Goal: Information Seeking & Learning: Find contact information

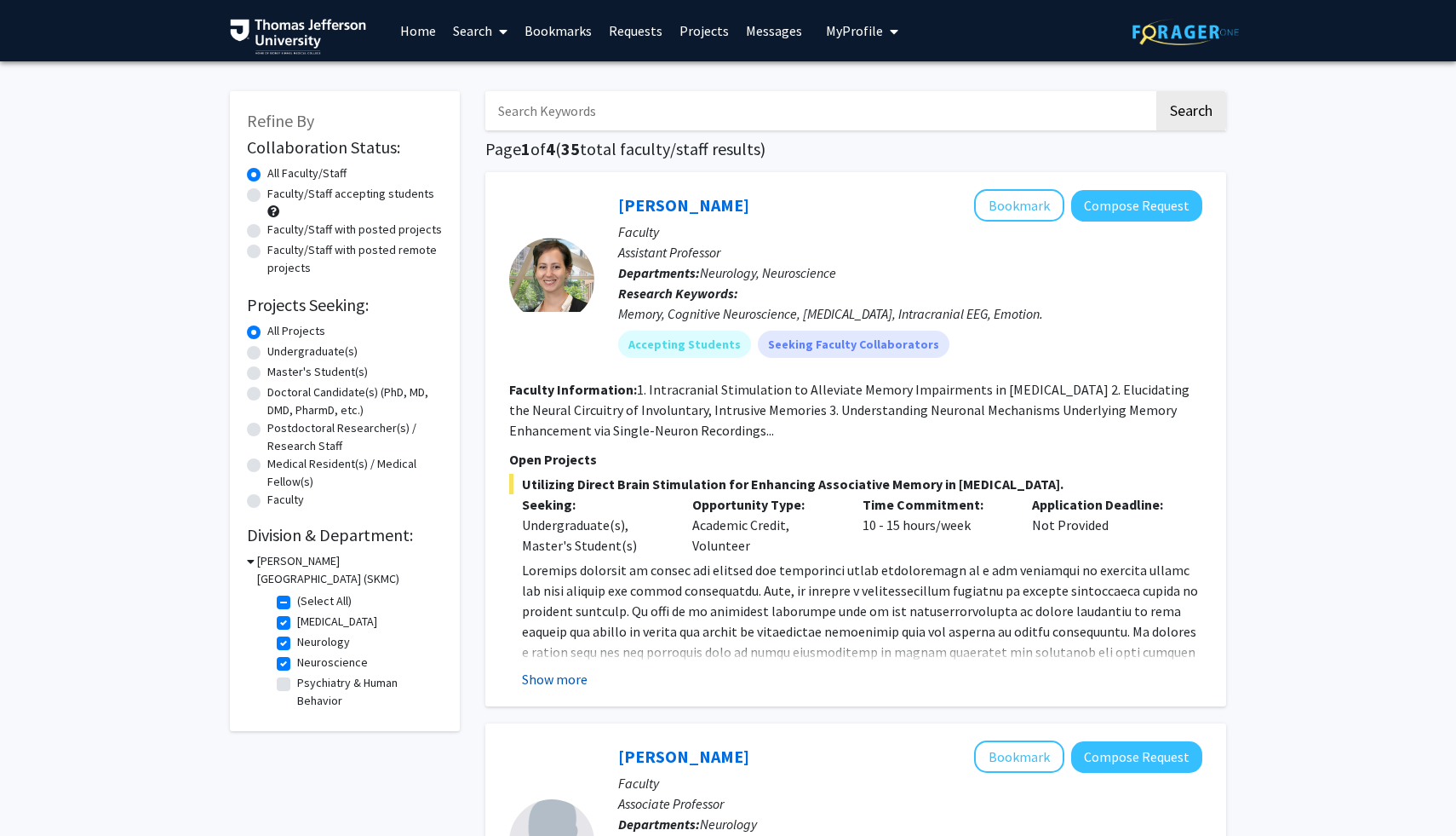
click at [565, 682] on button "Show more" at bounding box center [554, 678] width 65 height 20
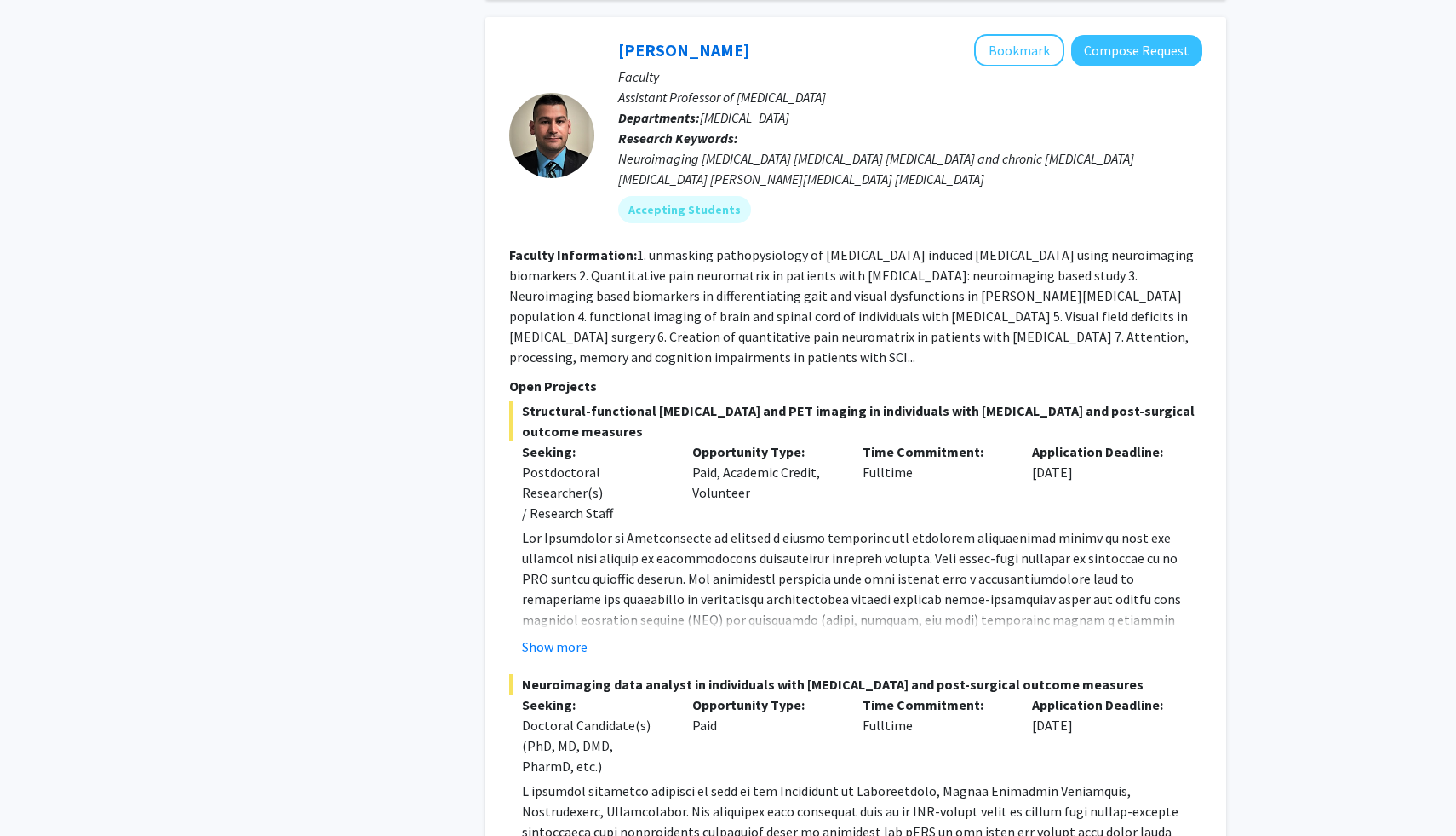
scroll to position [1896, 0]
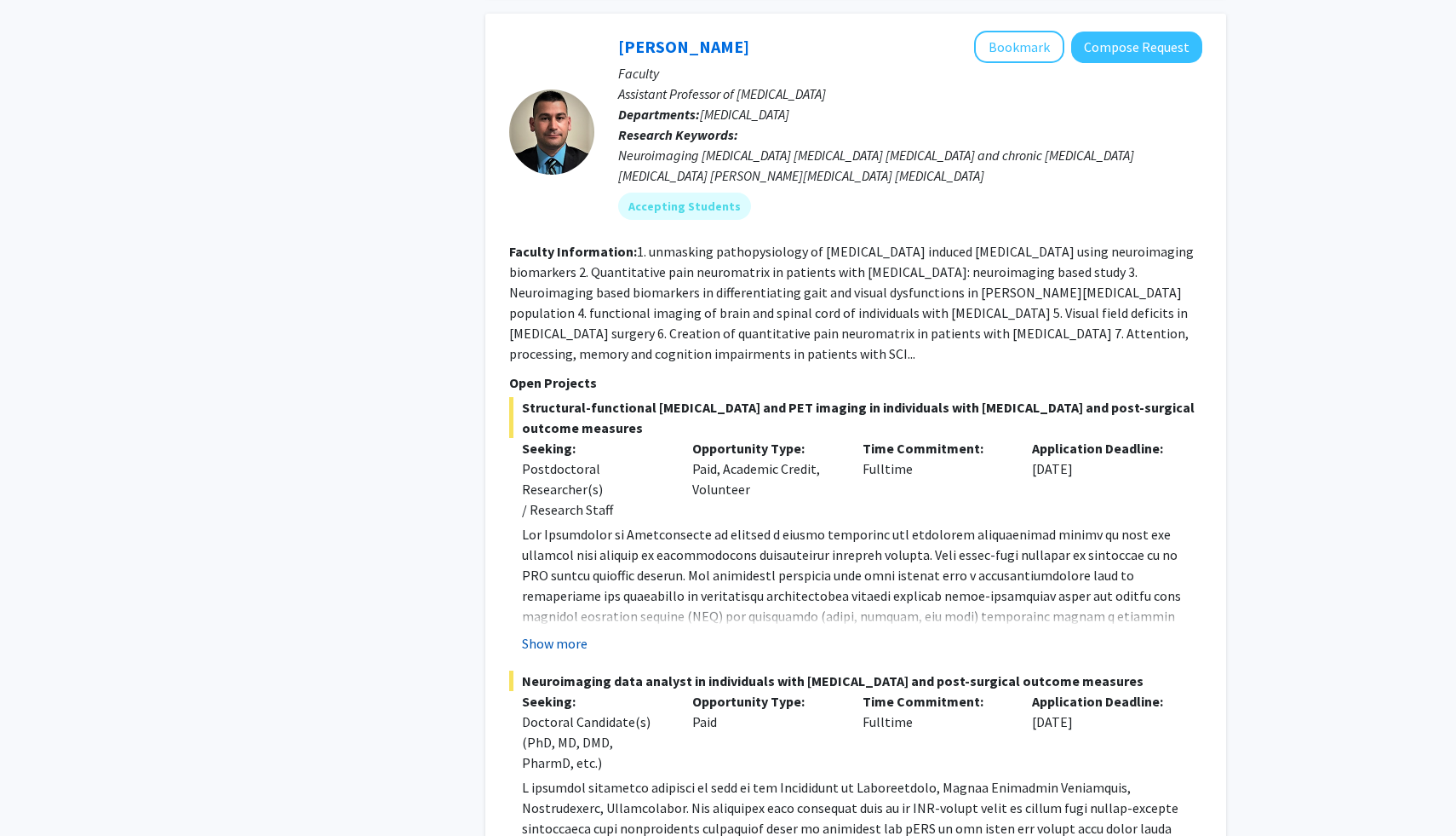
click at [552, 654] on button "Show more" at bounding box center [554, 642] width 65 height 20
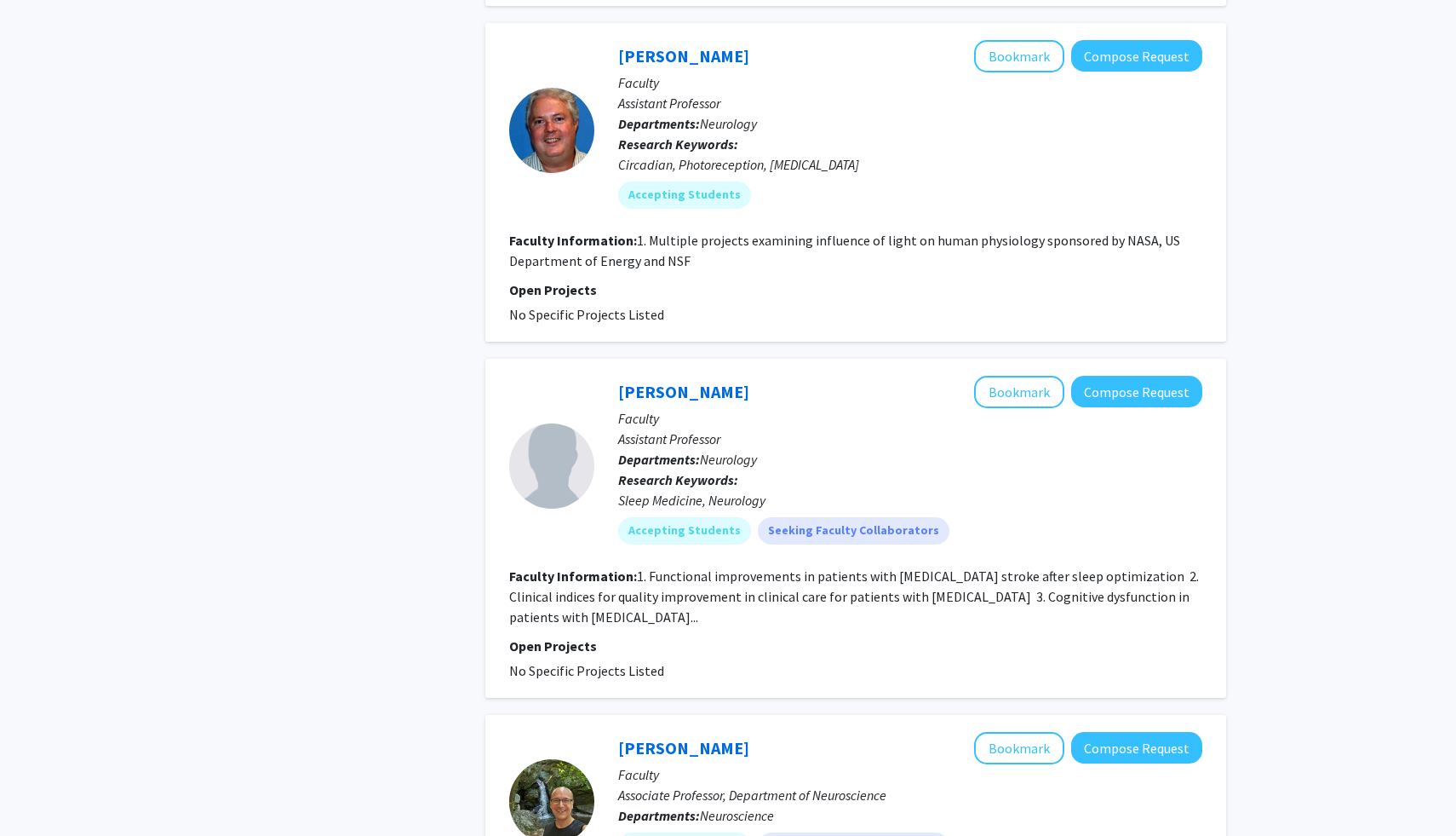
scroll to position [6051, 0]
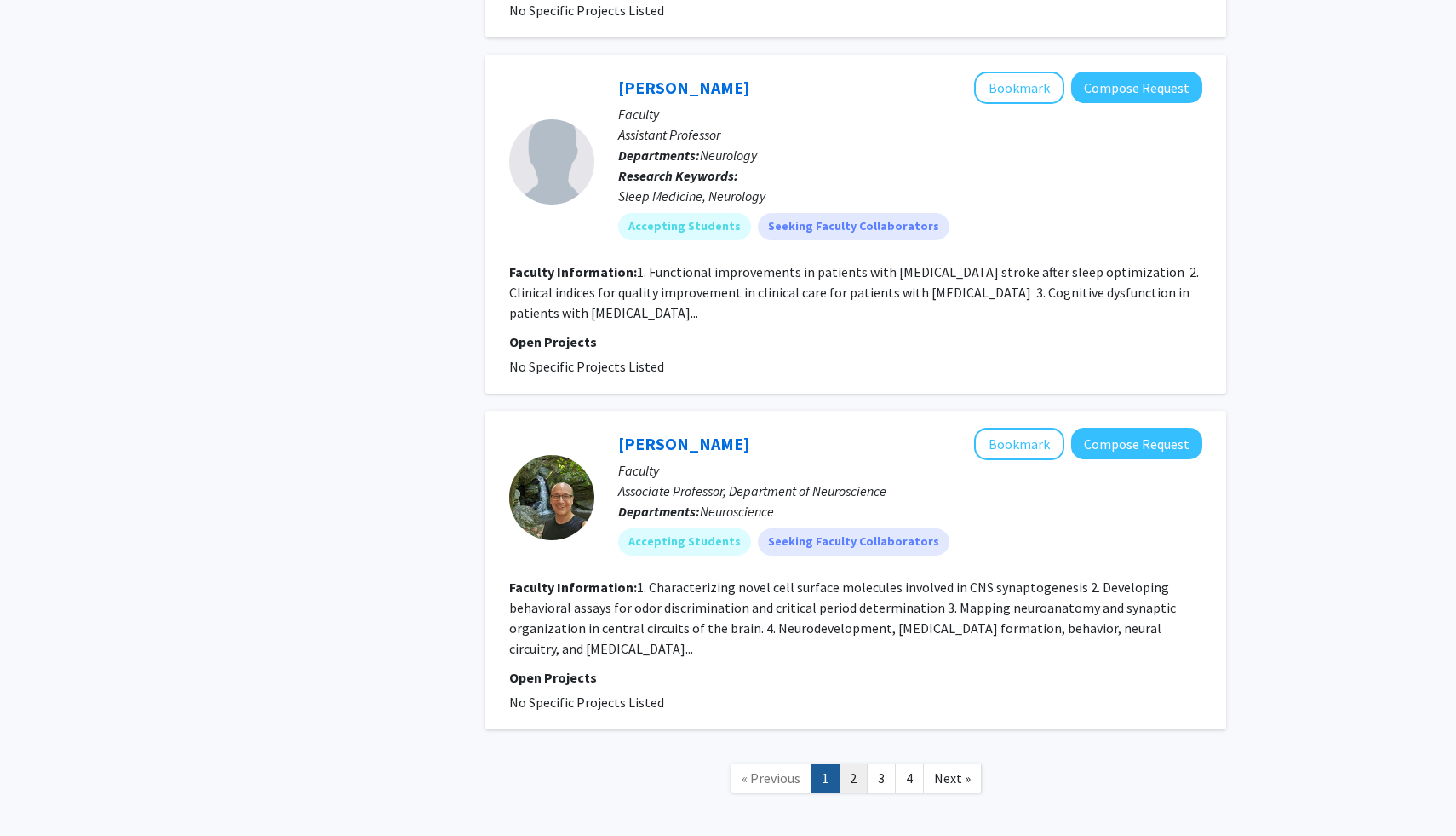
click at [850, 770] on link "2" at bounding box center [853, 778] width 29 height 30
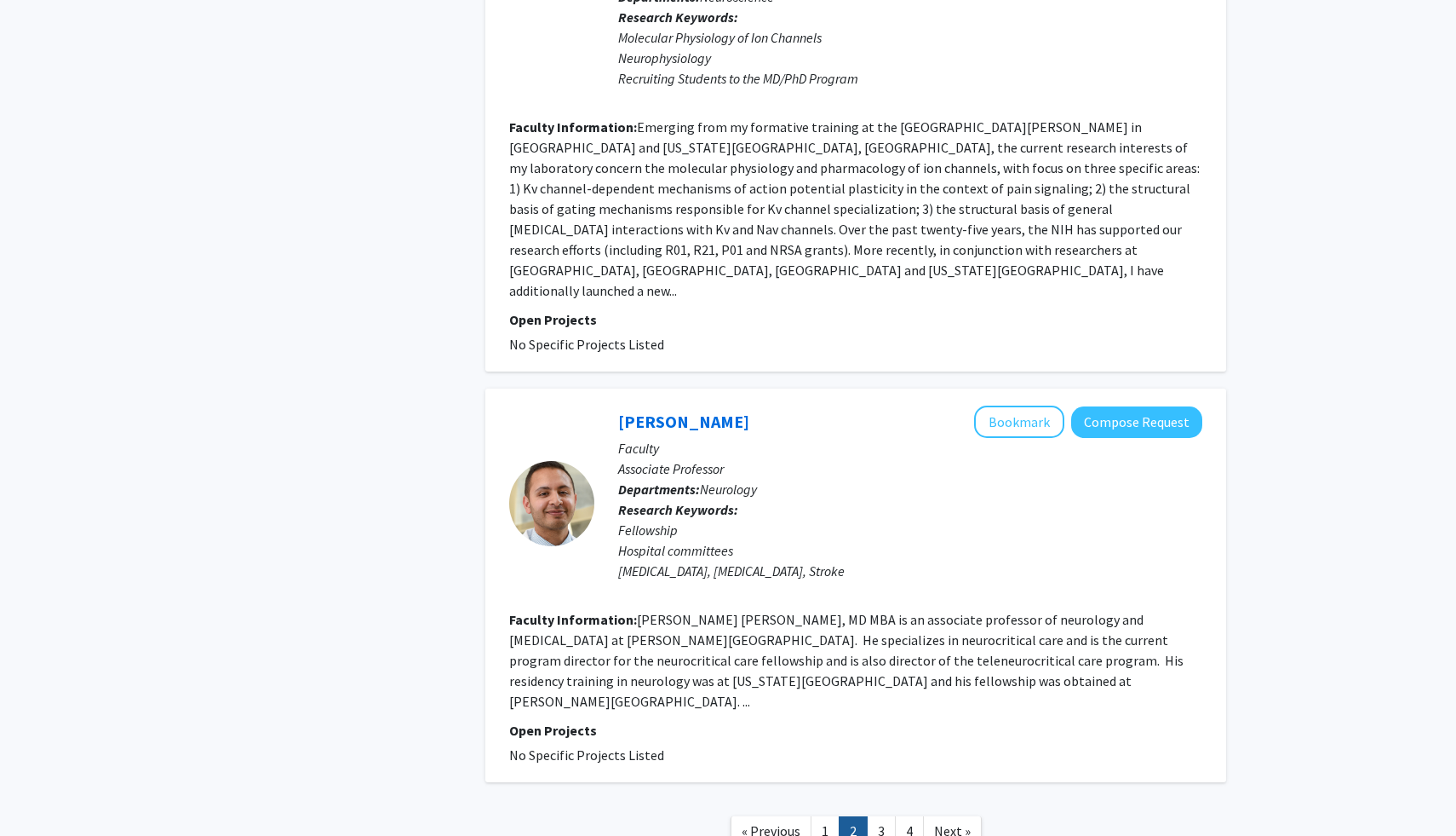
scroll to position [3151, 0]
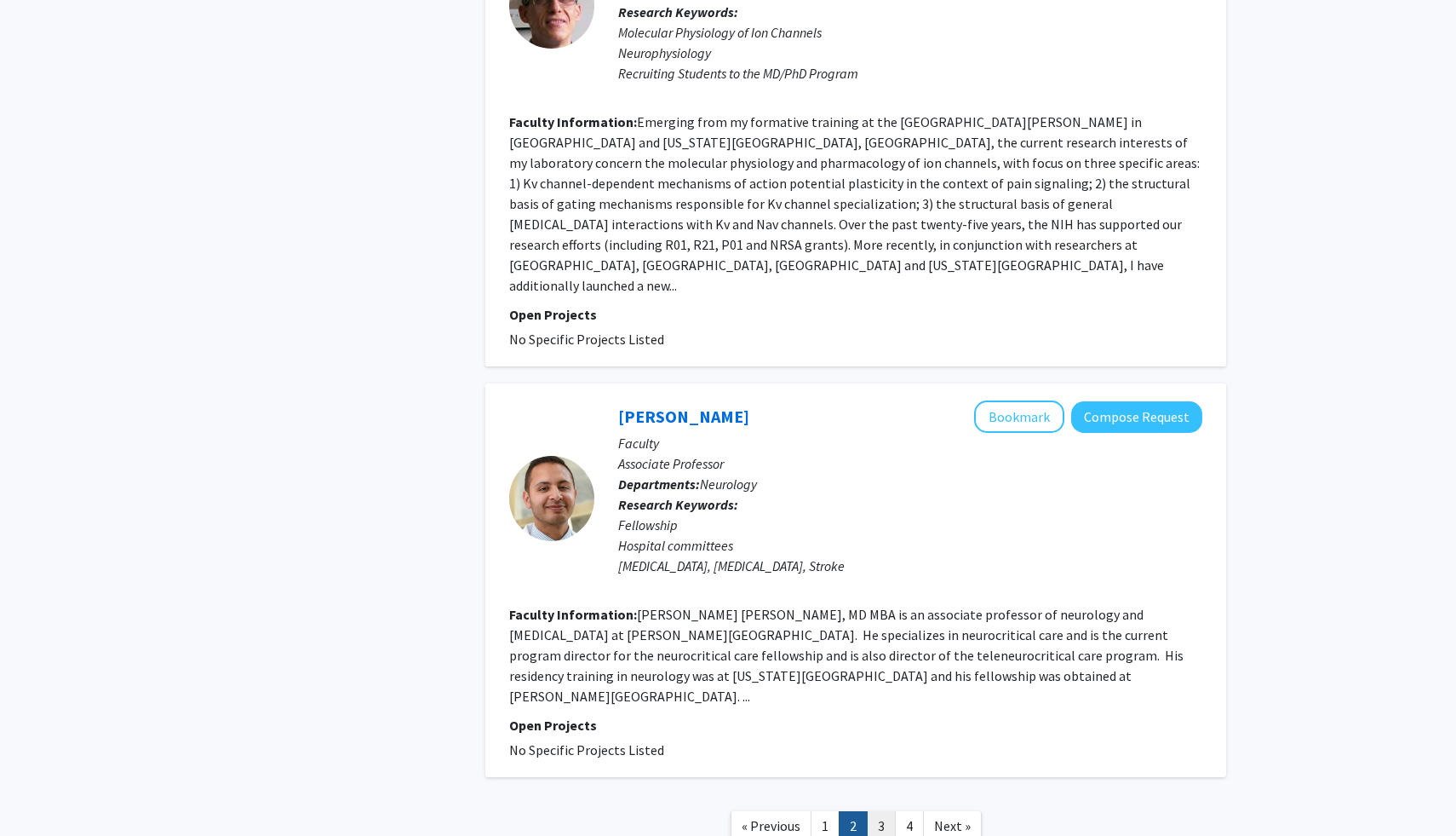
click at [888, 812] on link "3" at bounding box center [881, 826] width 29 height 30
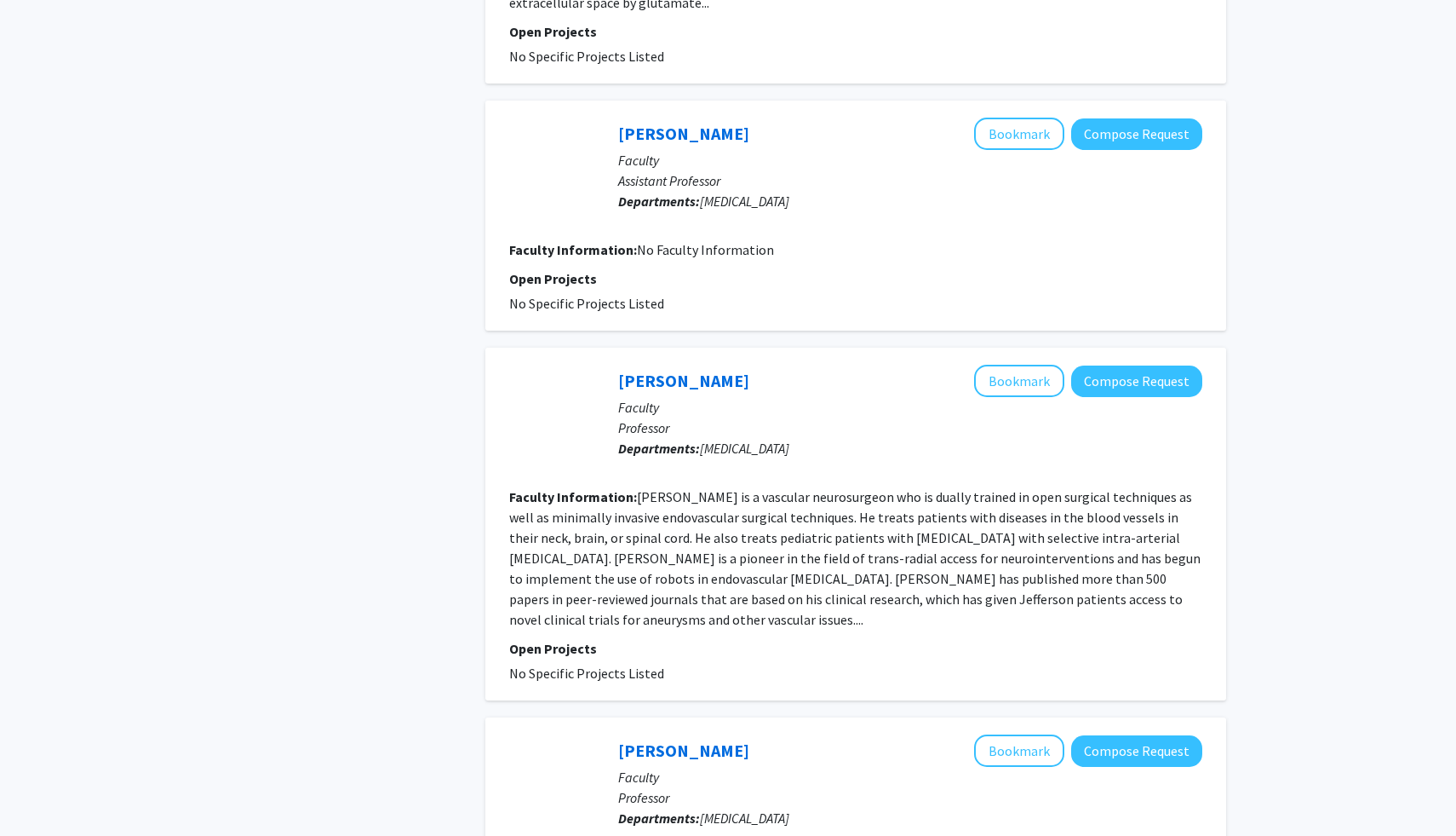
scroll to position [1653, 0]
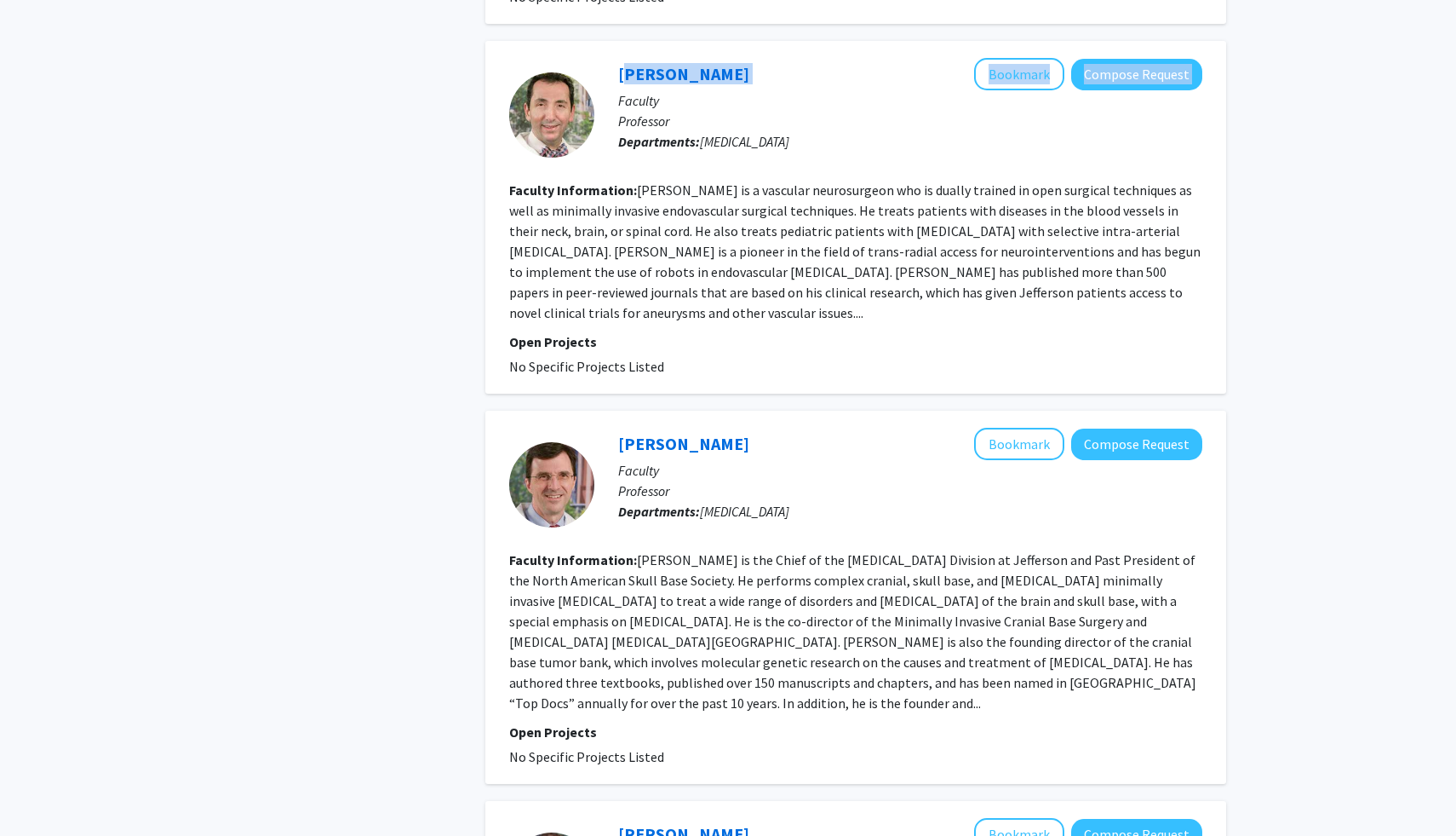
drag, startPoint x: 755, startPoint y: 37, endPoint x: 617, endPoint y: 37, distance: 138.0
click at [617, 58] on div "[PERSON_NAME] Bookmark Compose Request Faculty Professor Departments: [MEDICAL_…" at bounding box center [898, 114] width 608 height 113
copy div "[PERSON_NAME] Bookmark Compose Request"
drag, startPoint x: 729, startPoint y: 395, endPoint x: 619, endPoint y: 396, distance: 110.0
click at [619, 428] on div "[PERSON_NAME] Bookmark Compose Request" at bounding box center [911, 444] width 585 height 32
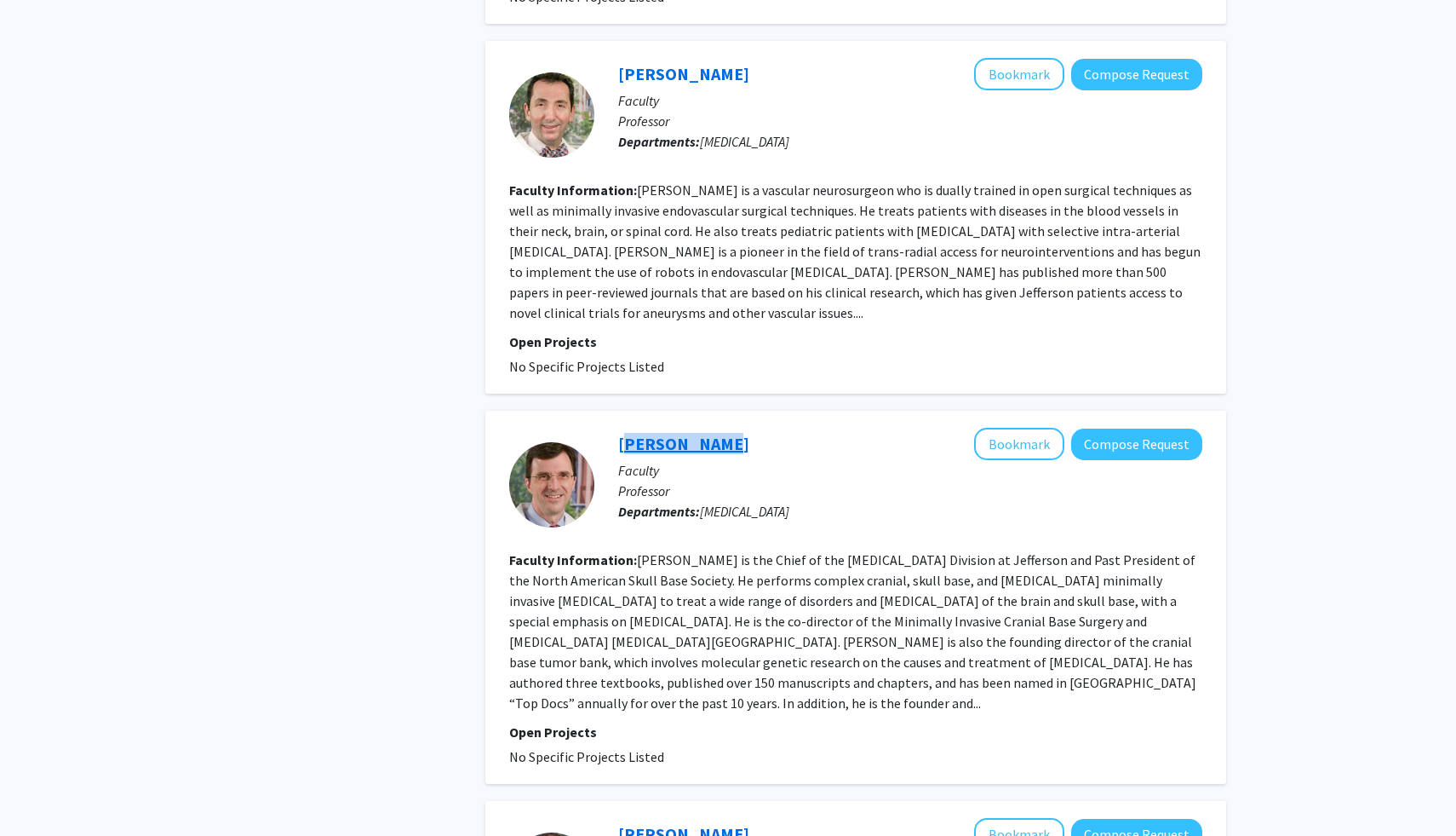
copy link "[PERSON_NAME]"
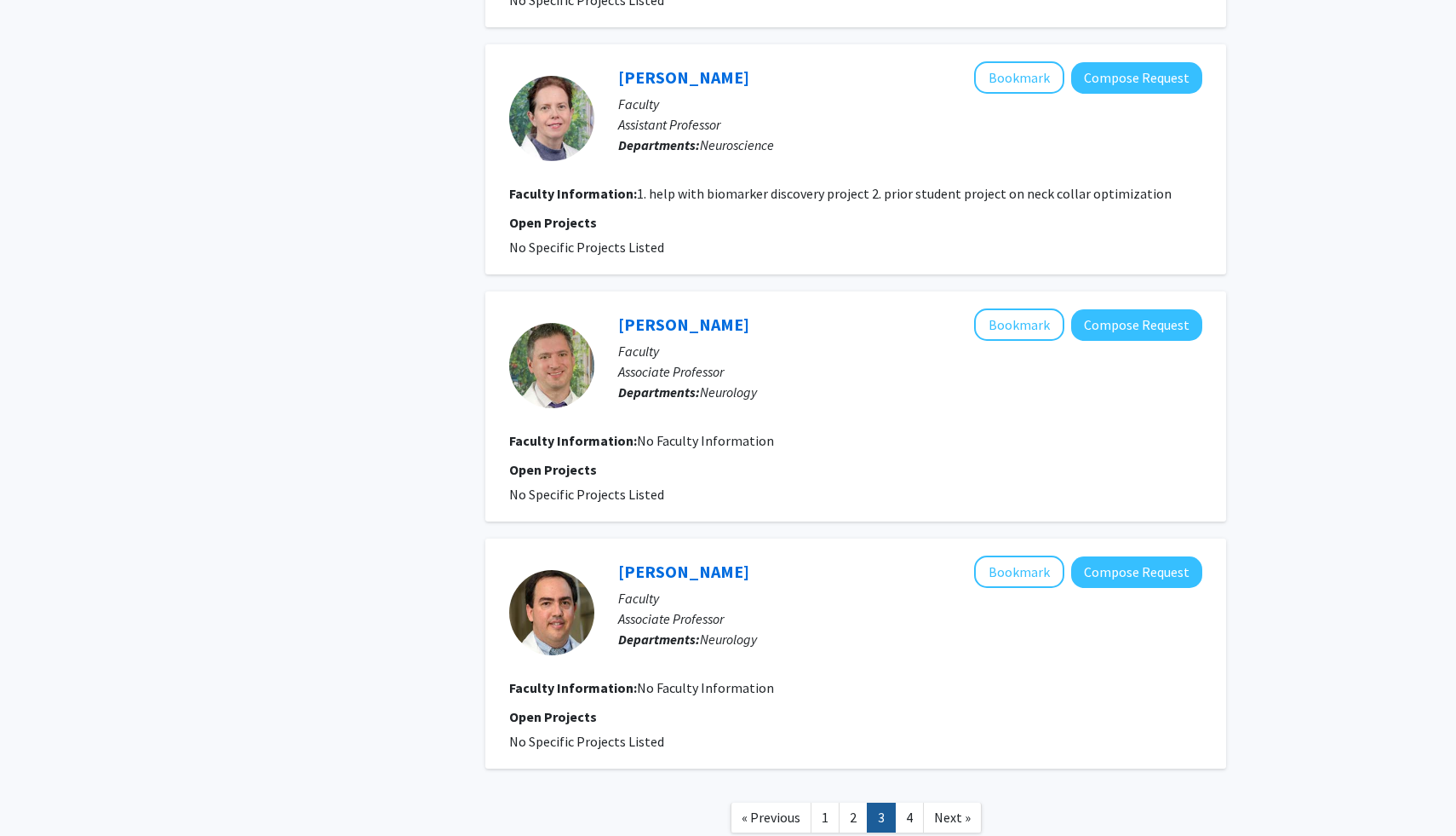
scroll to position [2470, 0]
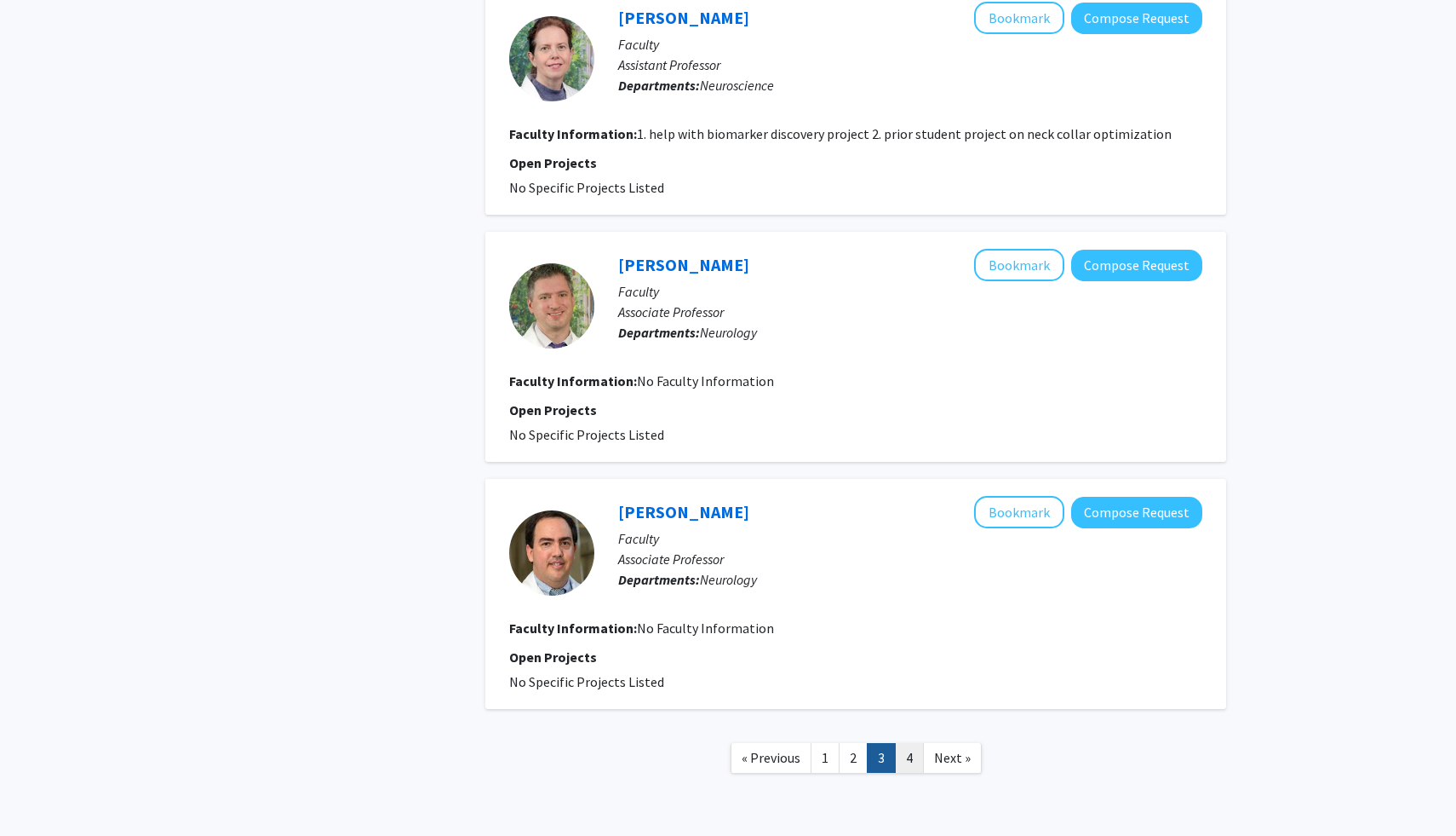
click at [909, 743] on link "4" at bounding box center [909, 758] width 29 height 30
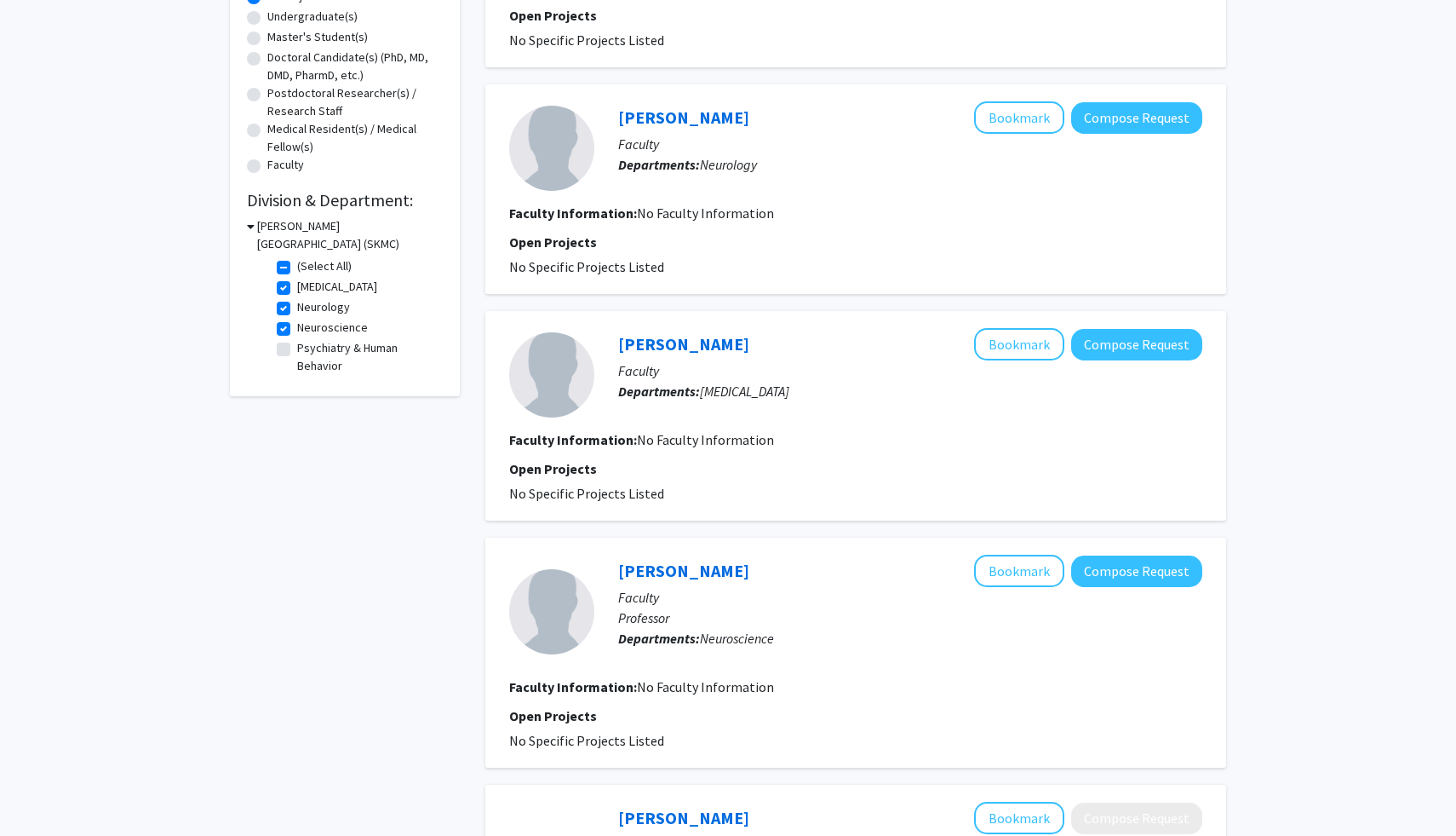
scroll to position [847, 0]
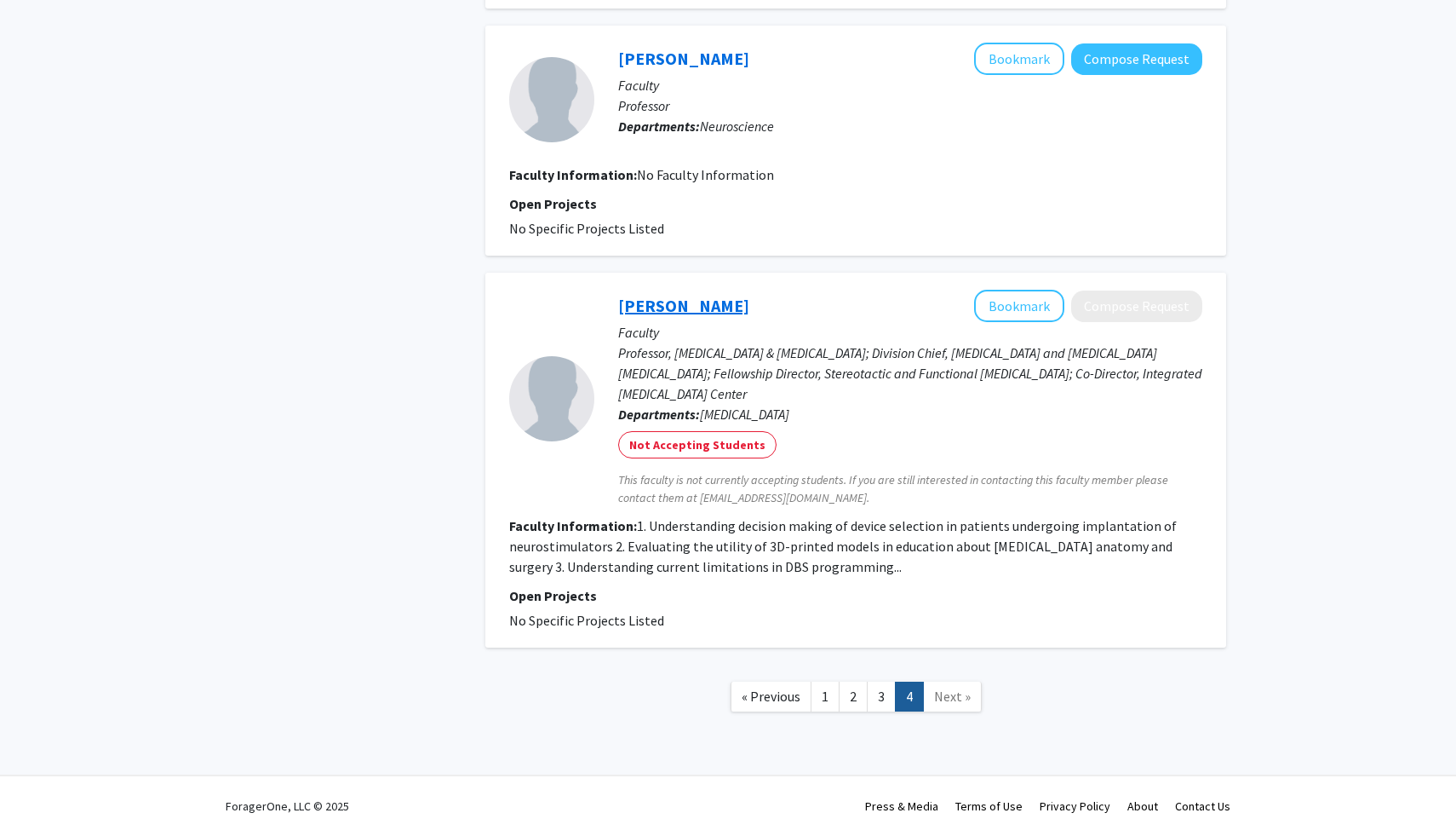
click at [699, 303] on link "[PERSON_NAME]" at bounding box center [684, 305] width 132 height 21
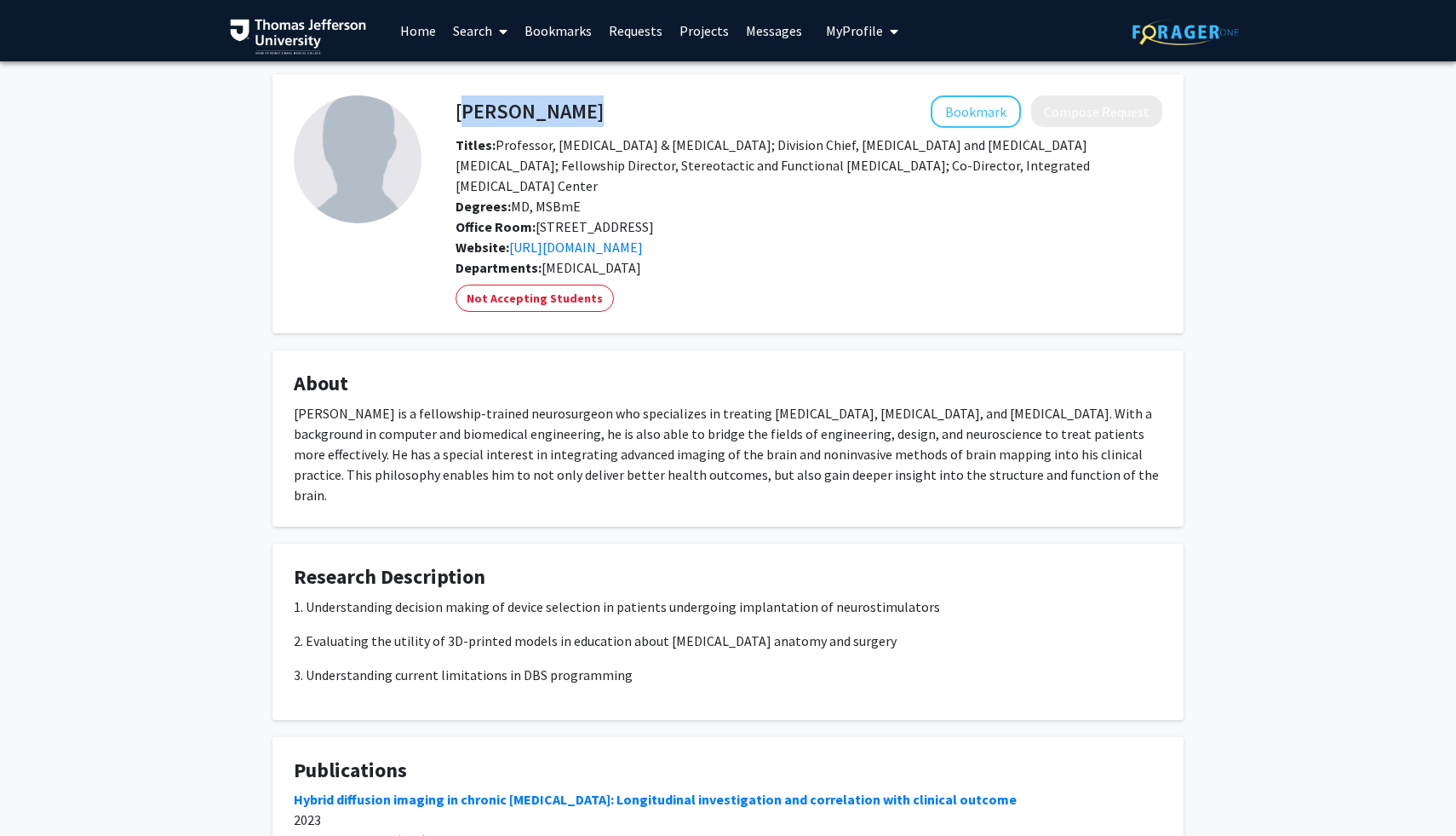
drag, startPoint x: 618, startPoint y: 113, endPoint x: 461, endPoint y: 112, distance: 157.0
click at [461, 112] on div "[PERSON_NAME] Bookmark Compose Request" at bounding box center [809, 111] width 733 height 32
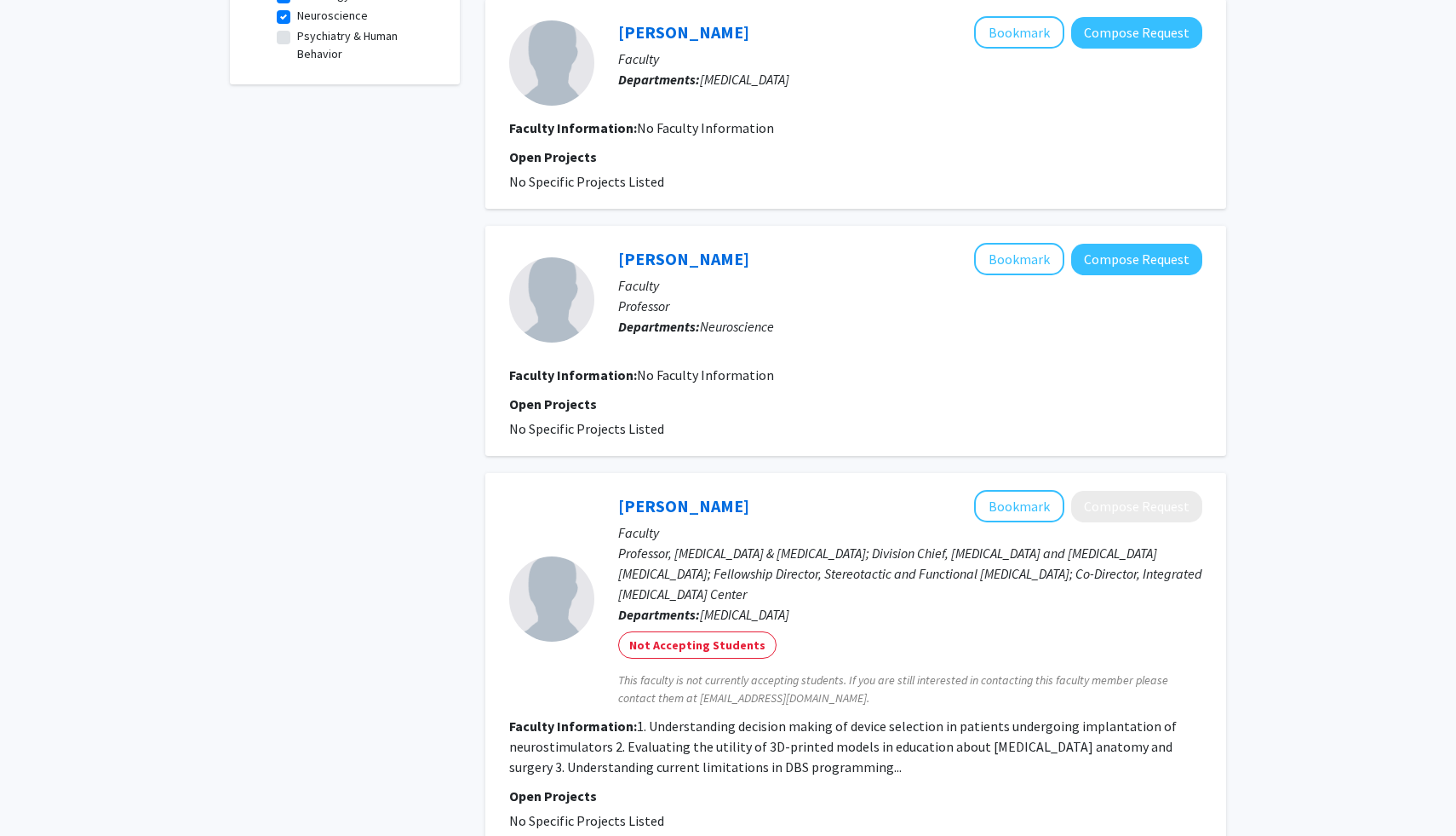
scroll to position [809, 0]
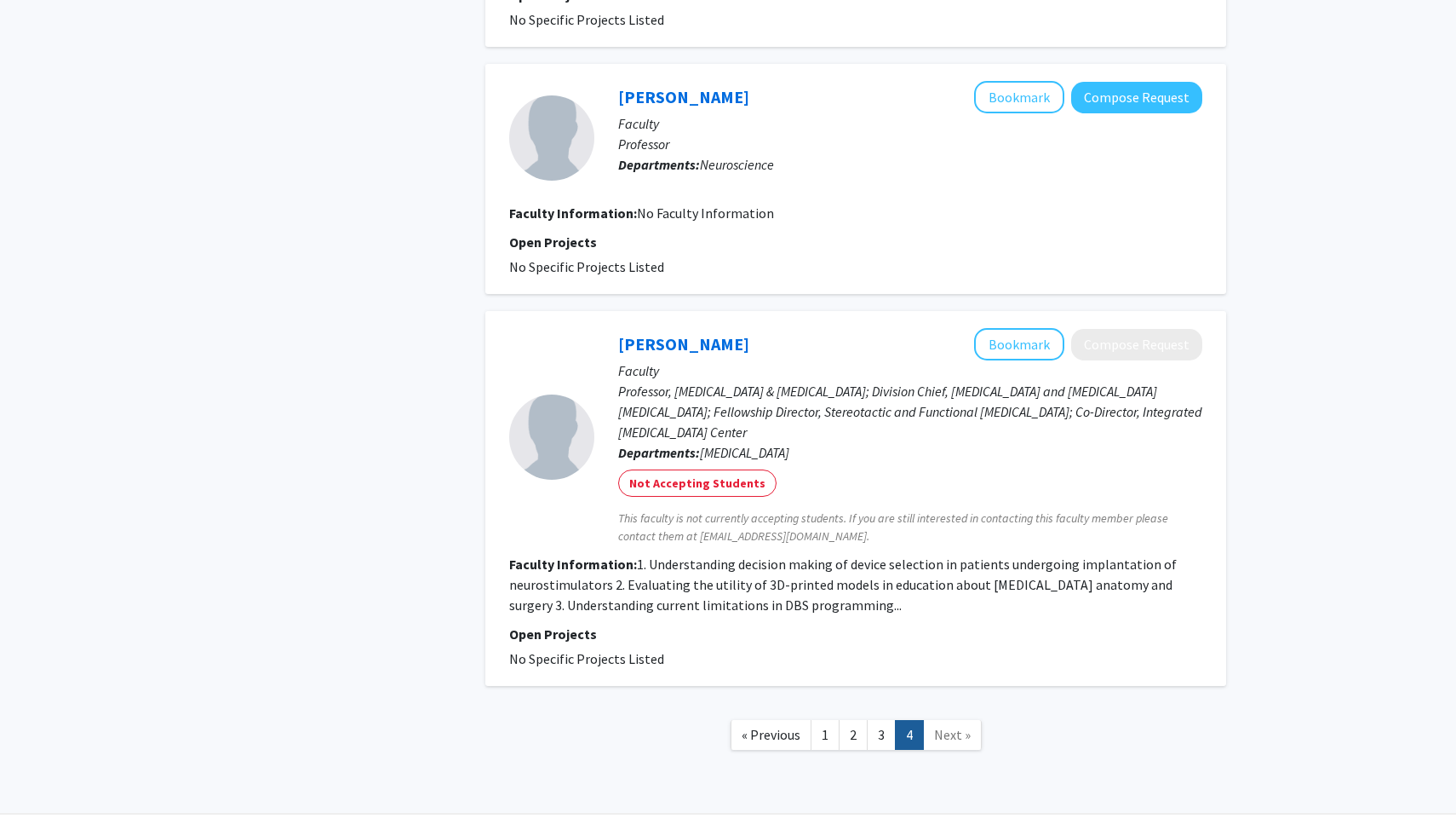
click at [956, 738] on span "Next »" at bounding box center [952, 735] width 37 height 17
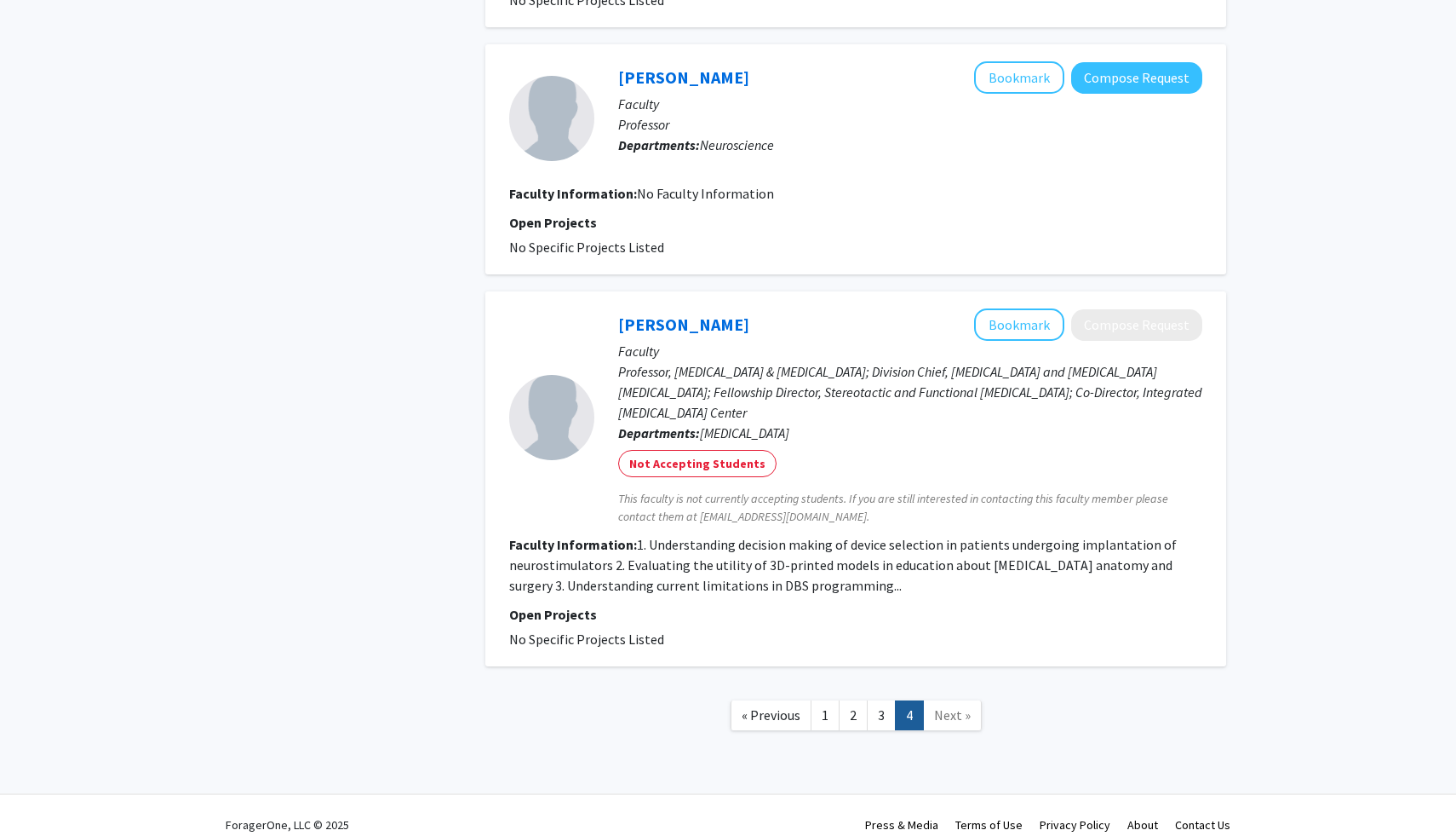
scroll to position [847, 0]
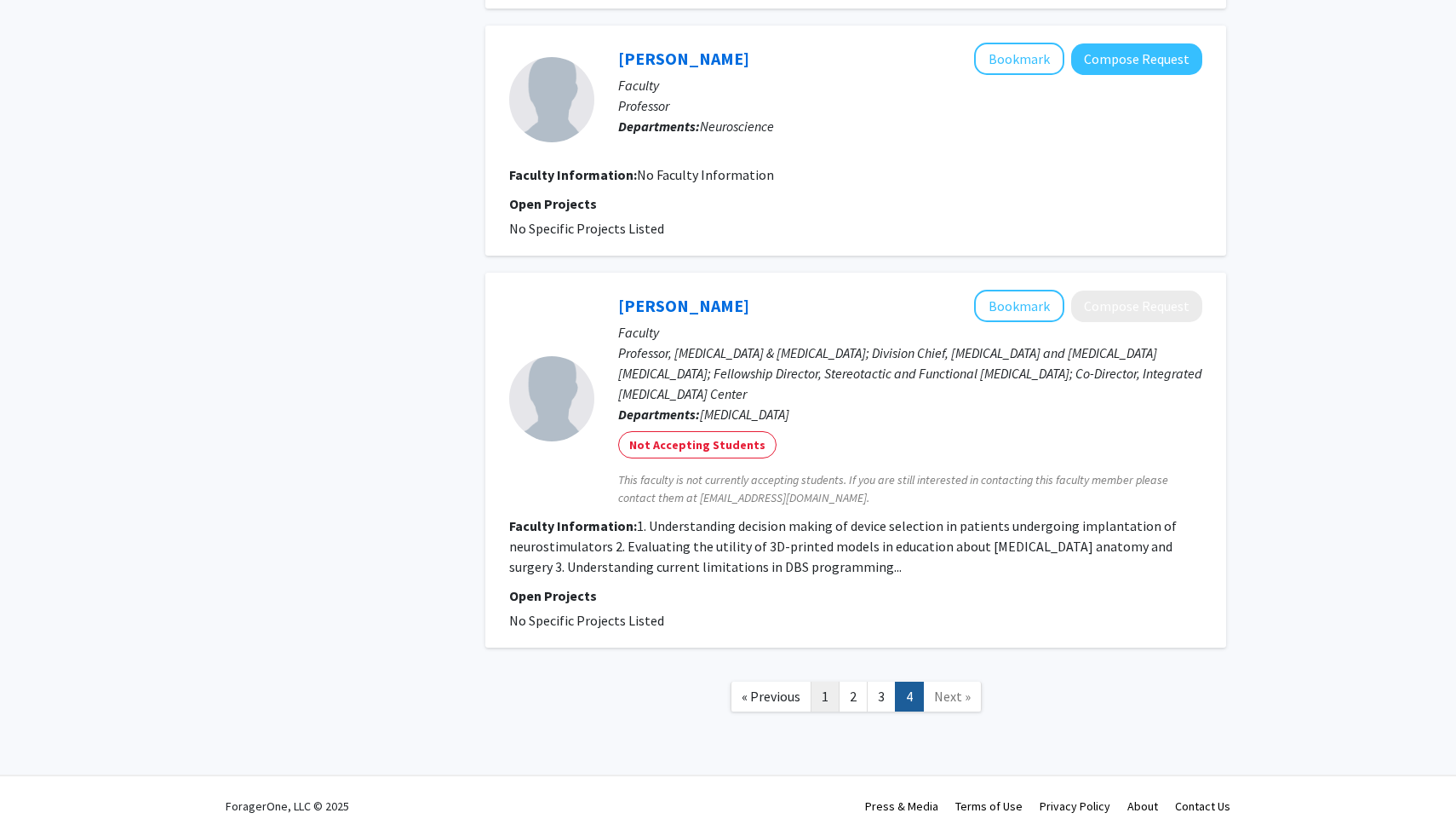
click at [823, 691] on link "1" at bounding box center [825, 697] width 29 height 30
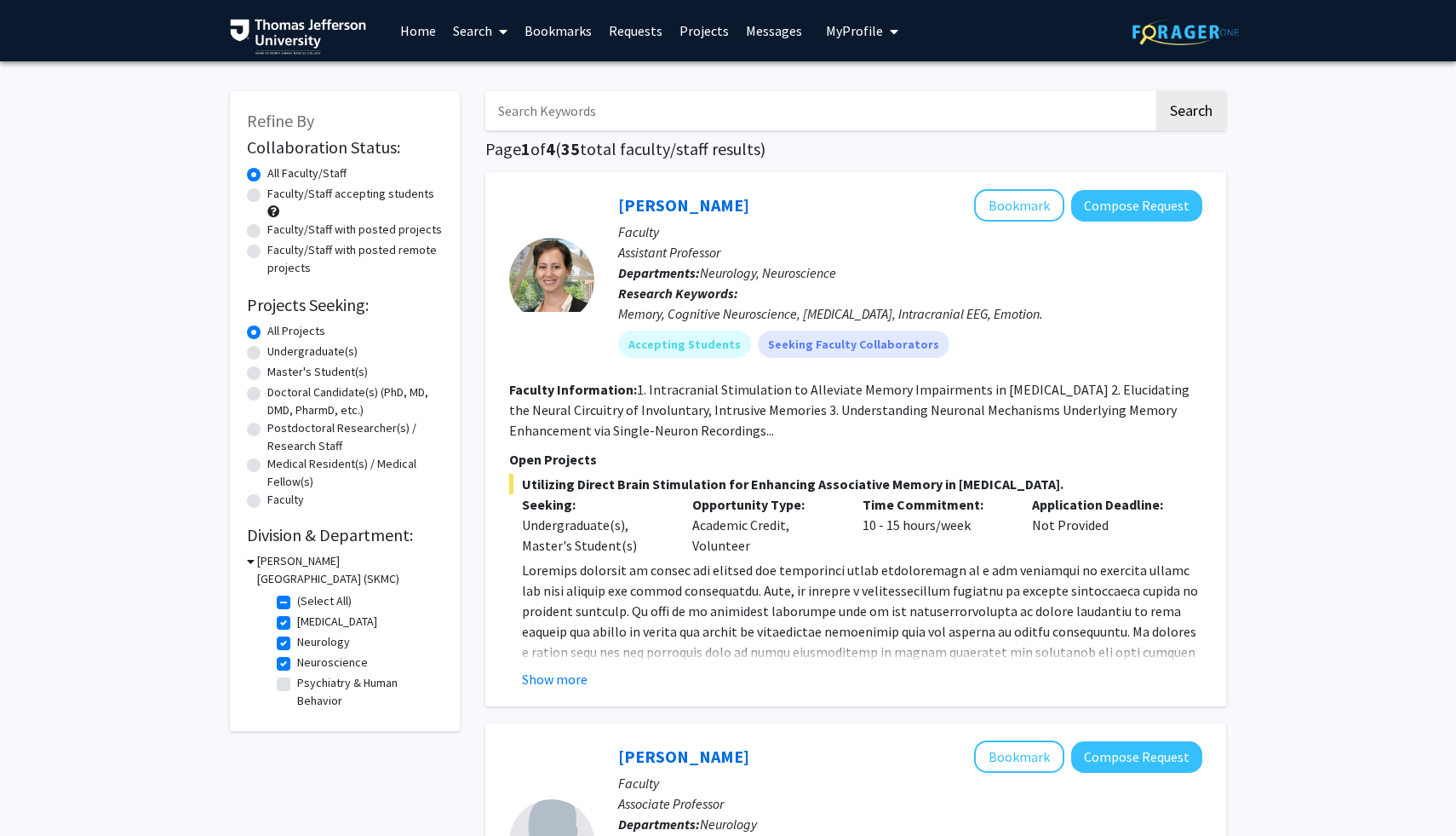
click at [290, 657] on fg-checkbox "Neuroscience Neuroscience" at bounding box center [358, 663] width 162 height 20
click at [297, 602] on label "(Select All)" at bounding box center [324, 601] width 55 height 18
click at [297, 602] on input "(Select All)" at bounding box center [302, 597] width 11 height 11
checkbox input "false"
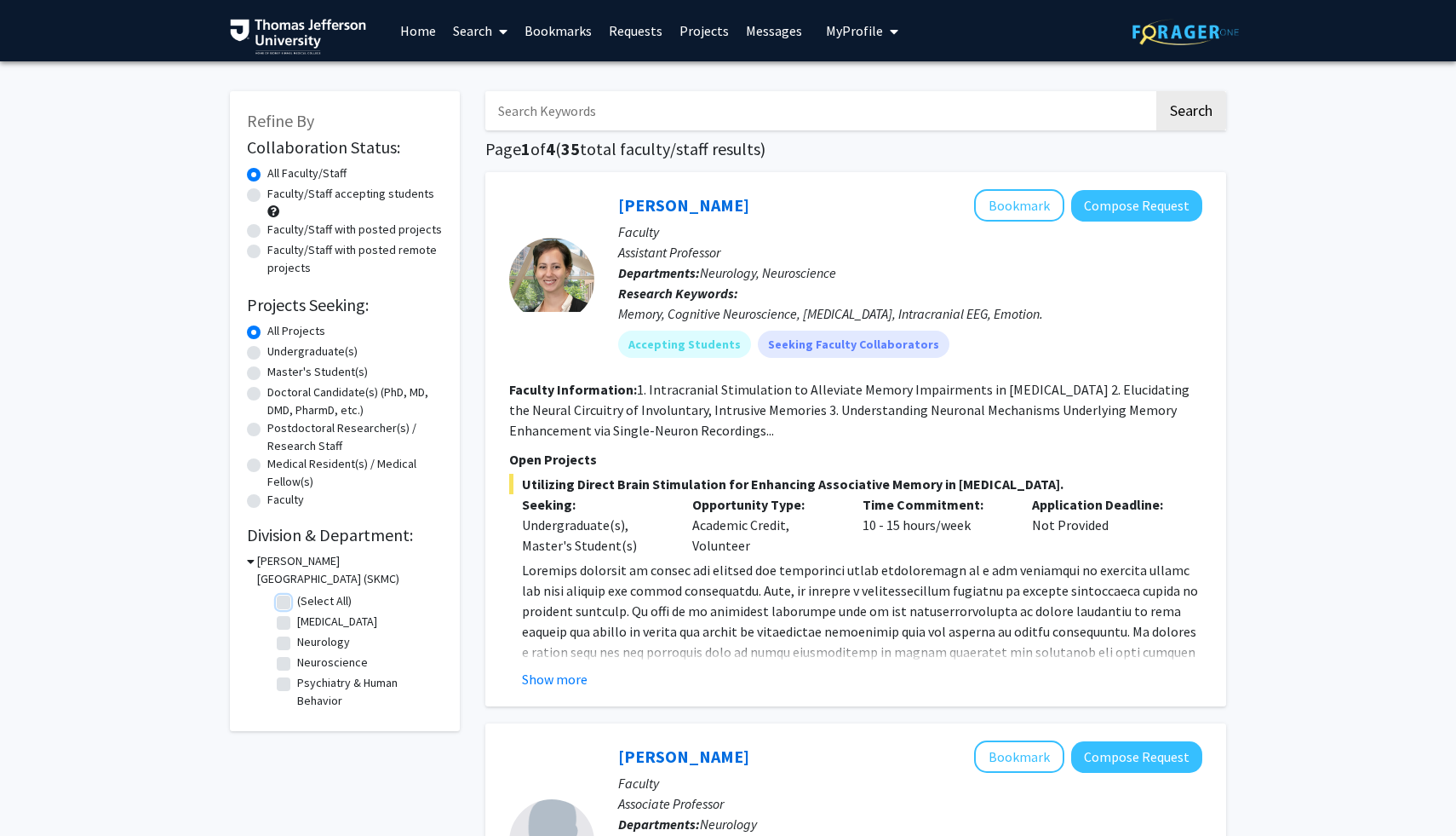
checkbox input "false"
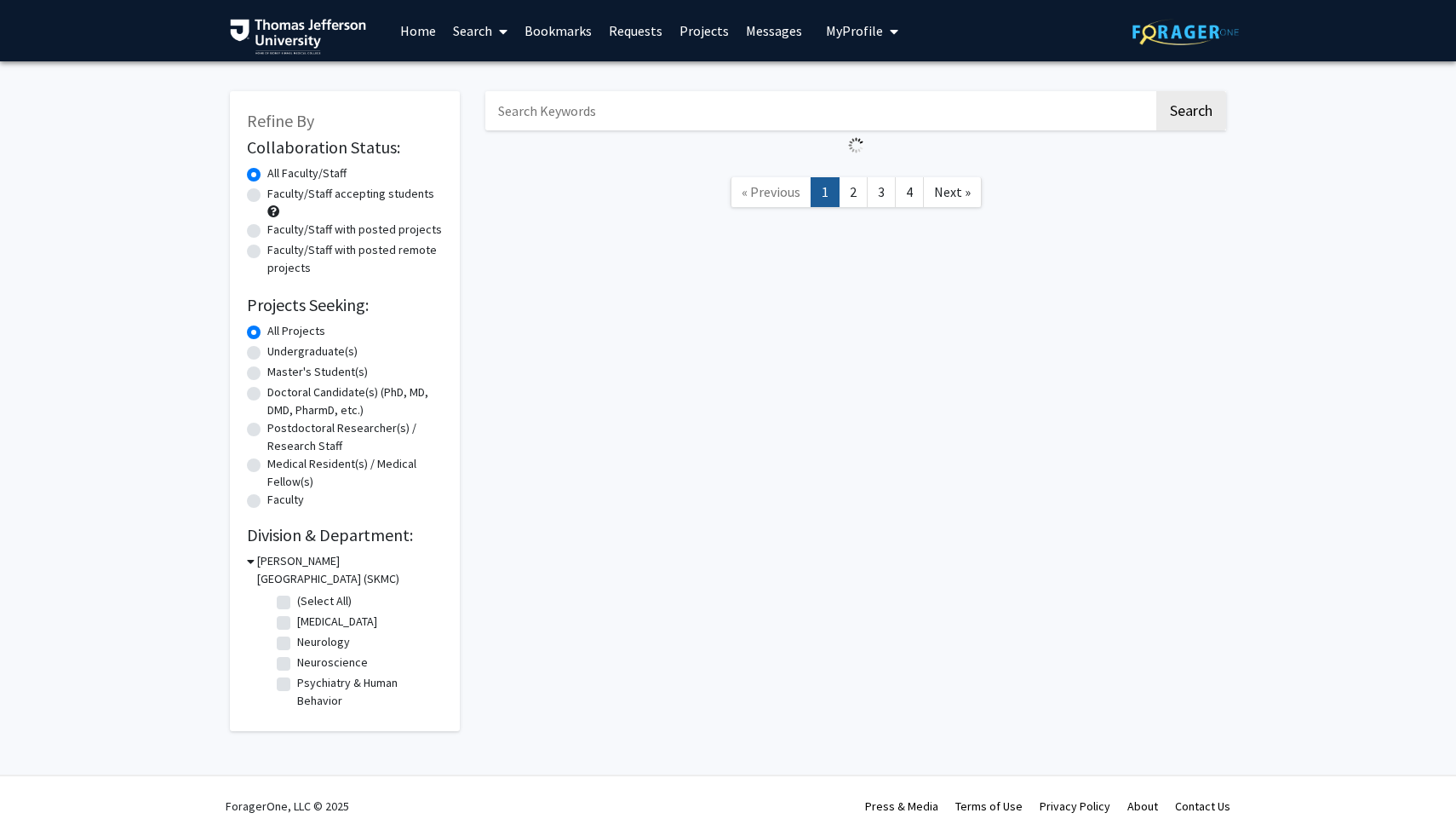
click at [297, 602] on label "(Select All)" at bounding box center [324, 601] width 55 height 18
click at [297, 602] on input "(Select All)" at bounding box center [302, 597] width 11 height 11
checkbox input "true"
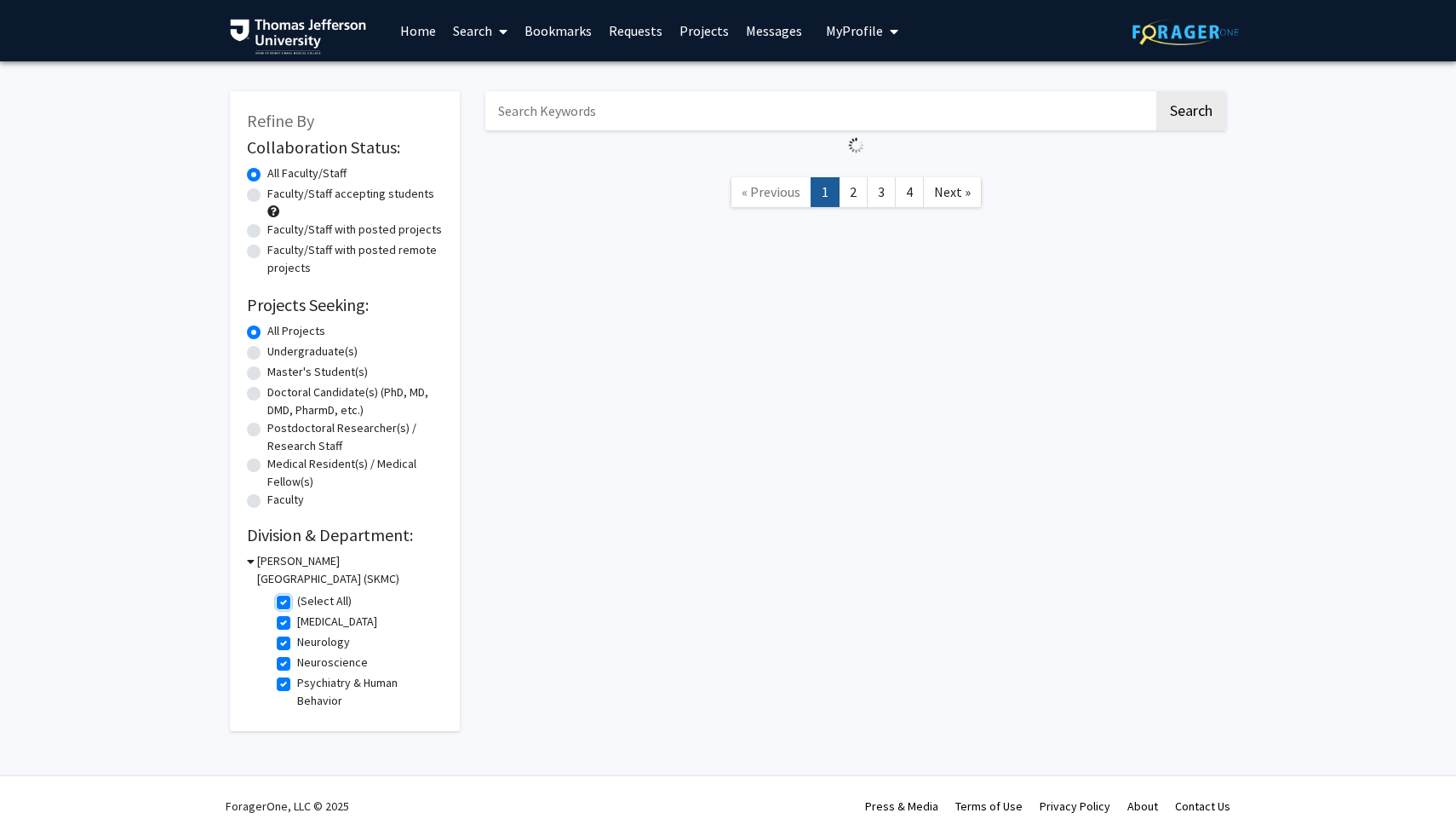
checkbox input "true"
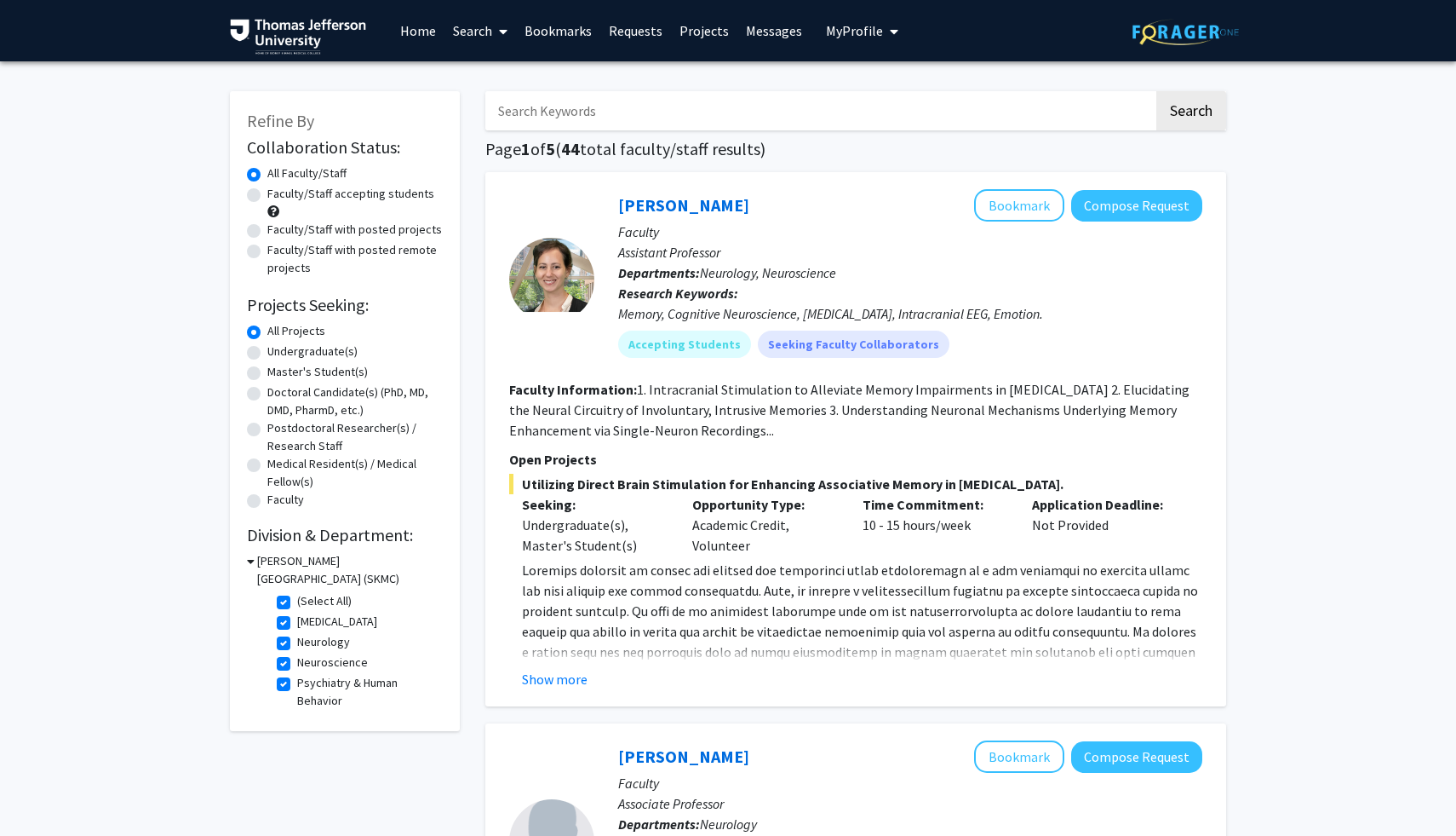
click at [297, 602] on label "(Select All)" at bounding box center [324, 601] width 55 height 18
click at [297, 602] on input "(Select All)" at bounding box center [302, 597] width 11 height 11
checkbox input "false"
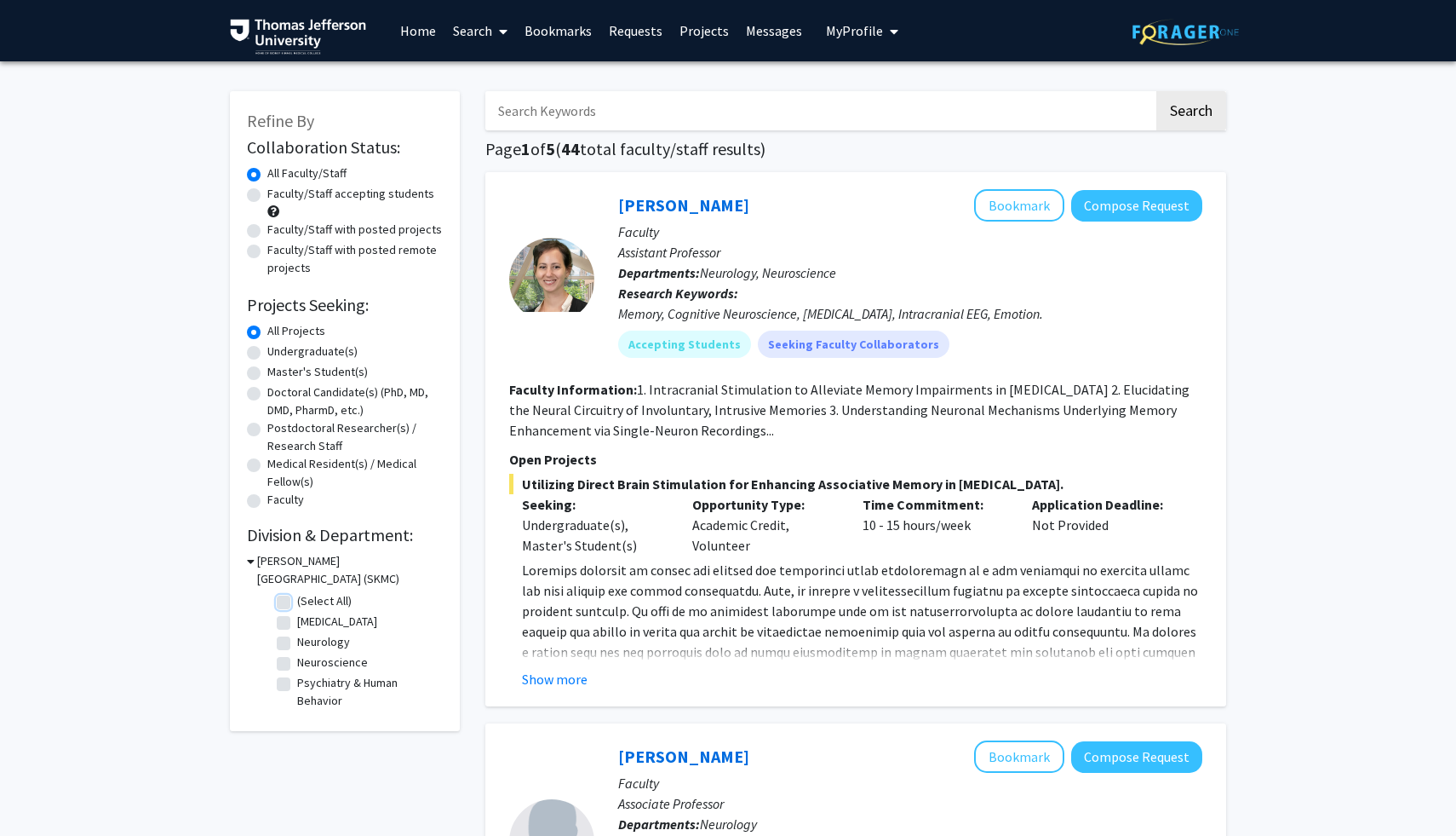
checkbox input "false"
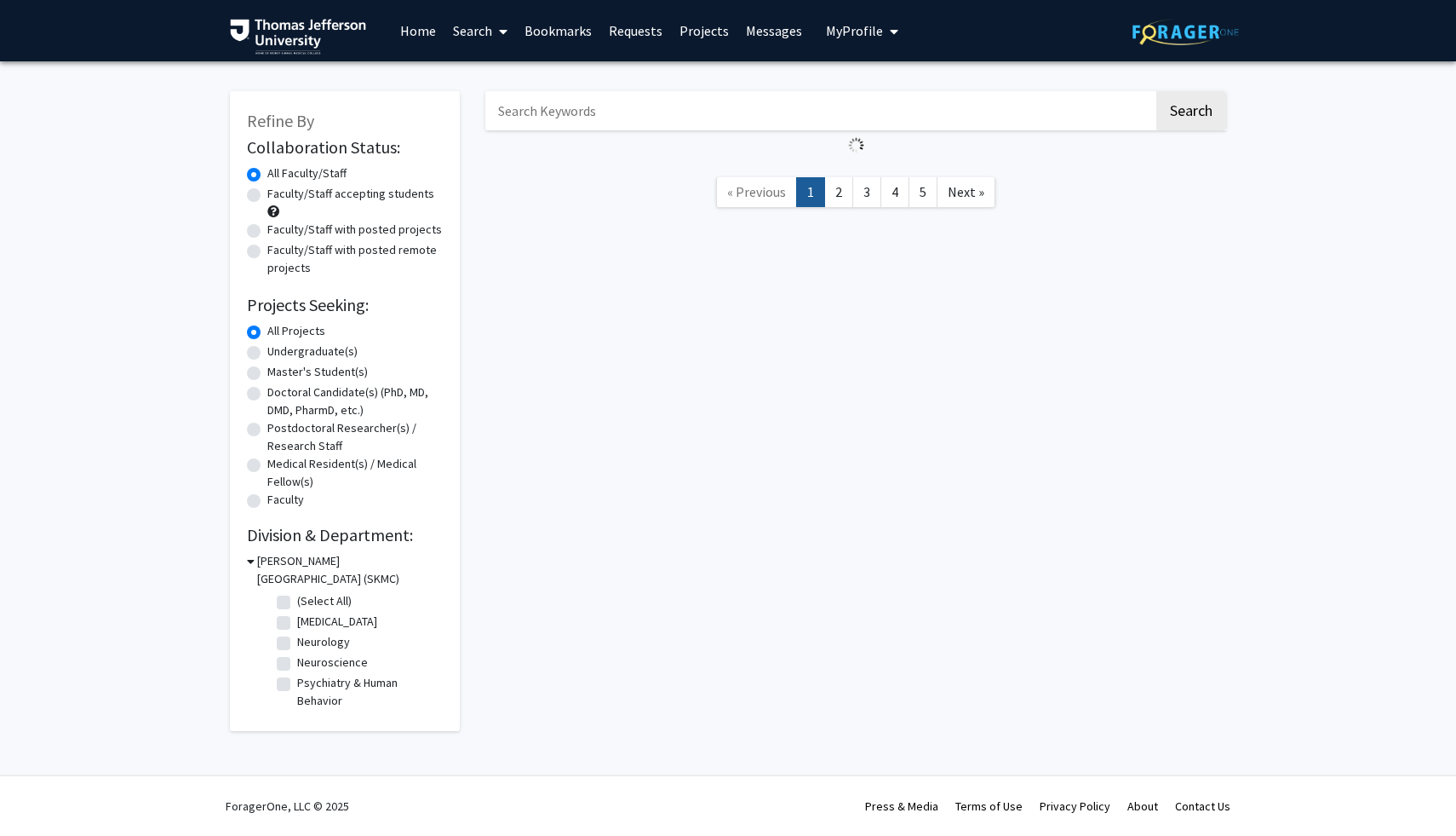
click at [297, 602] on label "(Select All)" at bounding box center [324, 601] width 55 height 18
click at [297, 602] on input "(Select All)" at bounding box center [302, 597] width 11 height 11
checkbox input "true"
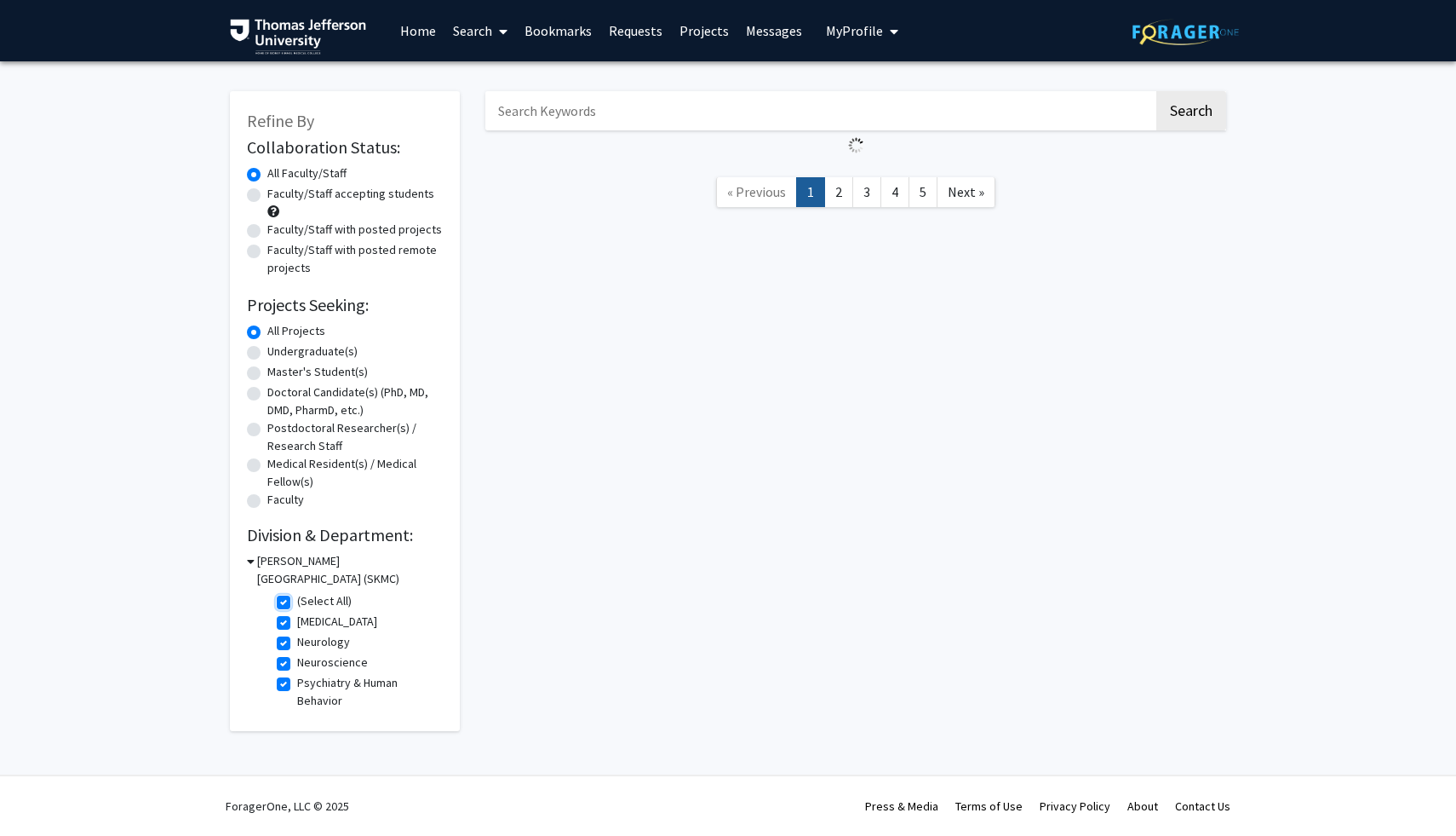
checkbox input "true"
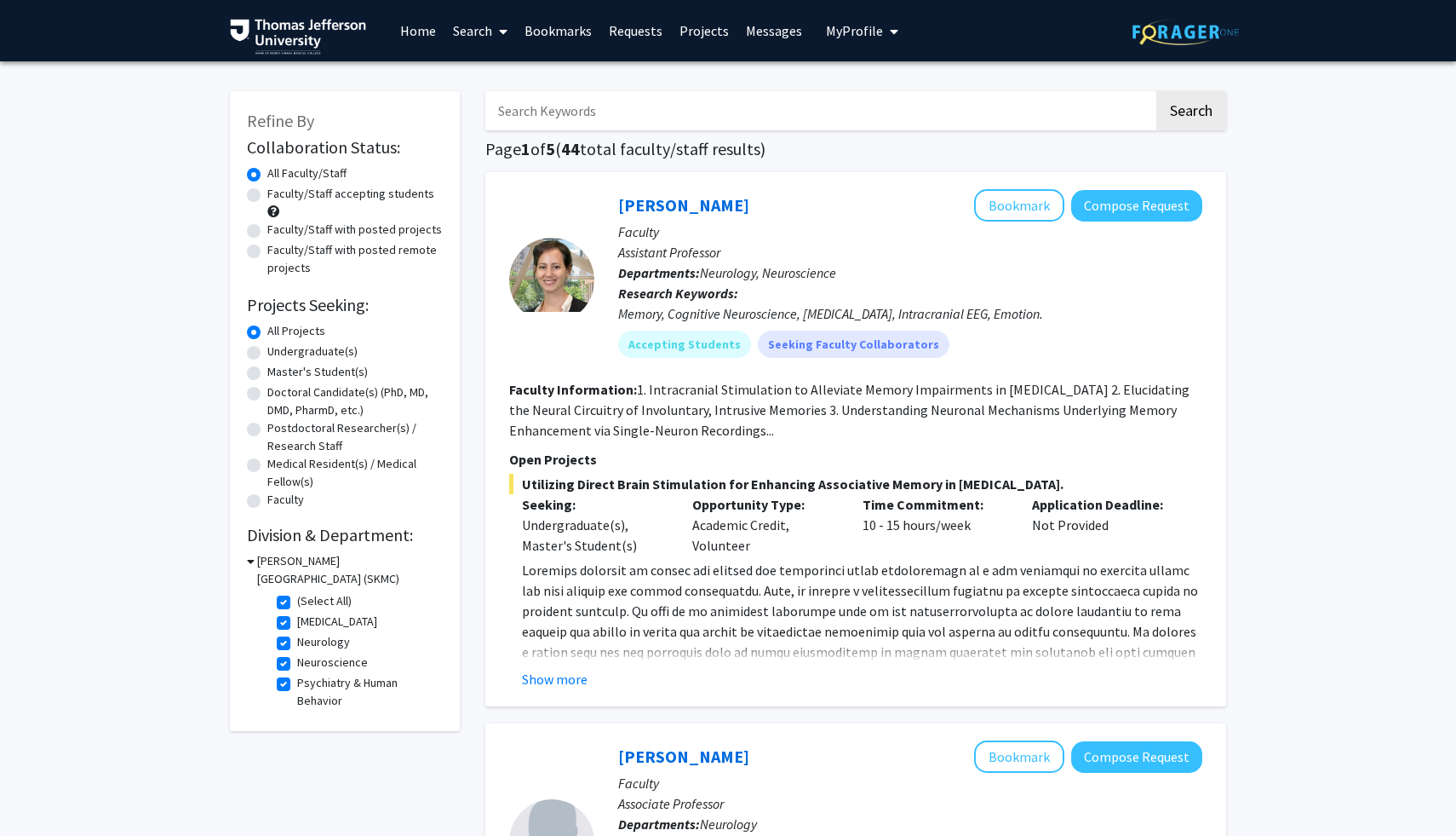
click at [297, 600] on label "(Select All)" at bounding box center [324, 601] width 55 height 18
click at [297, 600] on input "(Select All)" at bounding box center [302, 597] width 11 height 11
checkbox input "false"
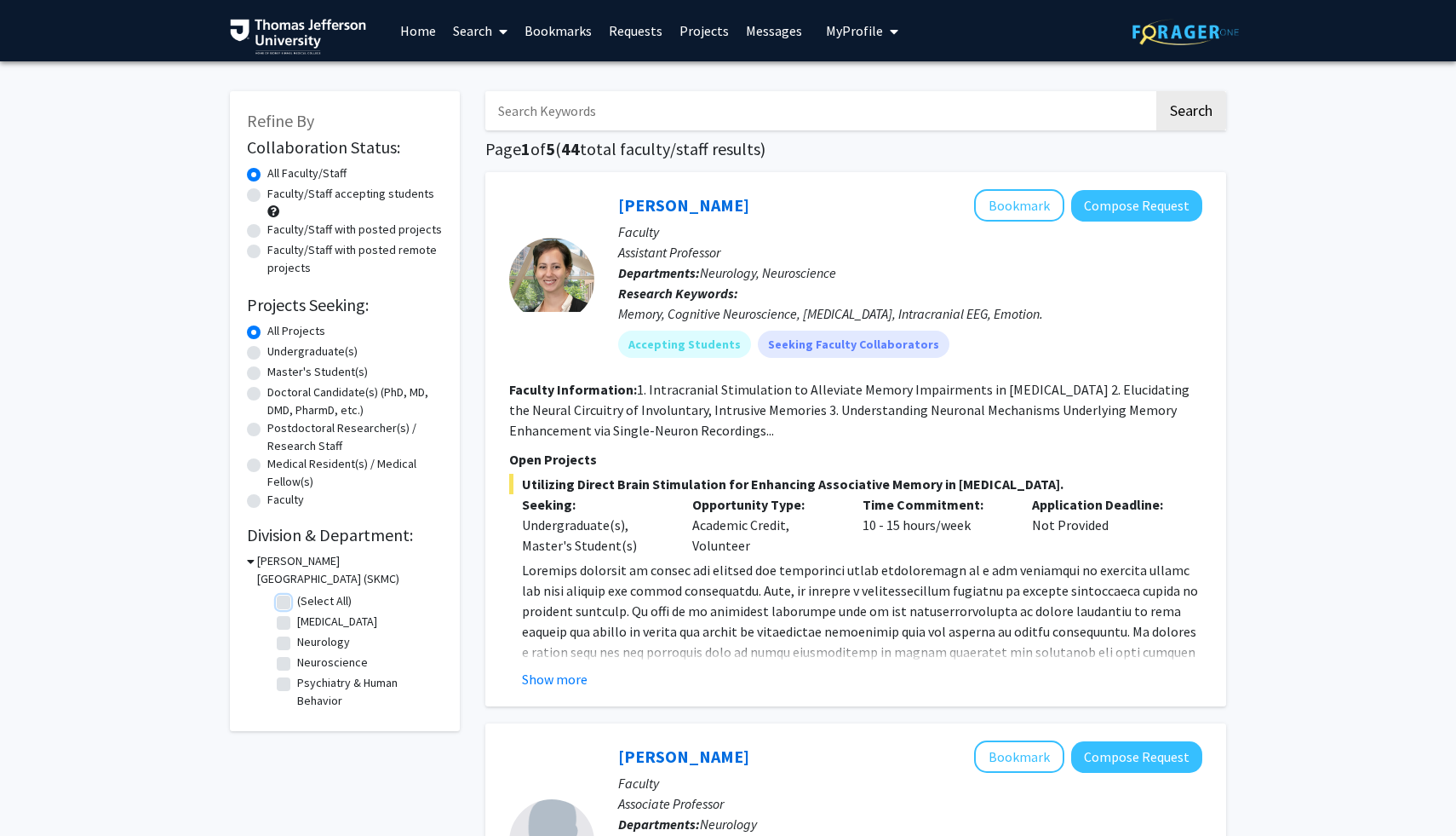
checkbox input "false"
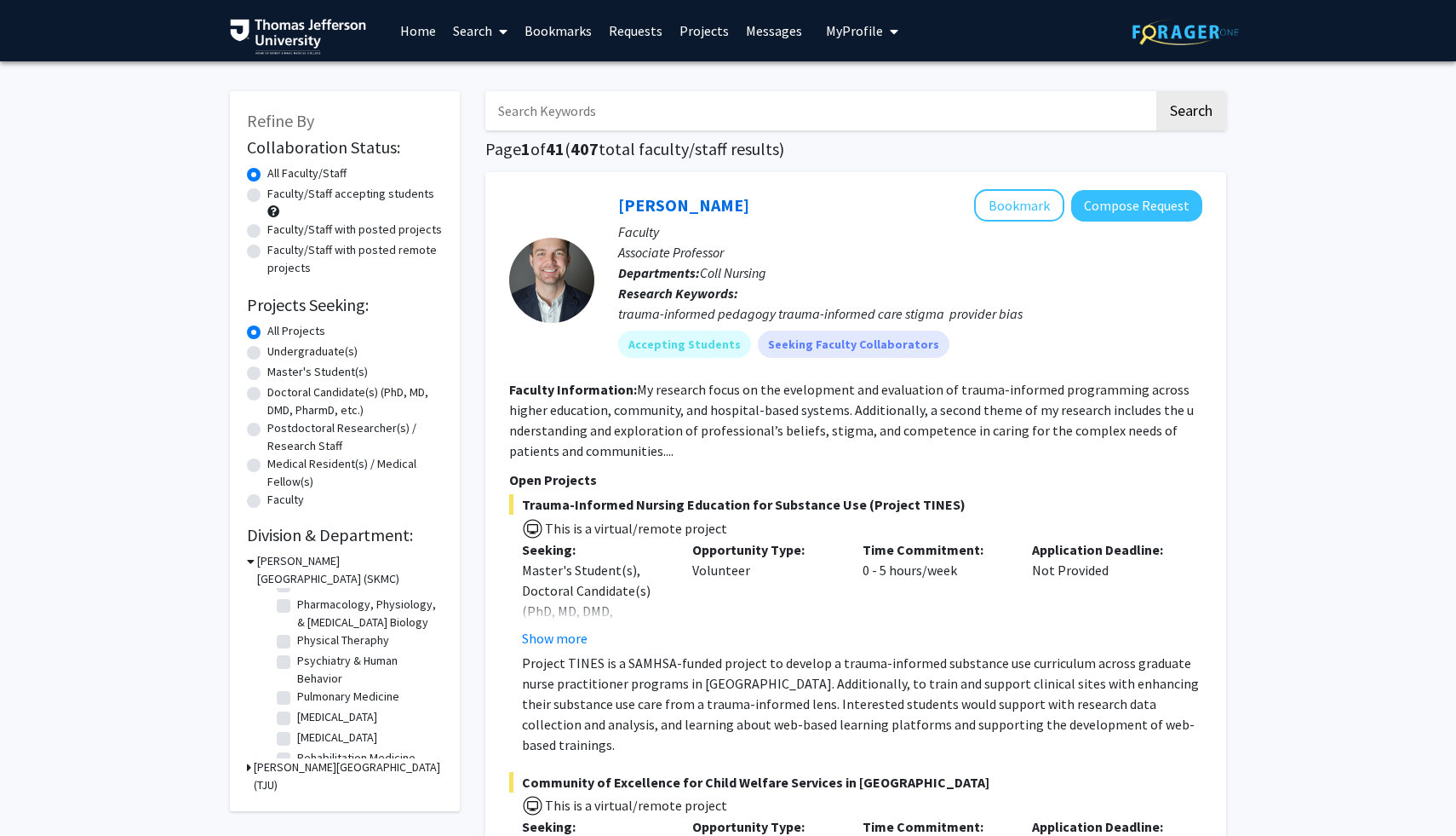
scroll to position [745, 0]
click at [297, 686] on label "Rehabilitation Medicine" at bounding box center [356, 681] width 119 height 18
click at [297, 683] on input "Rehabilitation Medicine" at bounding box center [302, 677] width 11 height 11
checkbox input "true"
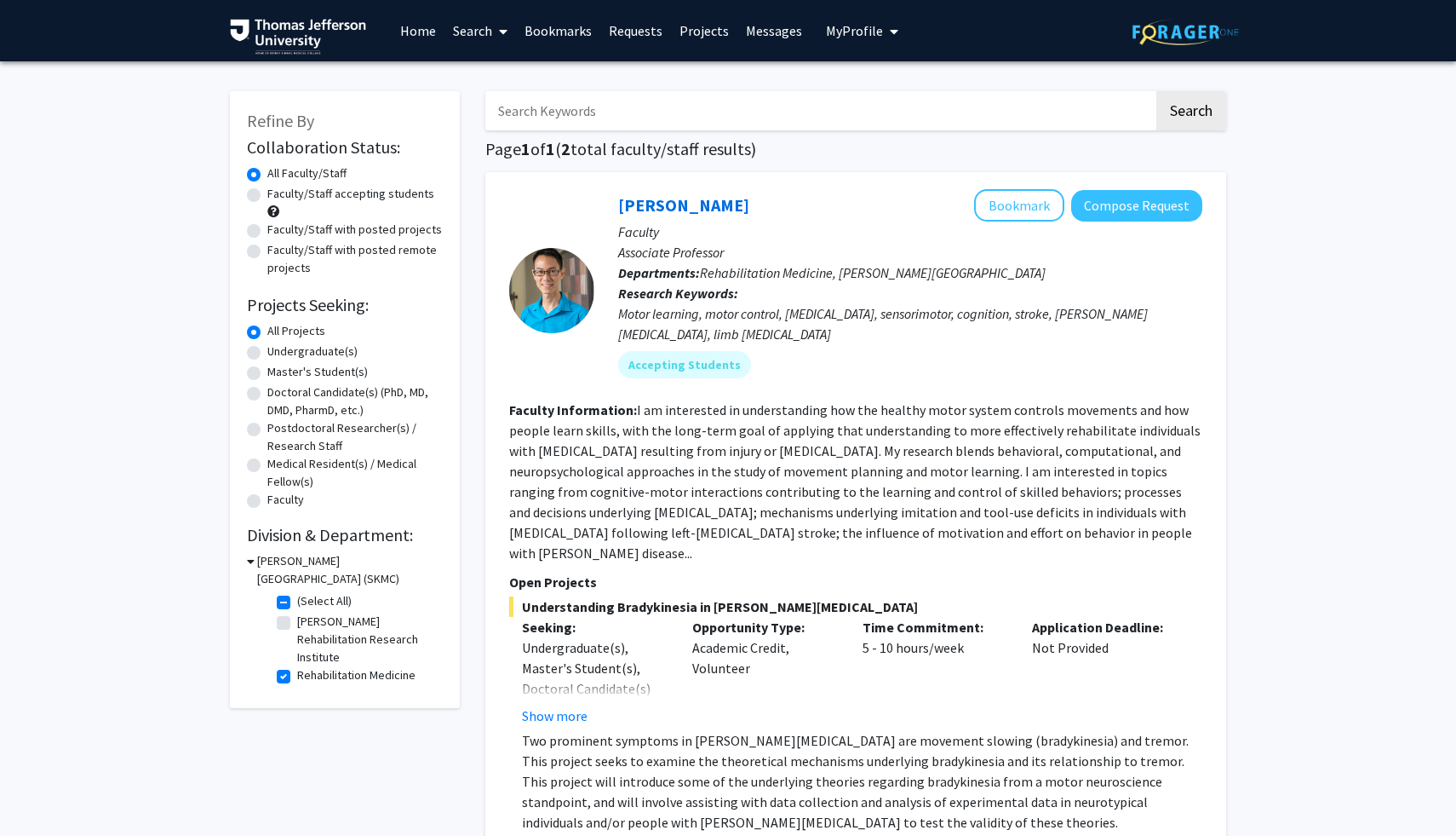
click at [297, 604] on label "(Select All)" at bounding box center [324, 601] width 55 height 18
click at [297, 603] on input "(Select All)" at bounding box center [302, 597] width 11 height 11
checkbox input "false"
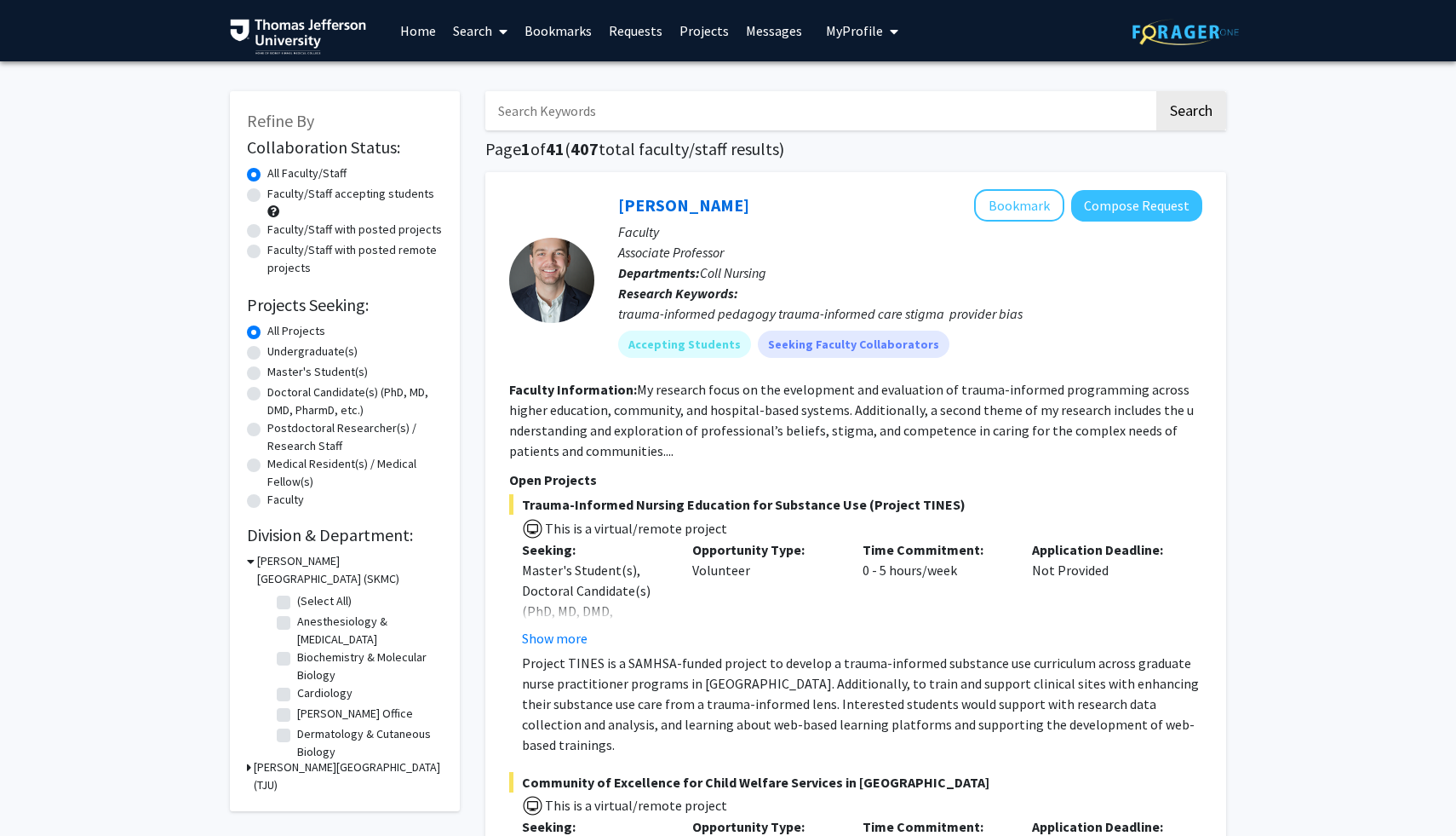
click at [297, 604] on label "(Select All)" at bounding box center [324, 601] width 55 height 18
click at [297, 603] on input "(Select All)" at bounding box center [302, 597] width 11 height 11
checkbox input "true"
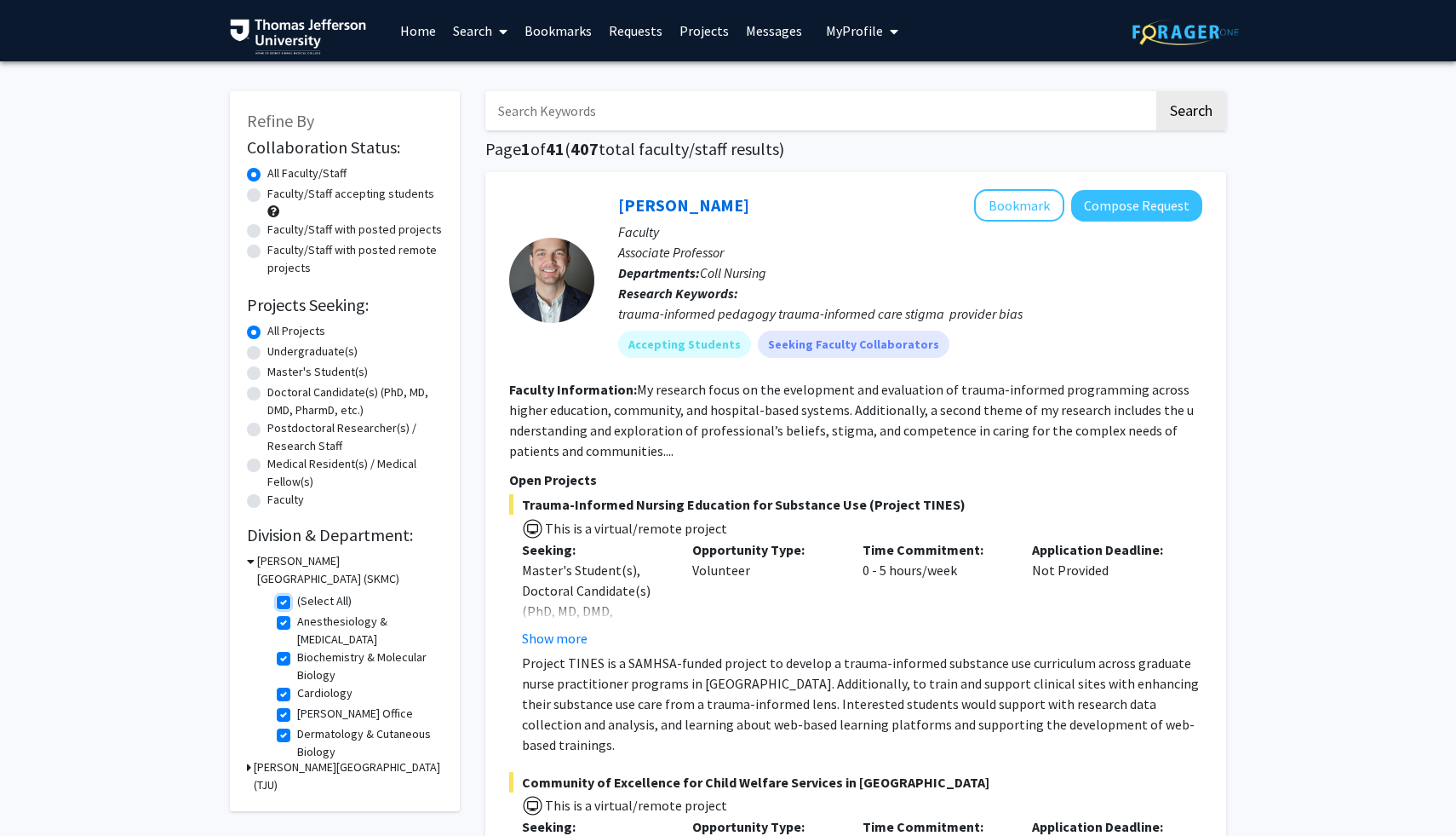
checkbox input "true"
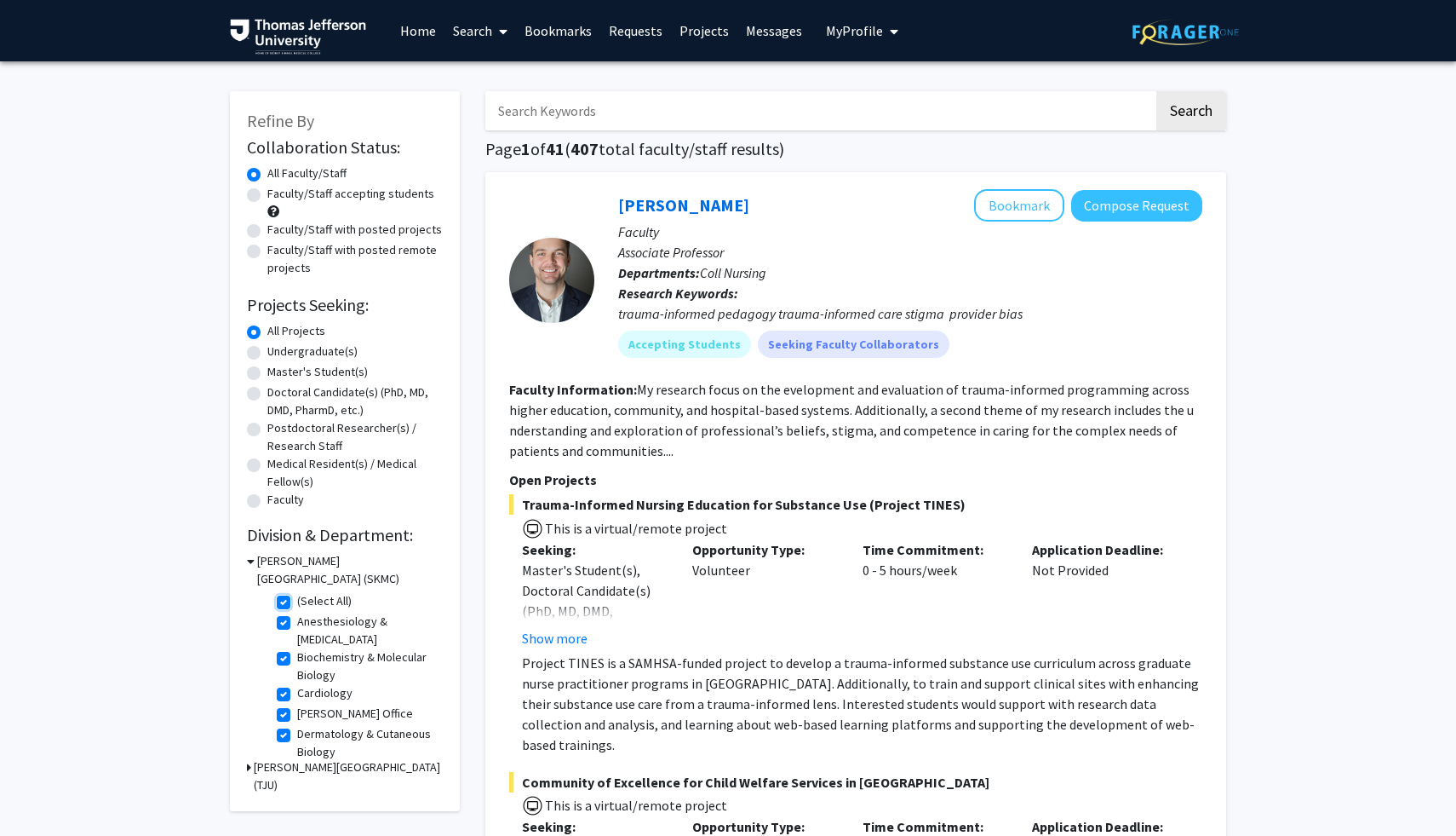
checkbox input "true"
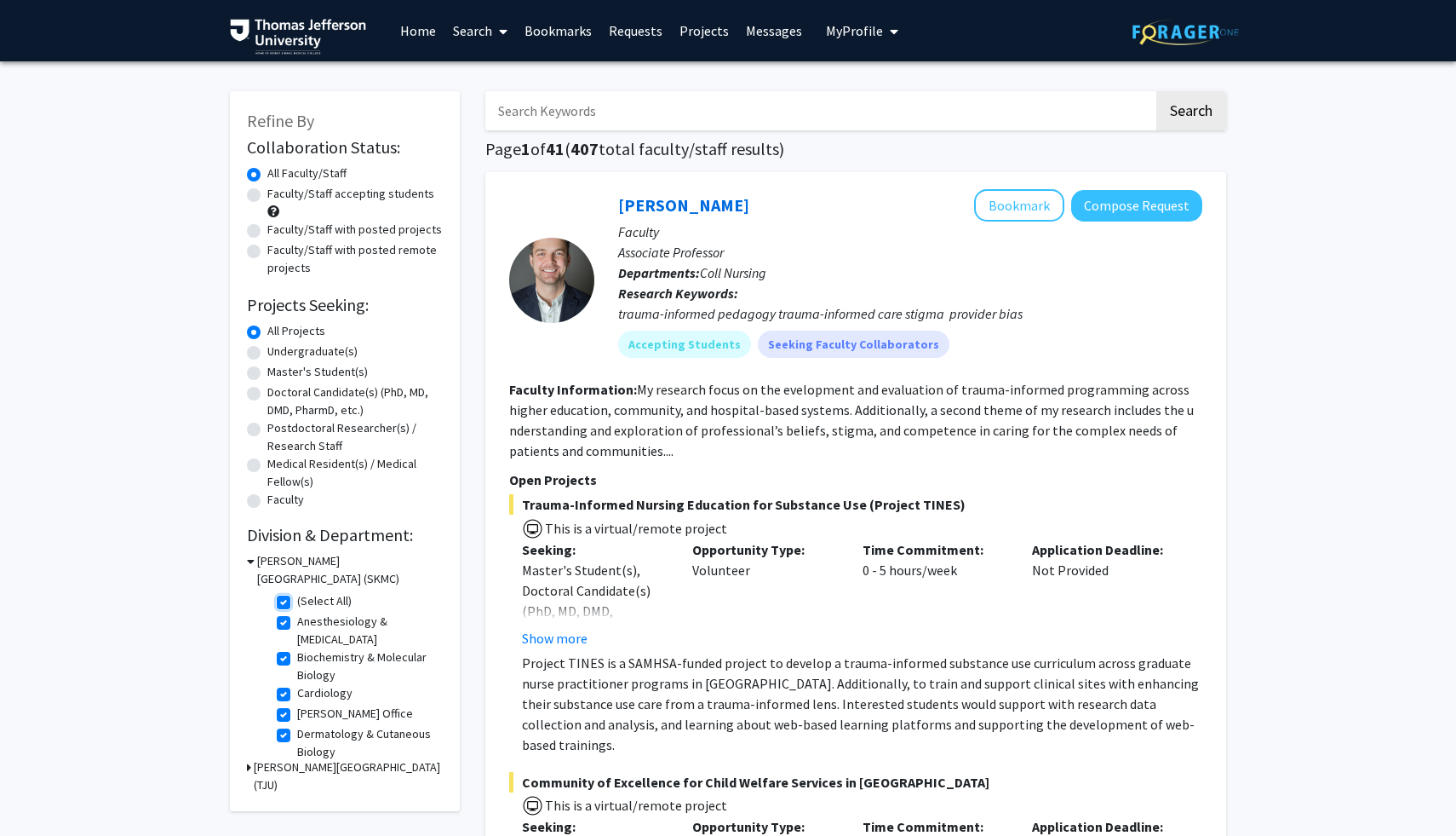
checkbox input "true"
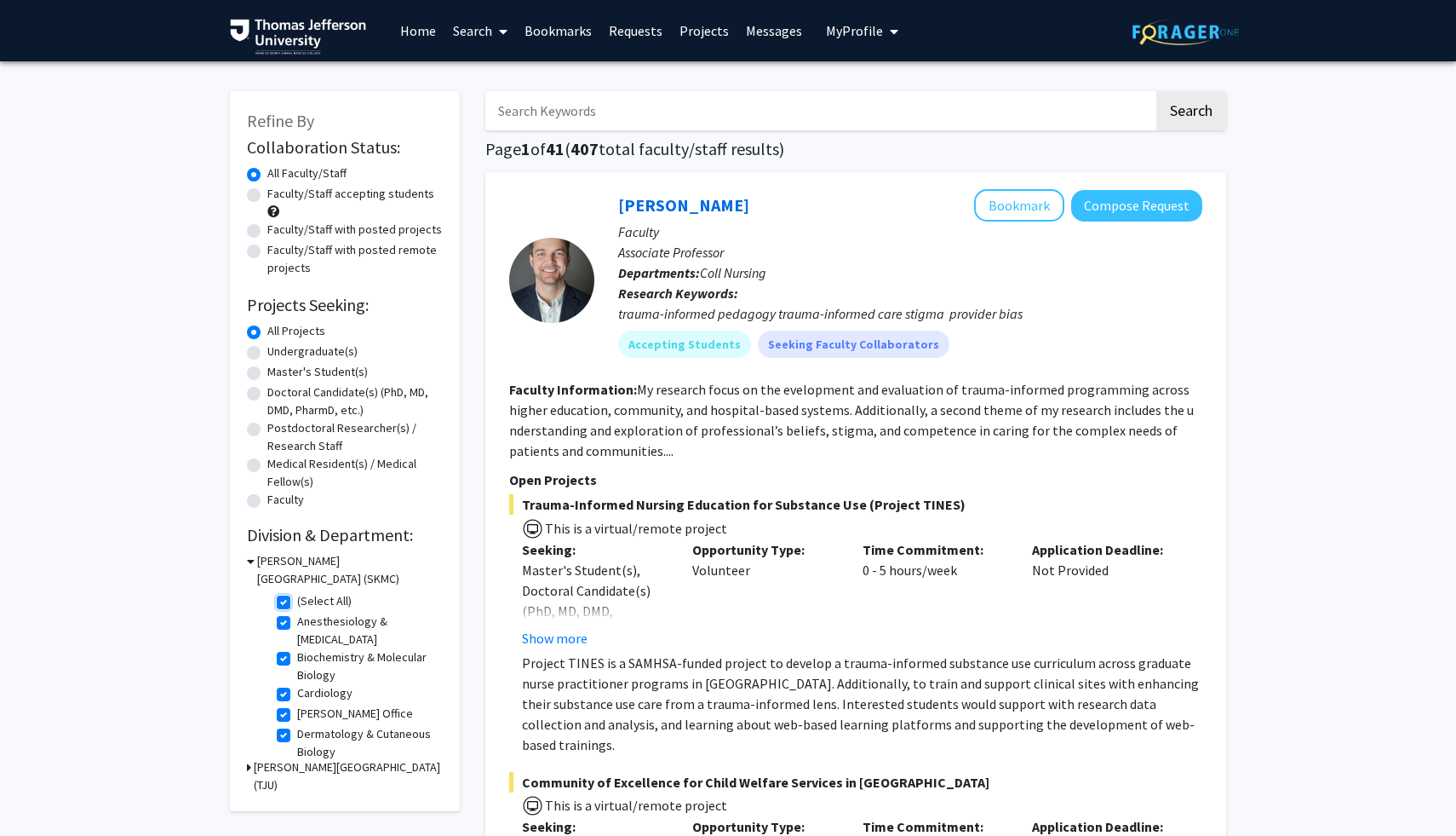
checkbox input "true"
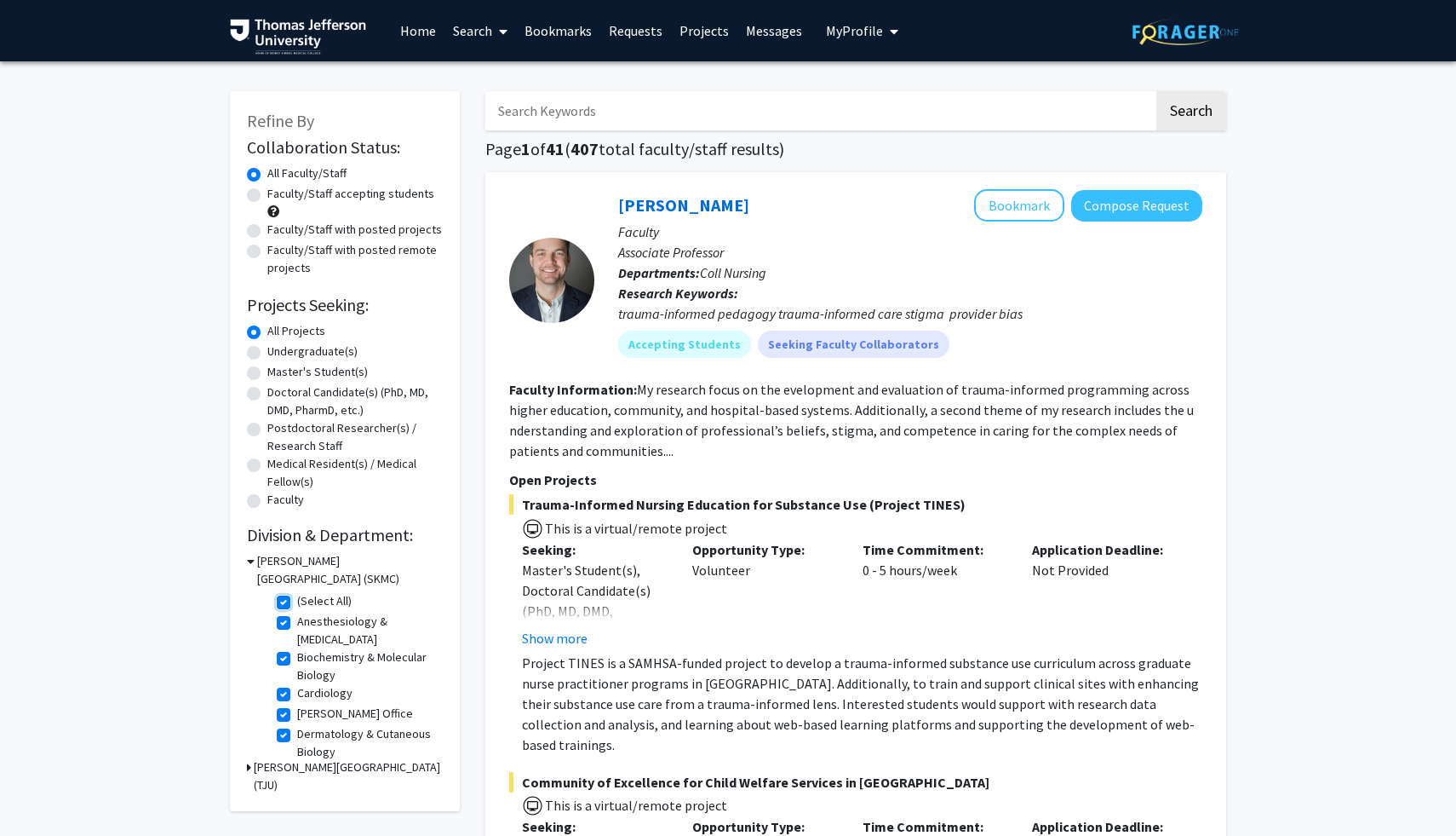
checkbox input "true"
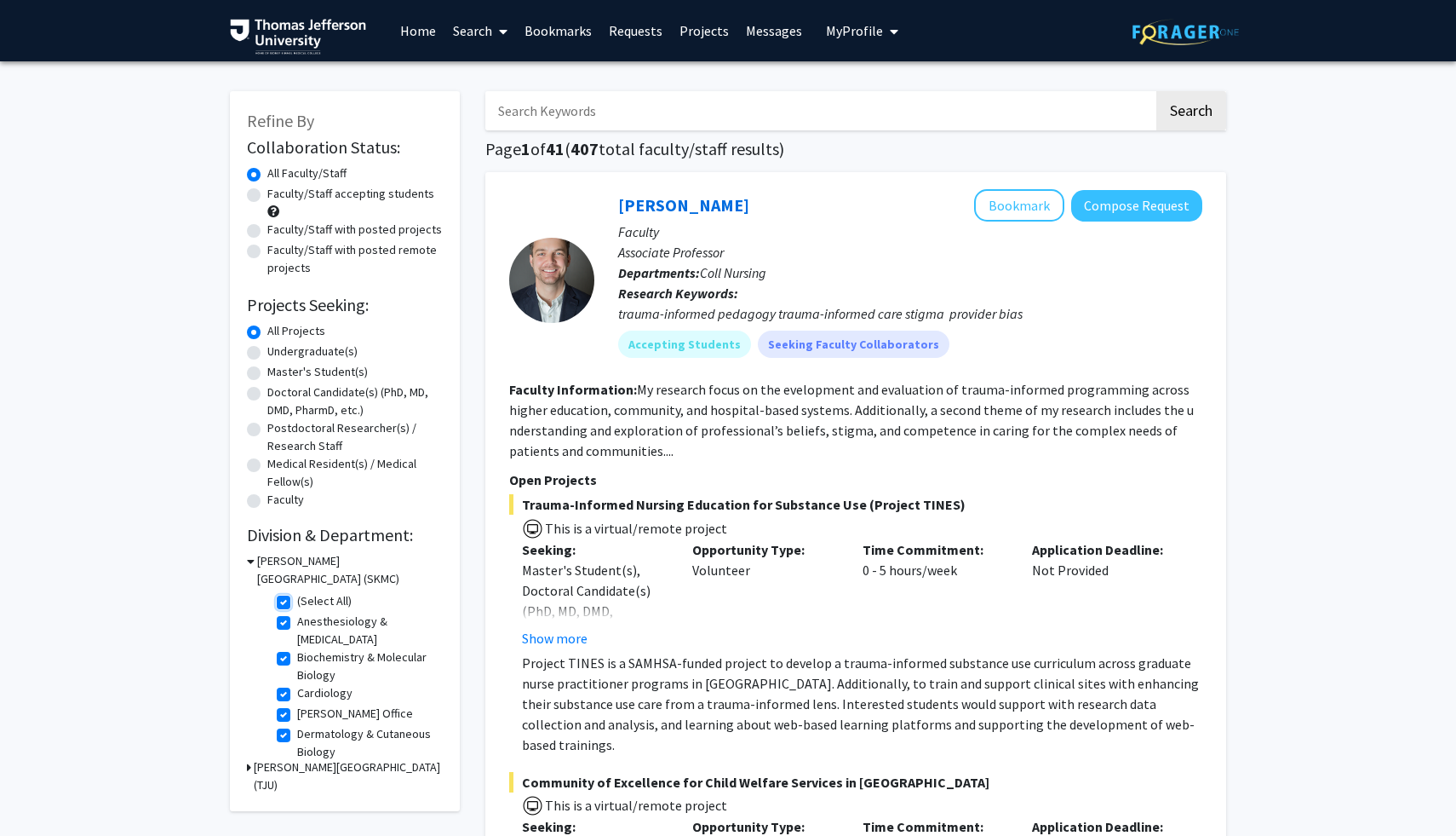
checkbox input "true"
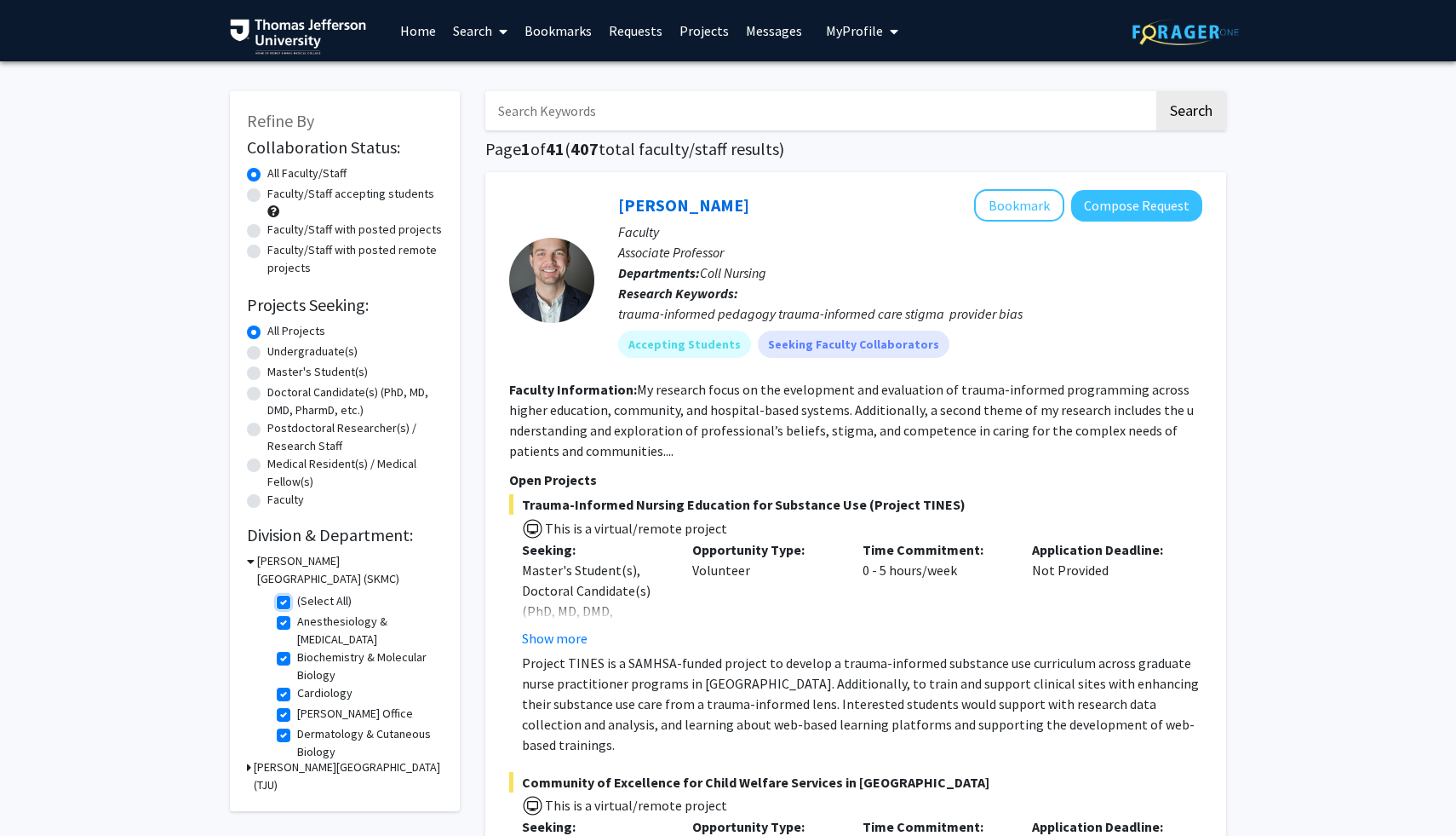
checkbox input "true"
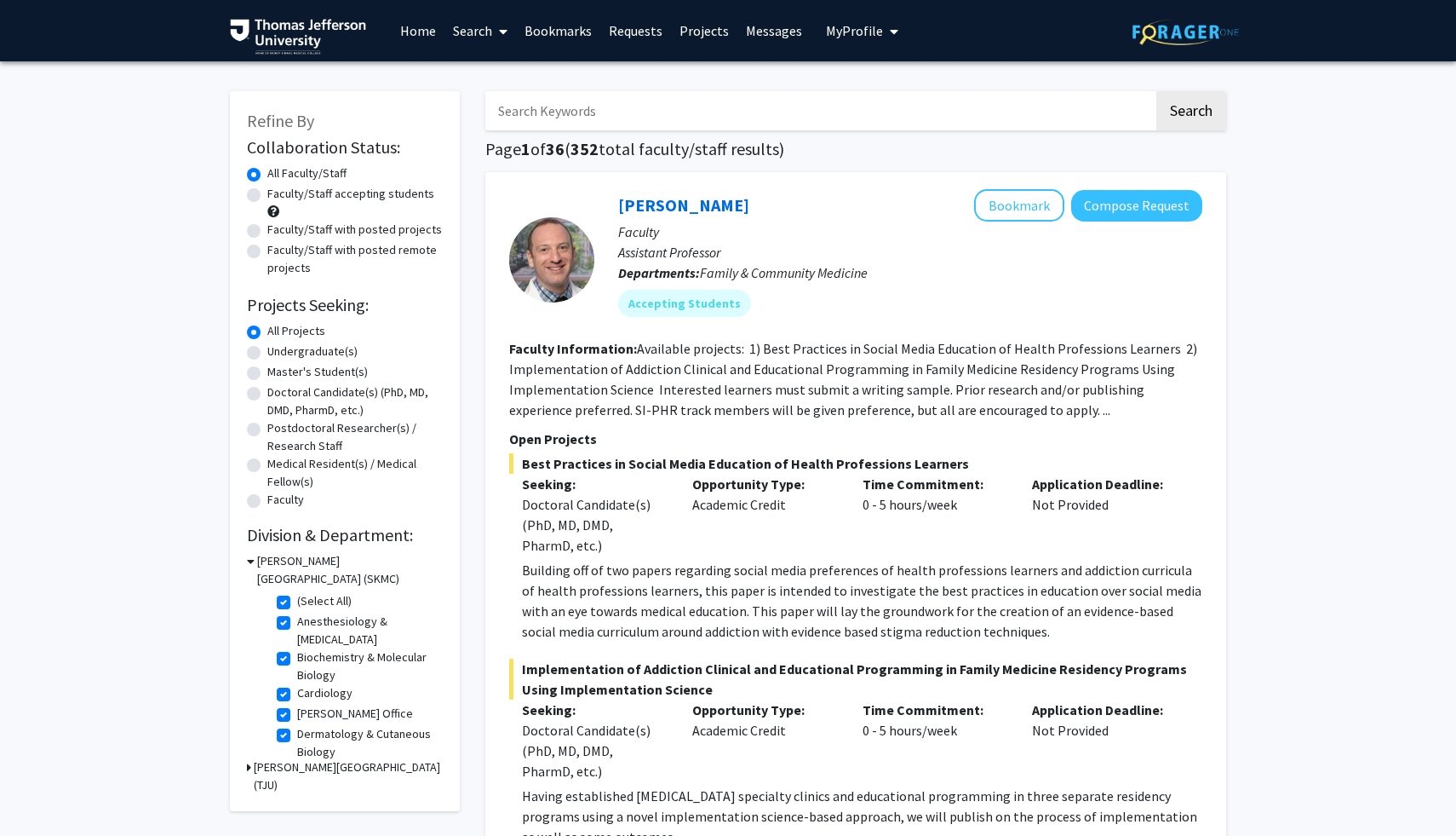
click at [297, 603] on label "(Select All)" at bounding box center [324, 601] width 55 height 18
click at [297, 603] on input "(Select All)" at bounding box center [302, 597] width 11 height 11
checkbox input "false"
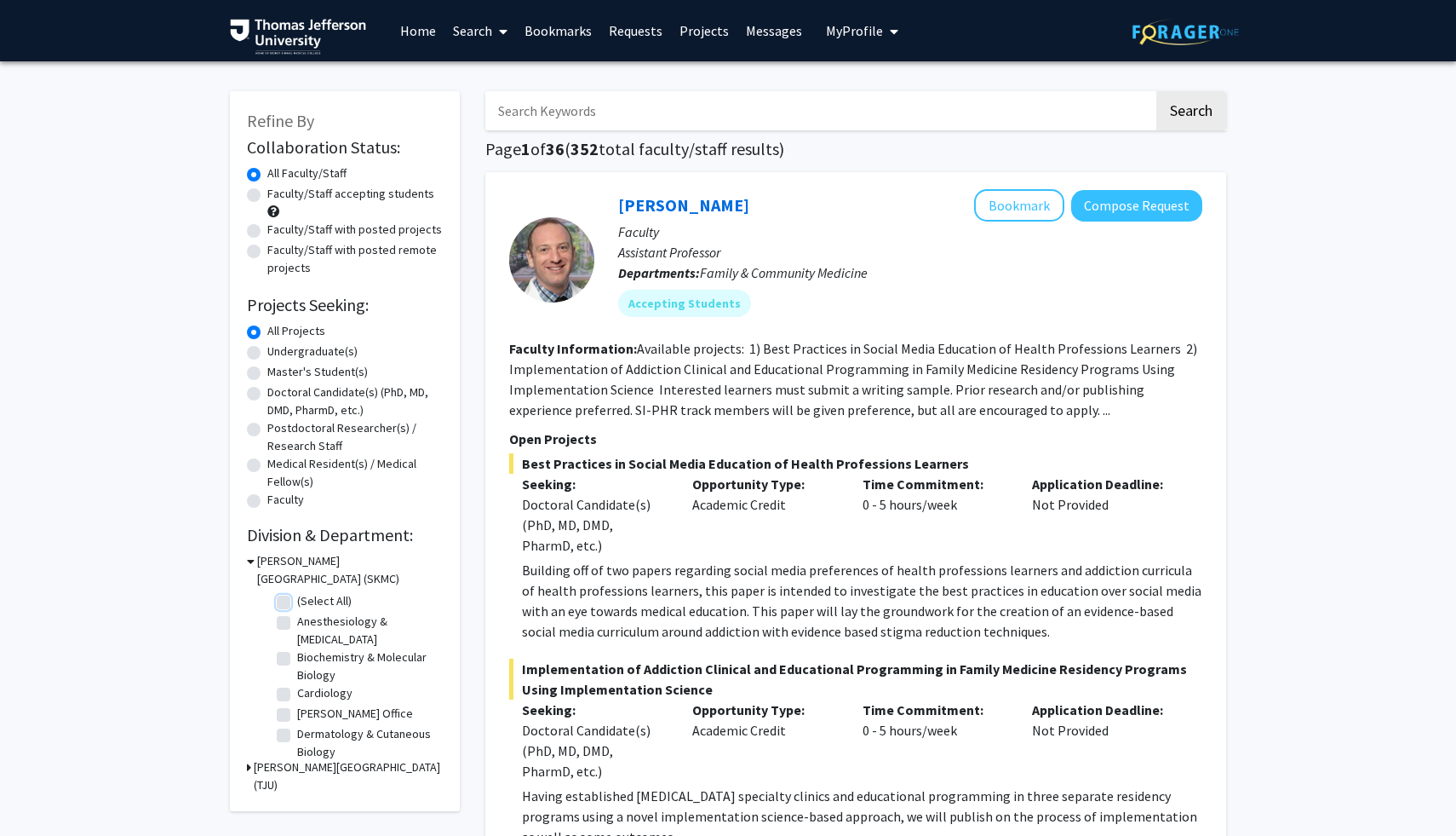
checkbox input "false"
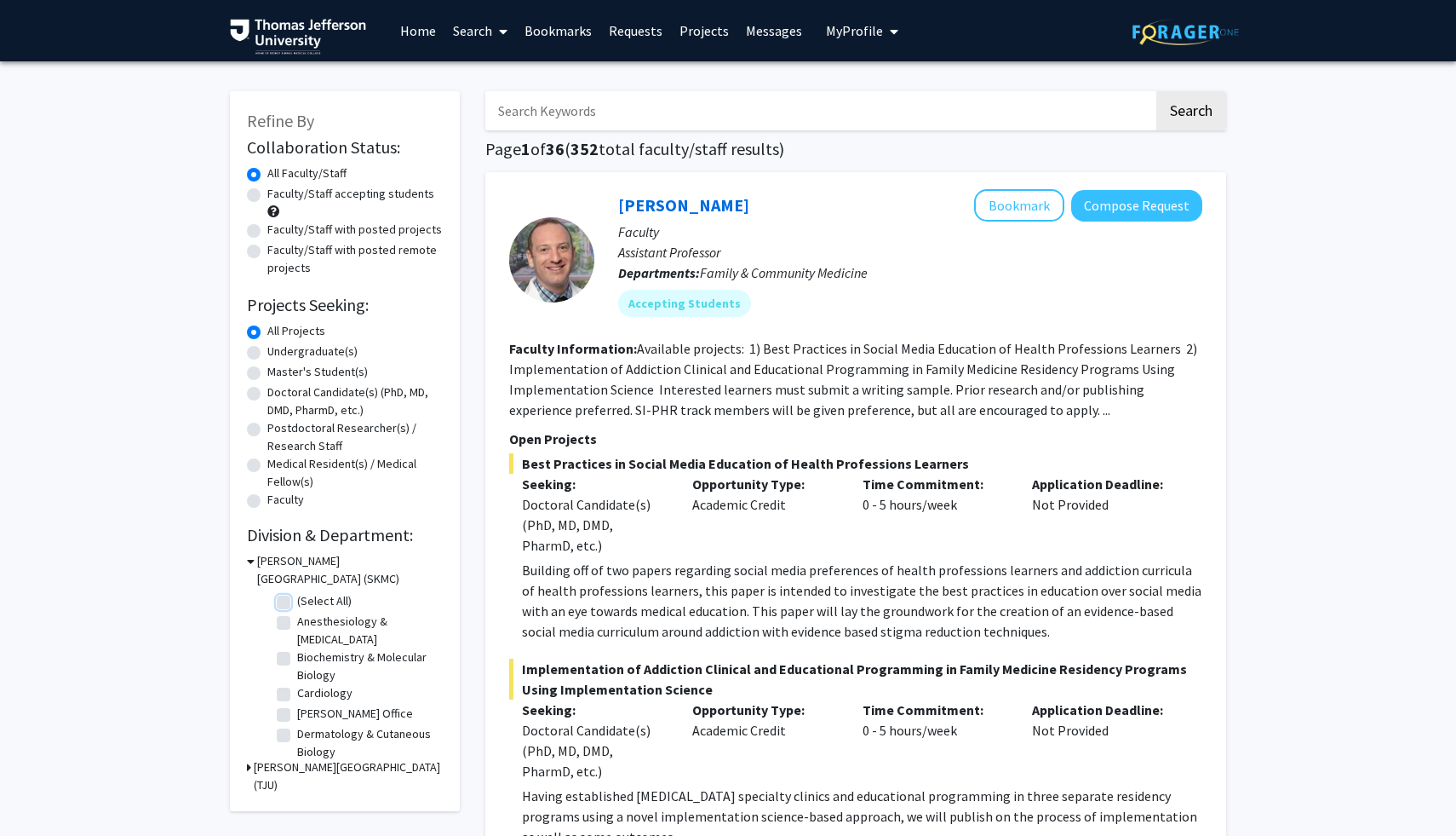
checkbox input "false"
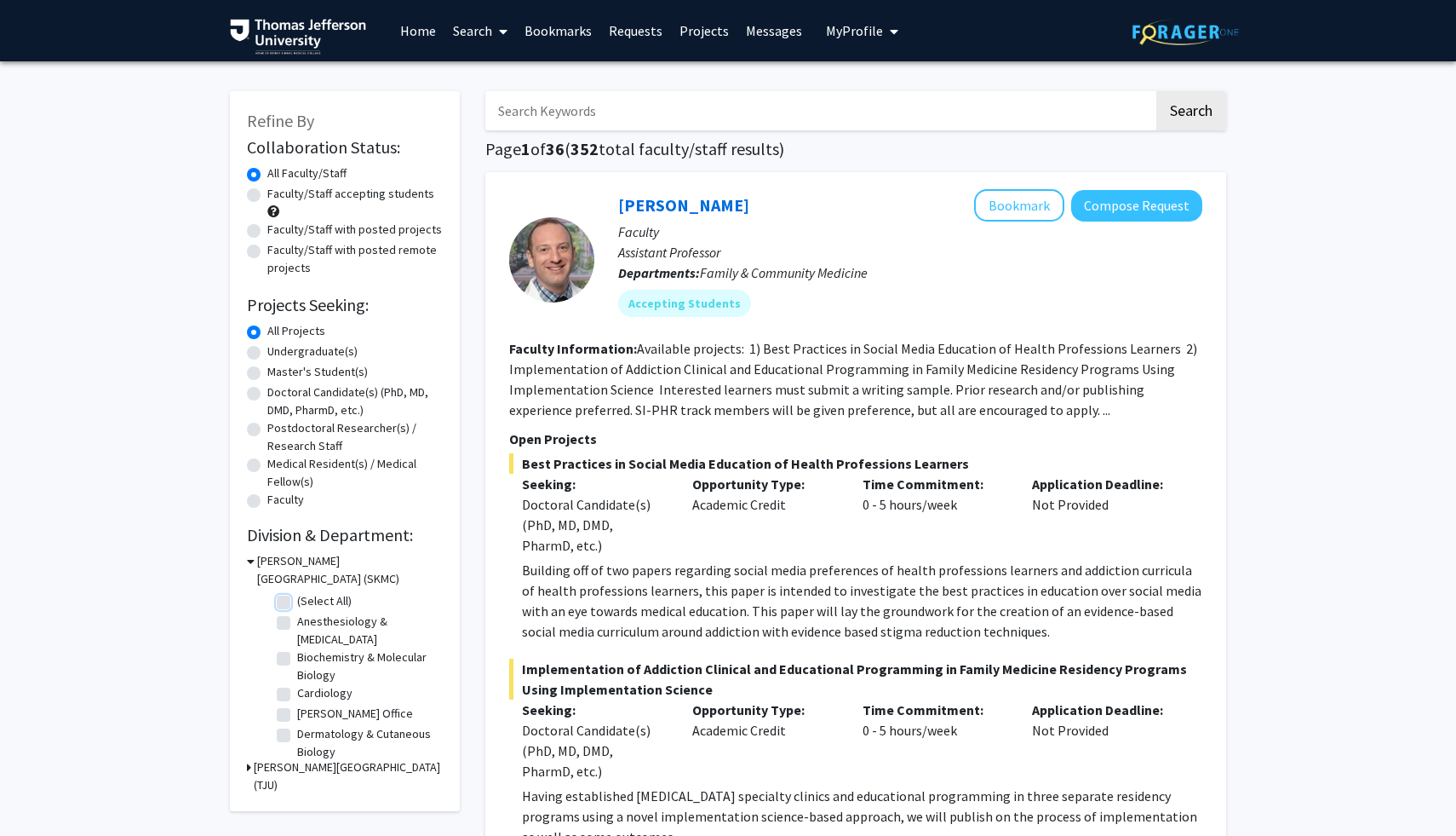
checkbox input "false"
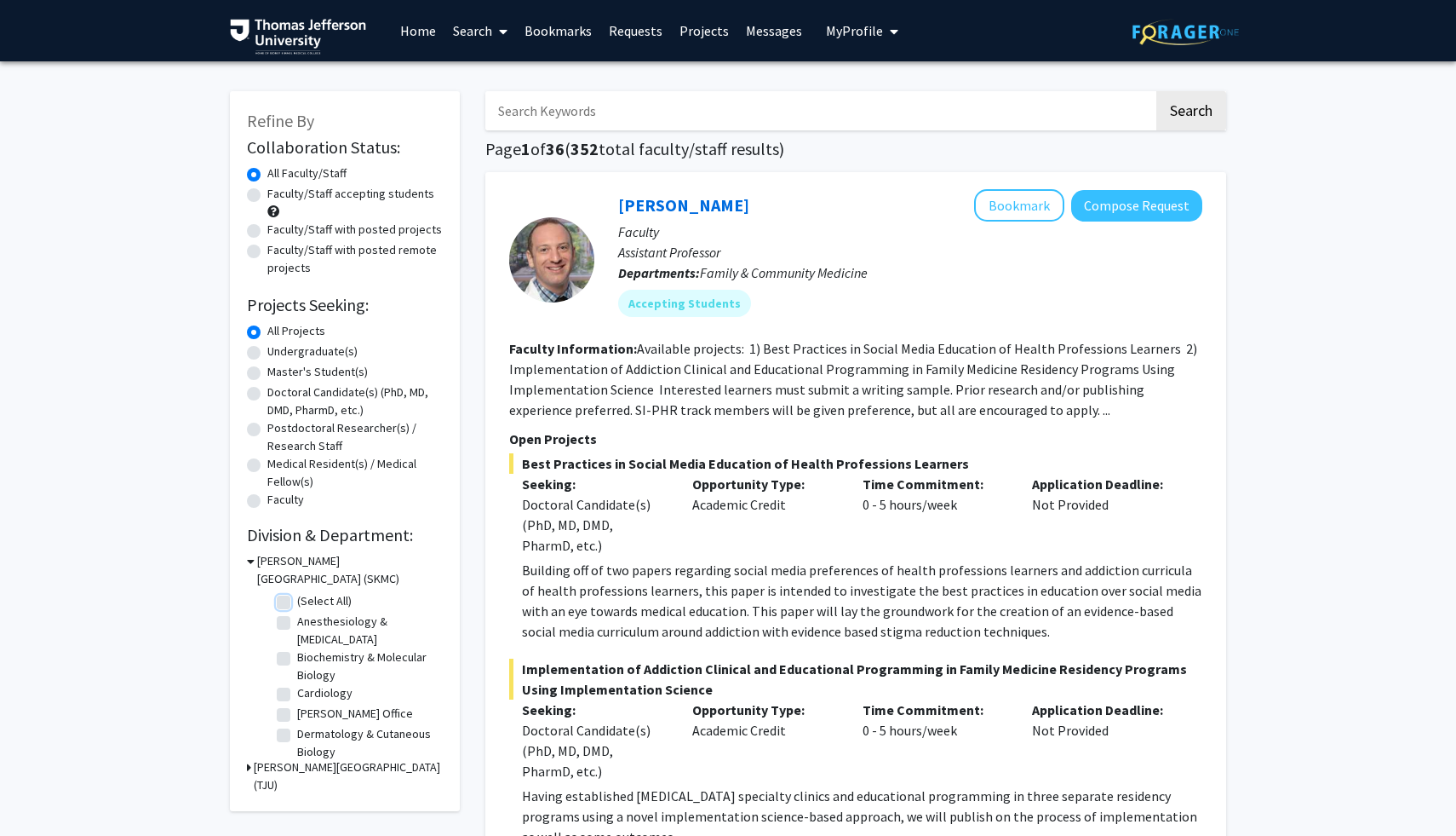
checkbox input "false"
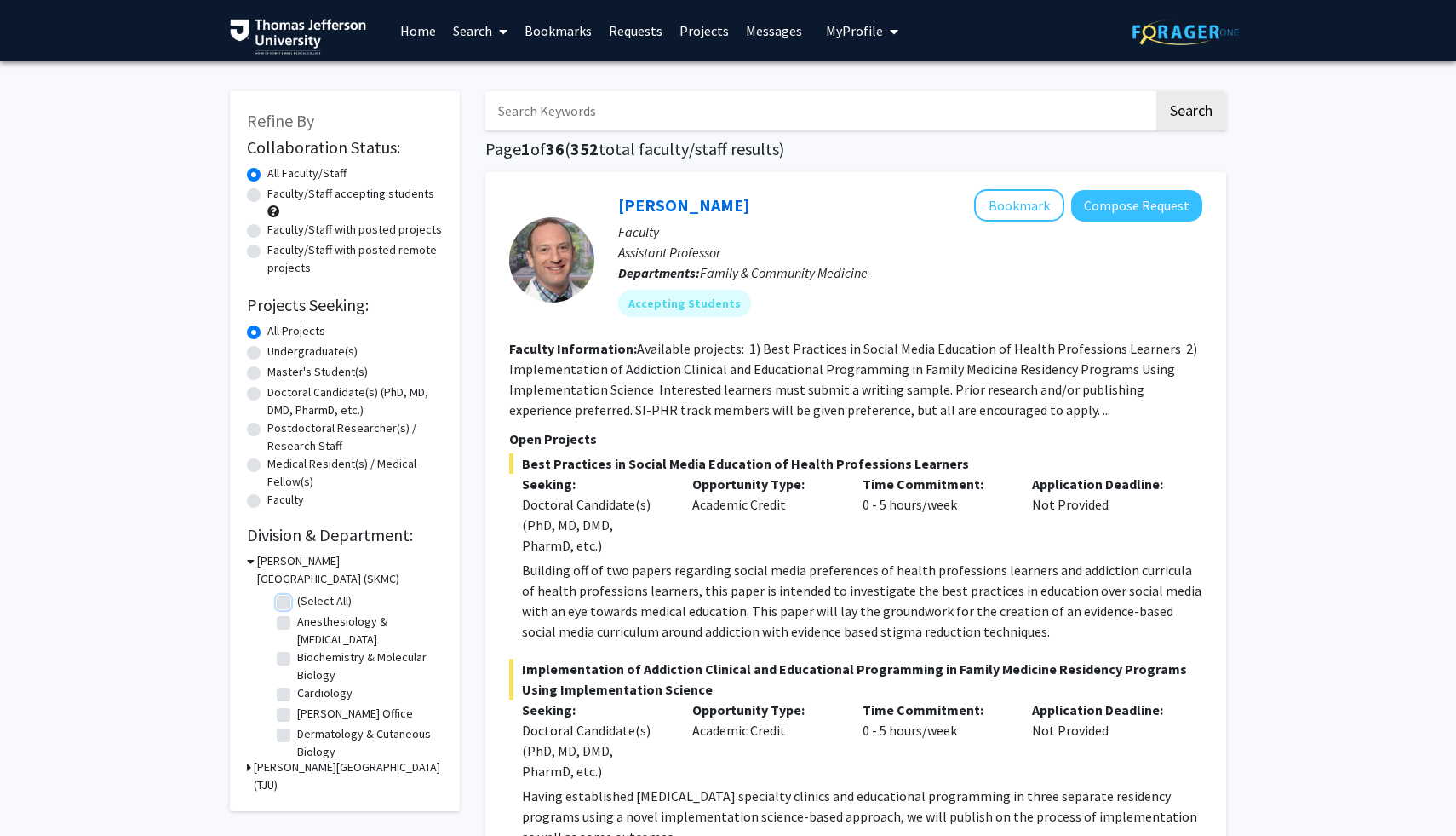
checkbox input "false"
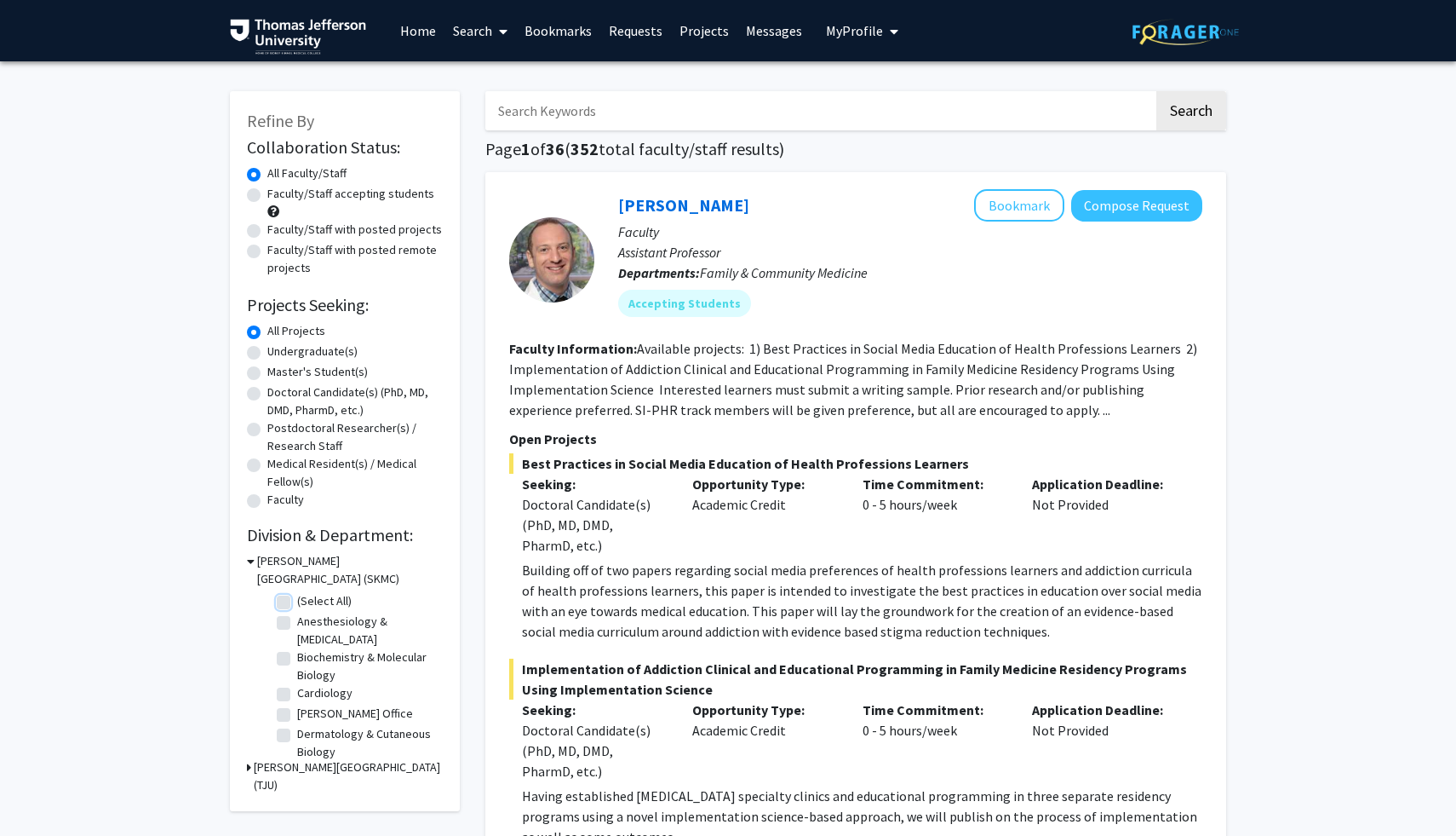
checkbox input "false"
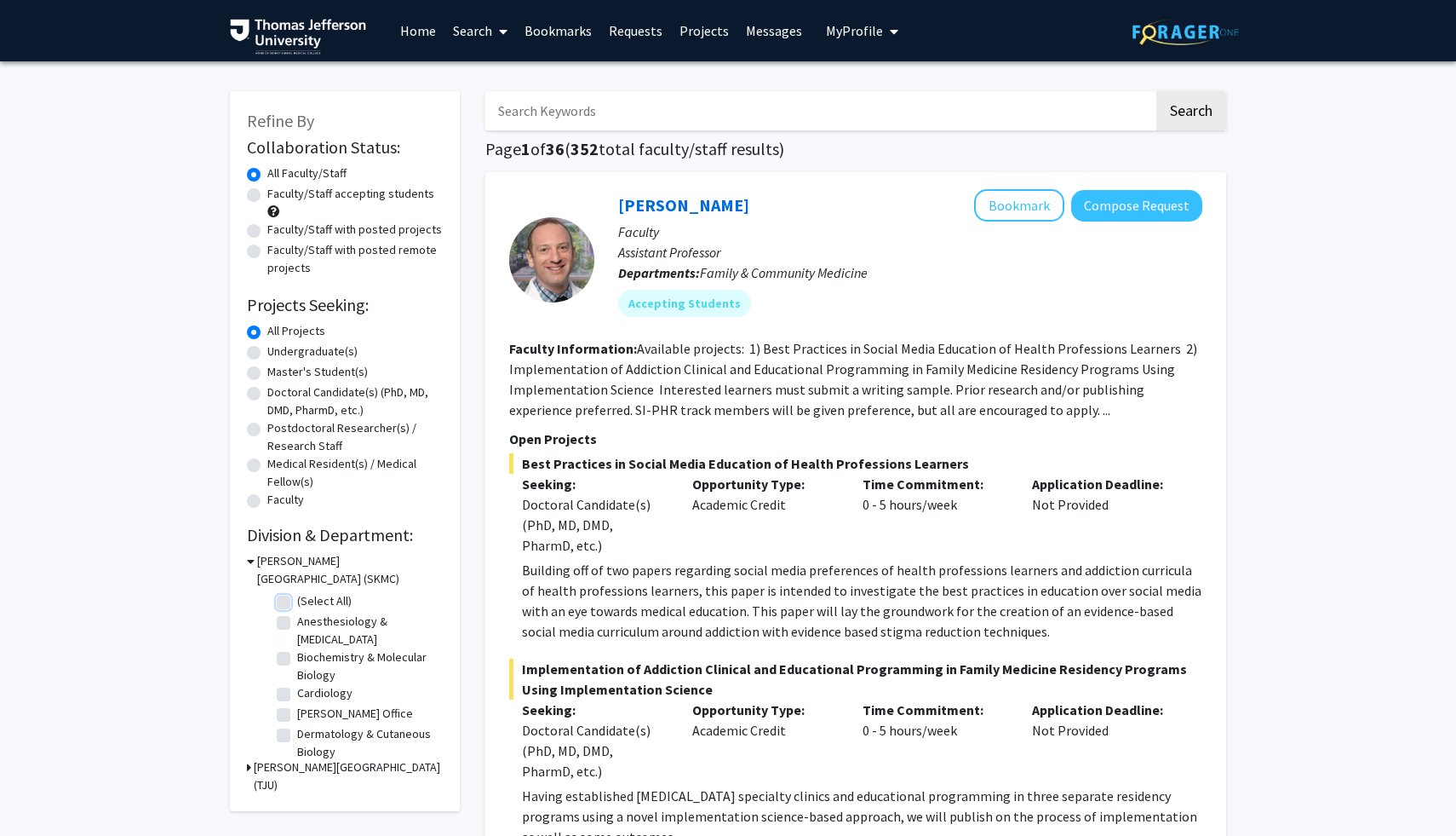
checkbox input "false"
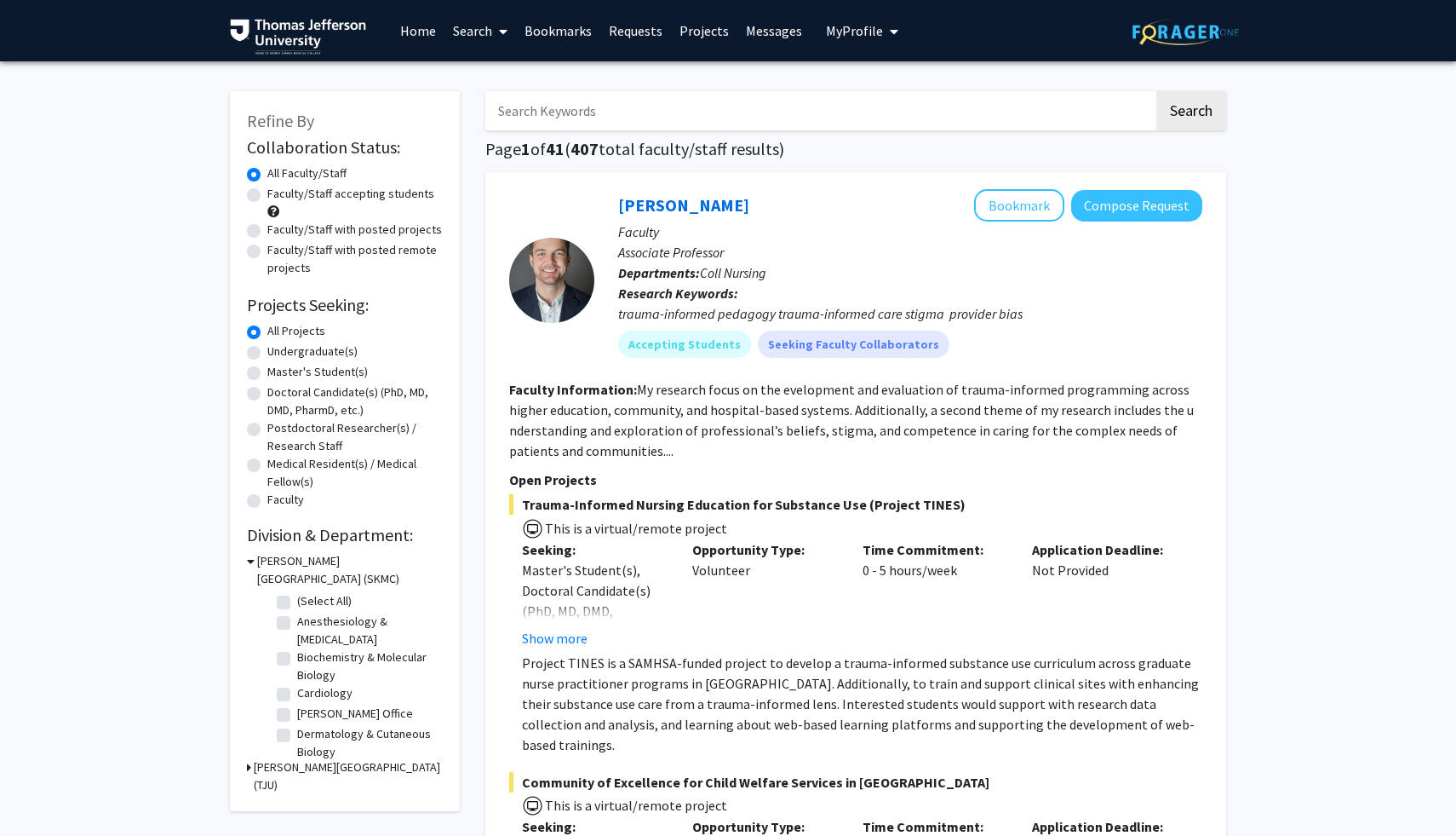
click at [297, 600] on label "(Select All)" at bounding box center [324, 601] width 55 height 18
click at [297, 600] on input "(Select All)" at bounding box center [302, 597] width 11 height 11
checkbox input "true"
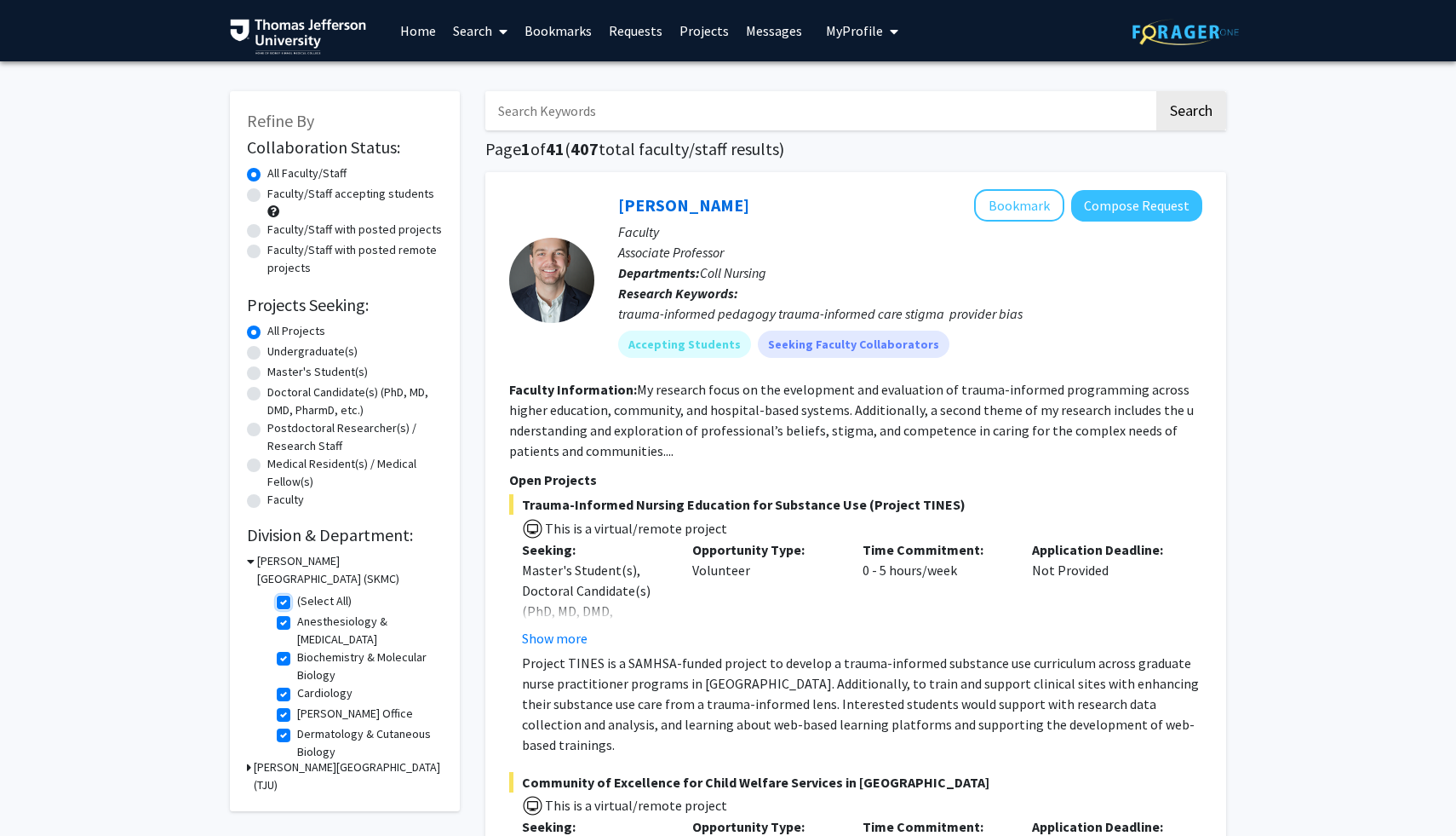
checkbox input "true"
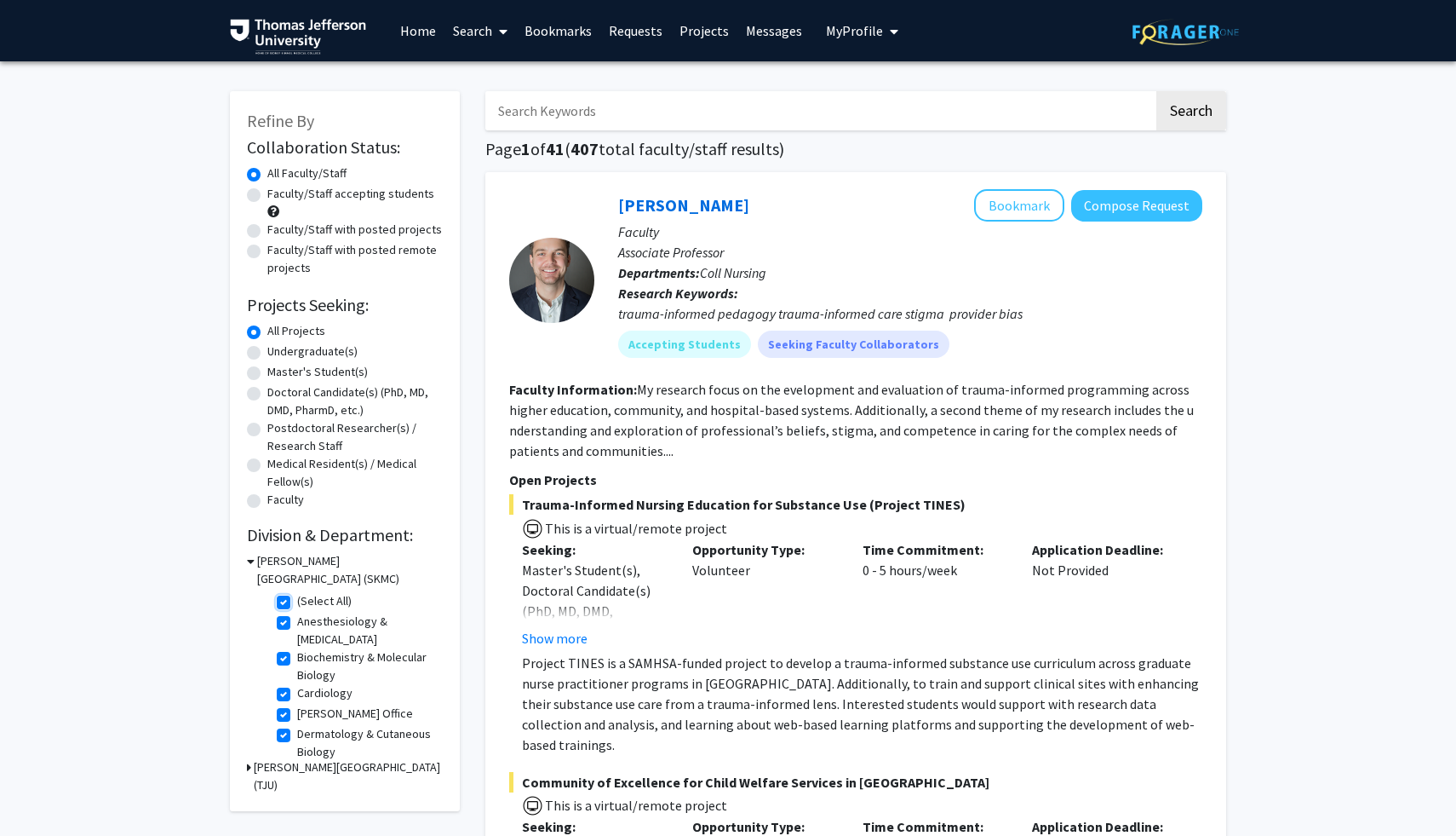
checkbox input "true"
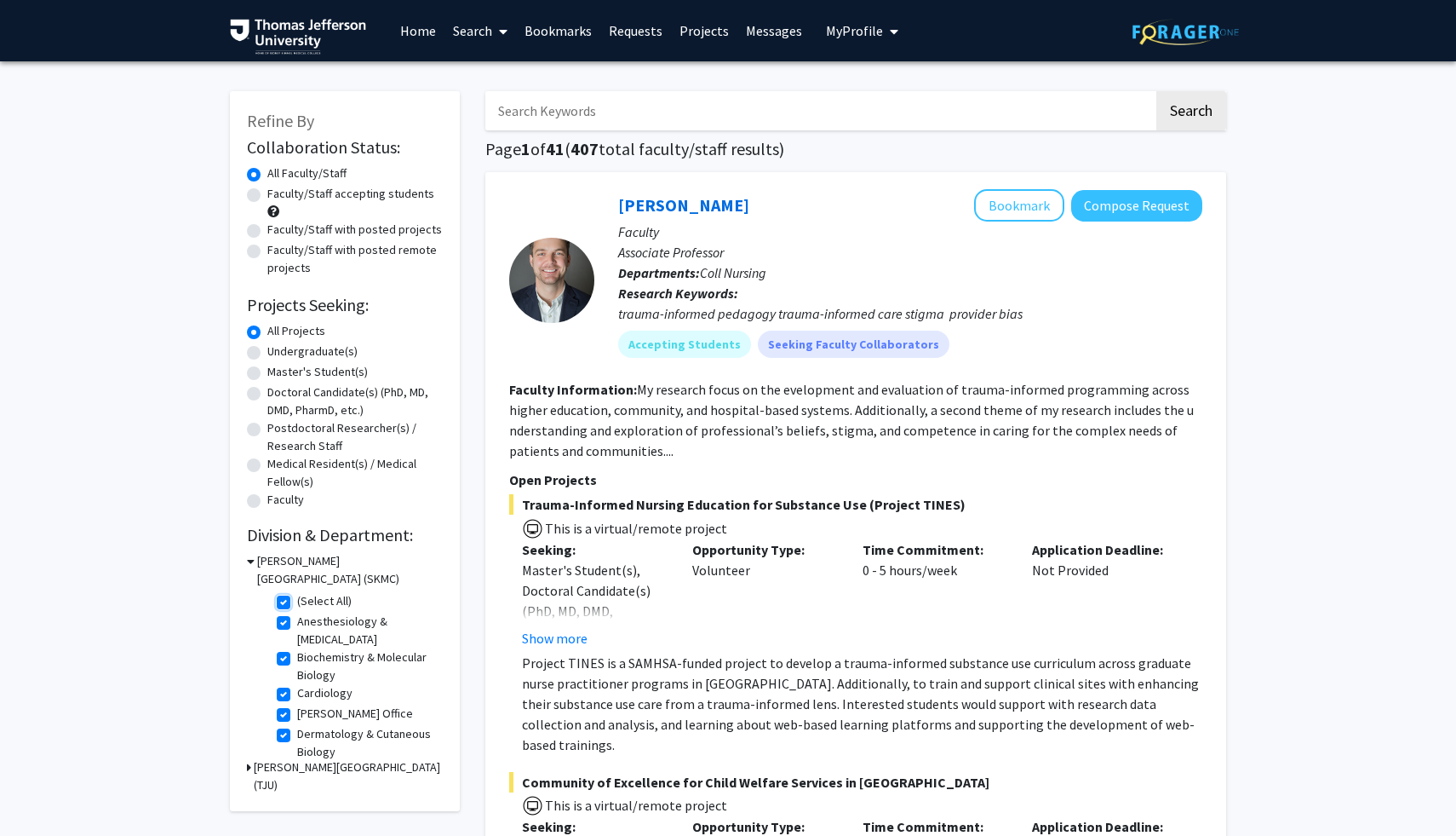
checkbox input "true"
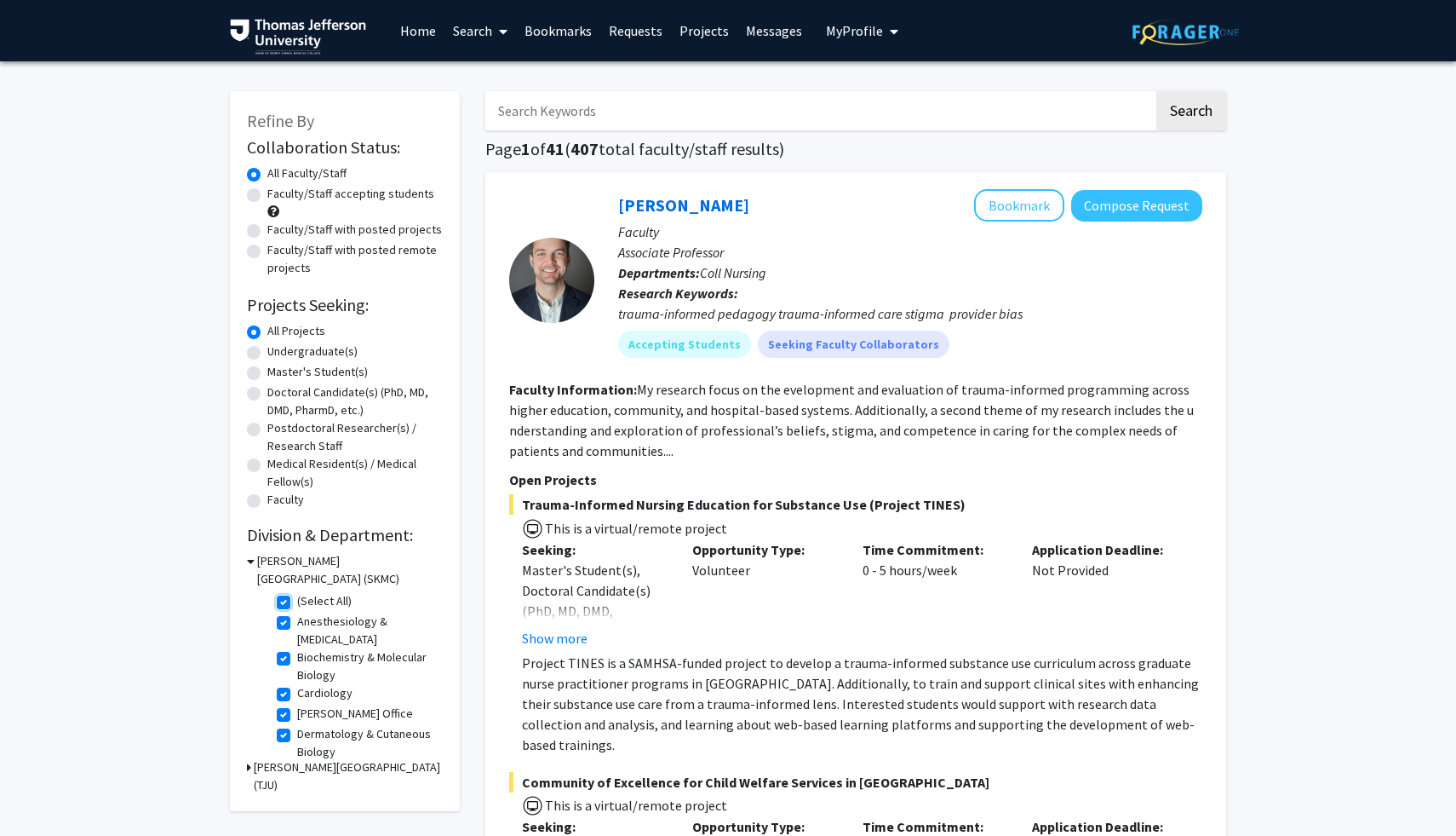
checkbox input "true"
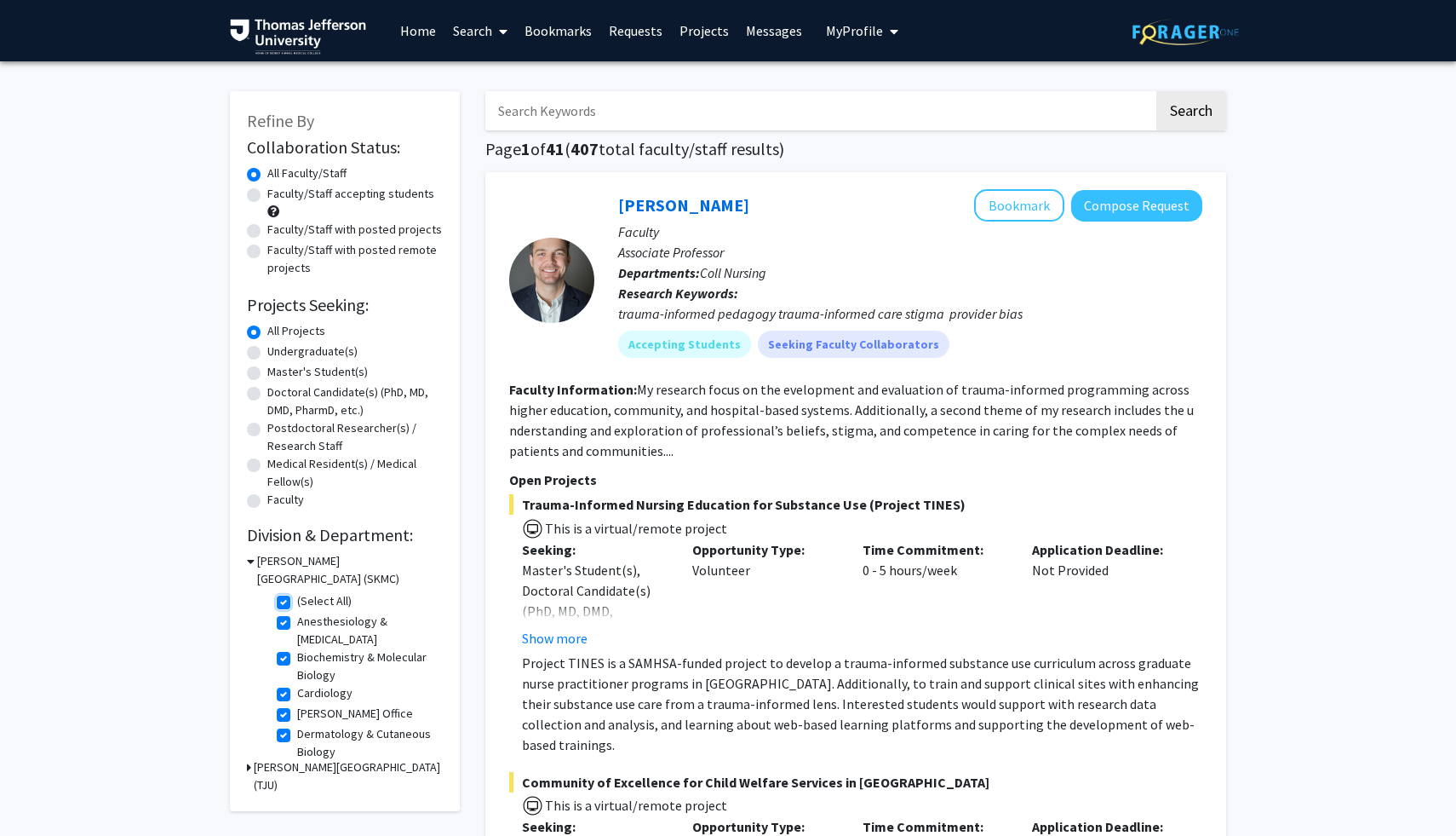
checkbox input "true"
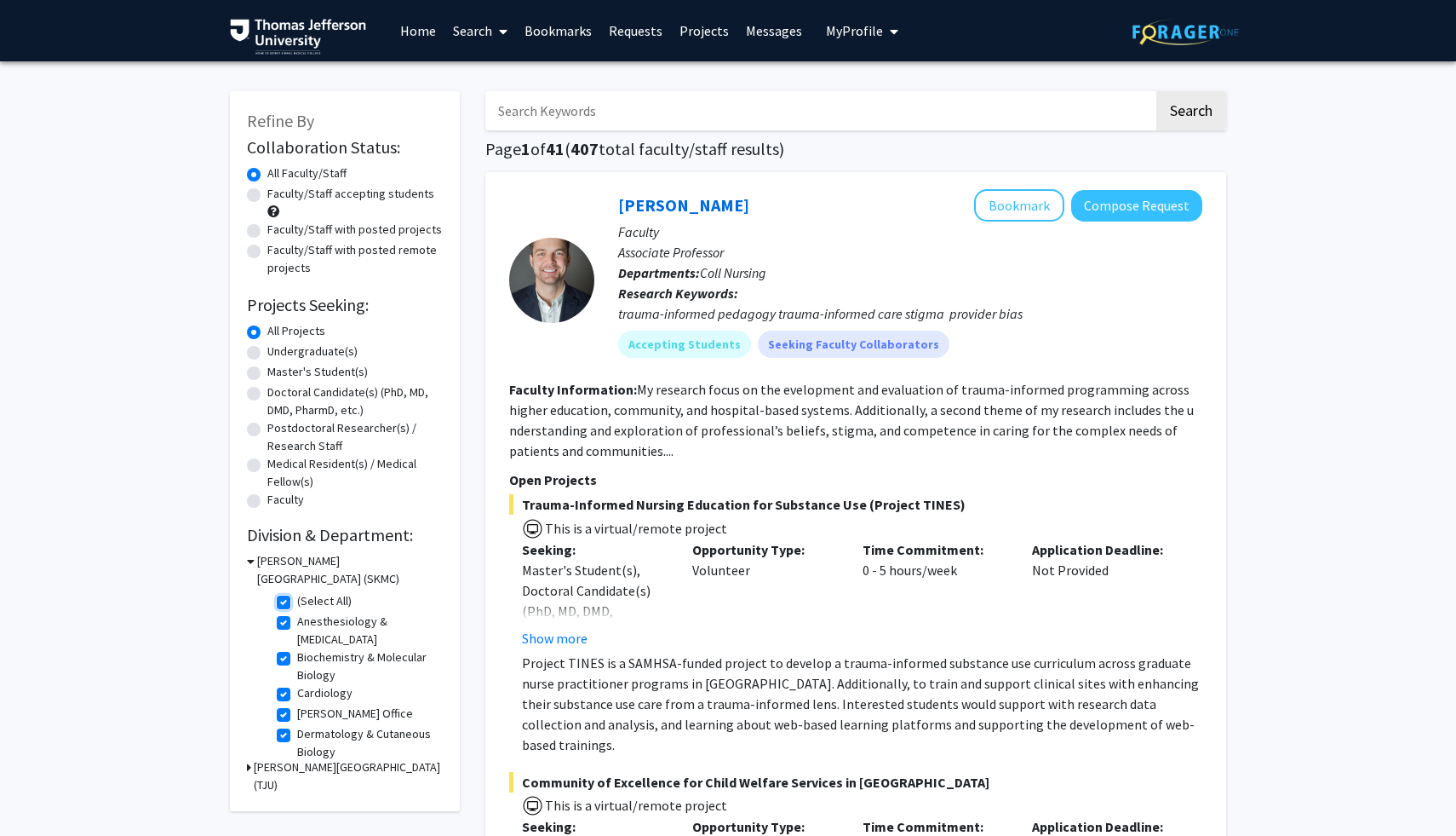
checkbox input "true"
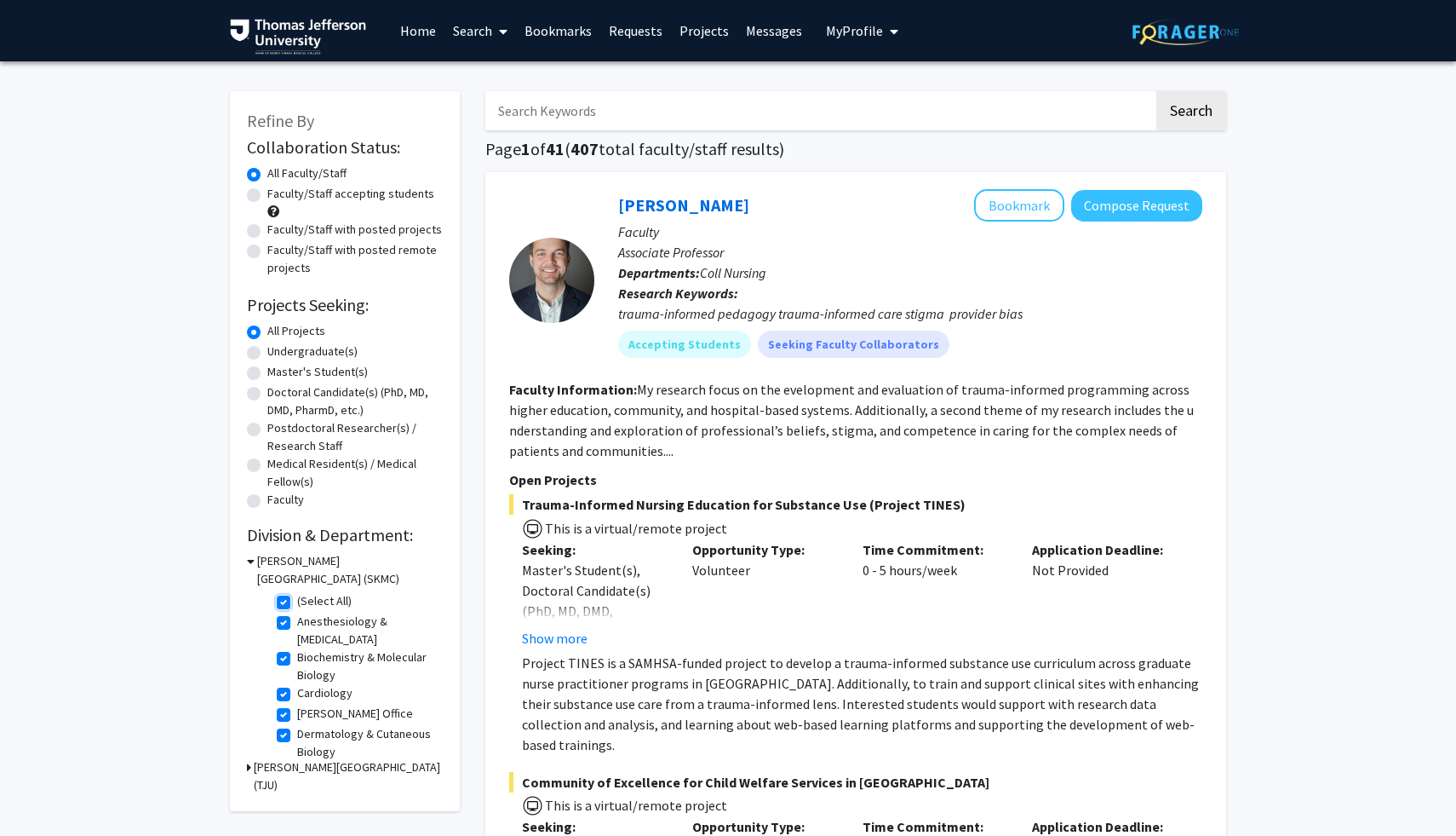
checkbox input "true"
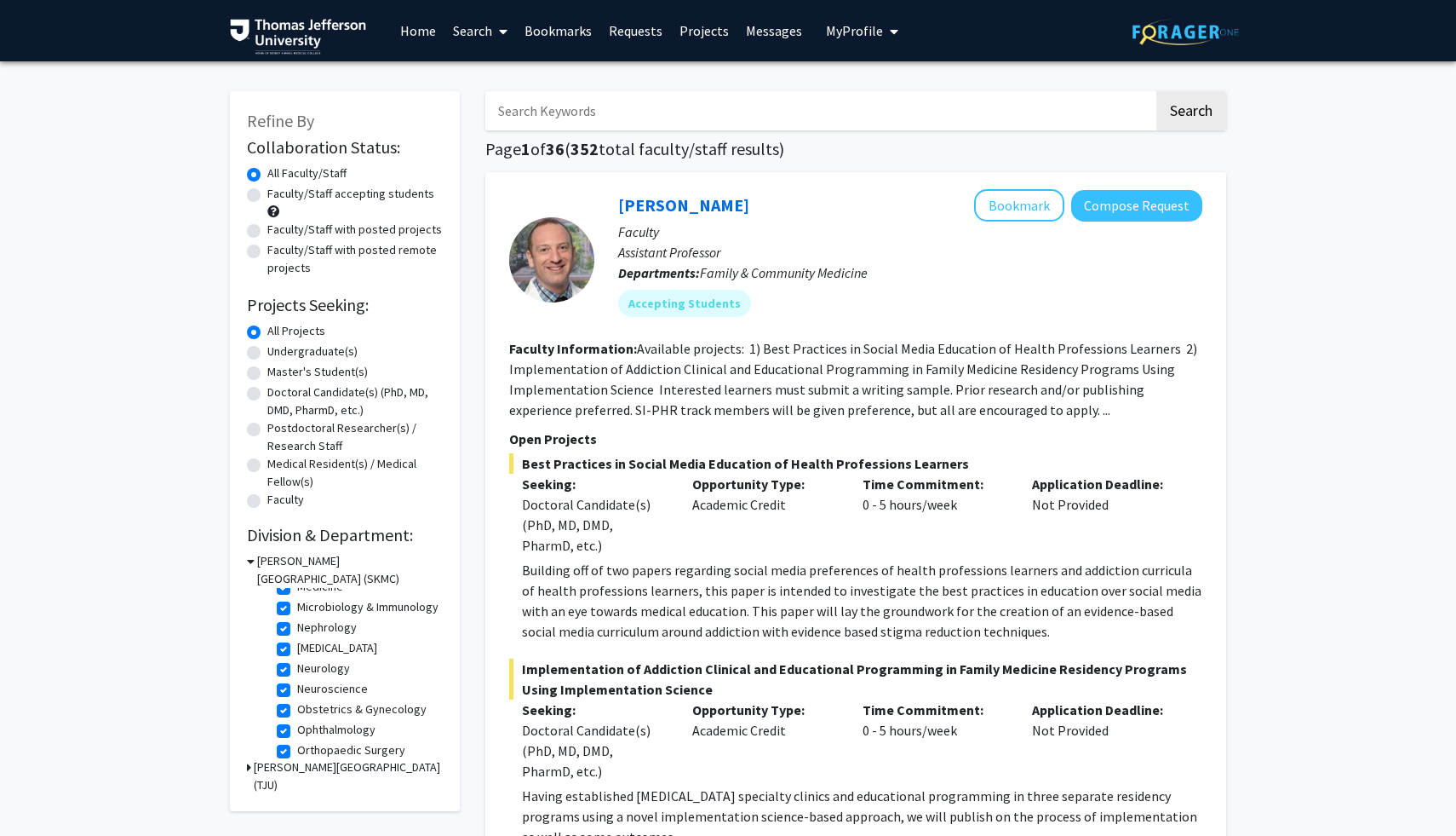
scroll to position [745, 0]
click at [297, 700] on label "SKMC: Other" at bounding box center [328, 702] width 64 height 18
click at [297, 700] on input "SKMC: Other" at bounding box center [302, 698] width 11 height 11
checkbox input "false"
checkbox input "true"
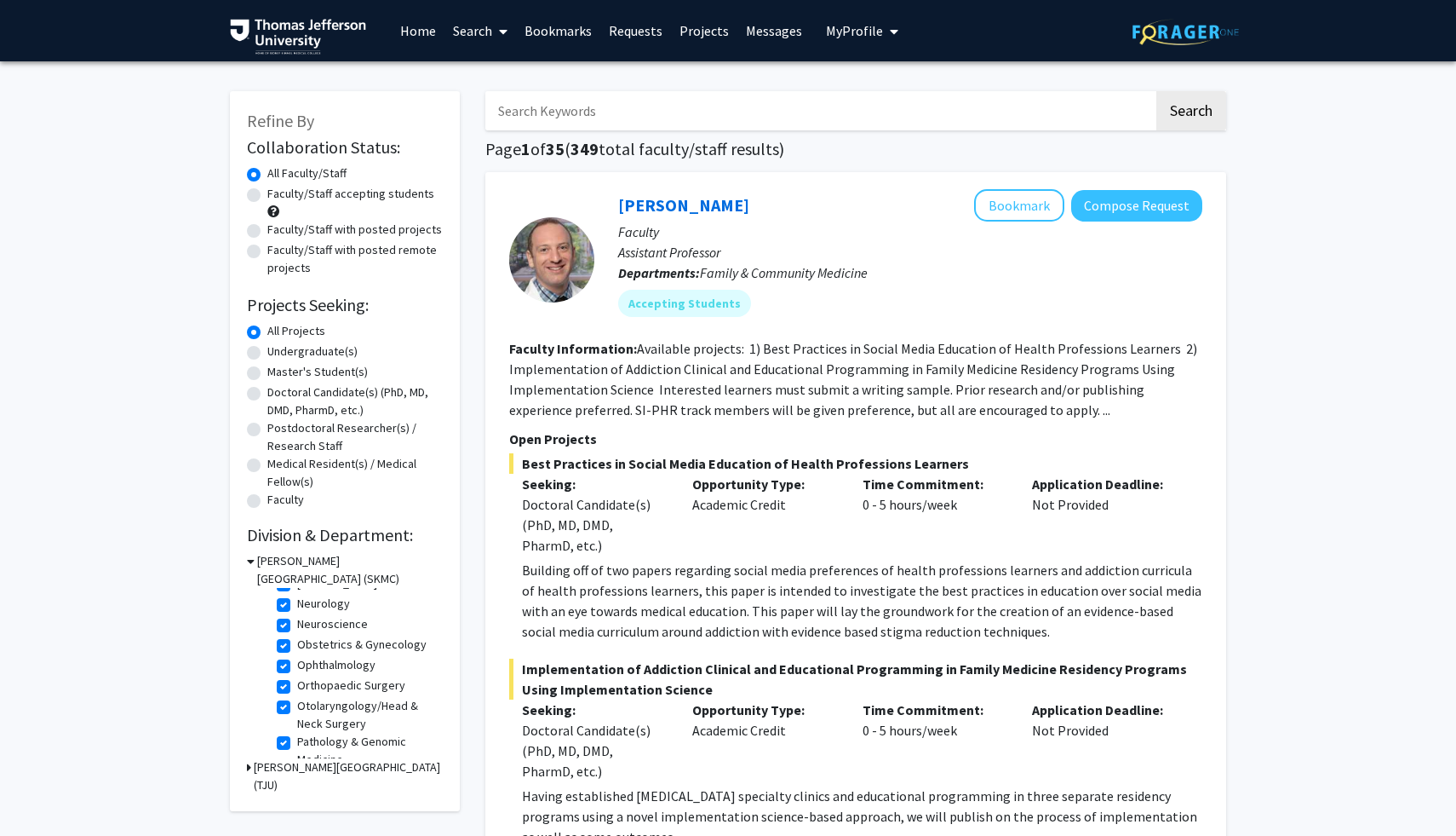
scroll to position [725, 0]
click at [297, 743] on label "Urology" at bounding box center [317, 743] width 40 height 18
click at [297, 743] on input "Urology" at bounding box center [302, 739] width 11 height 11
checkbox input "false"
checkbox input "true"
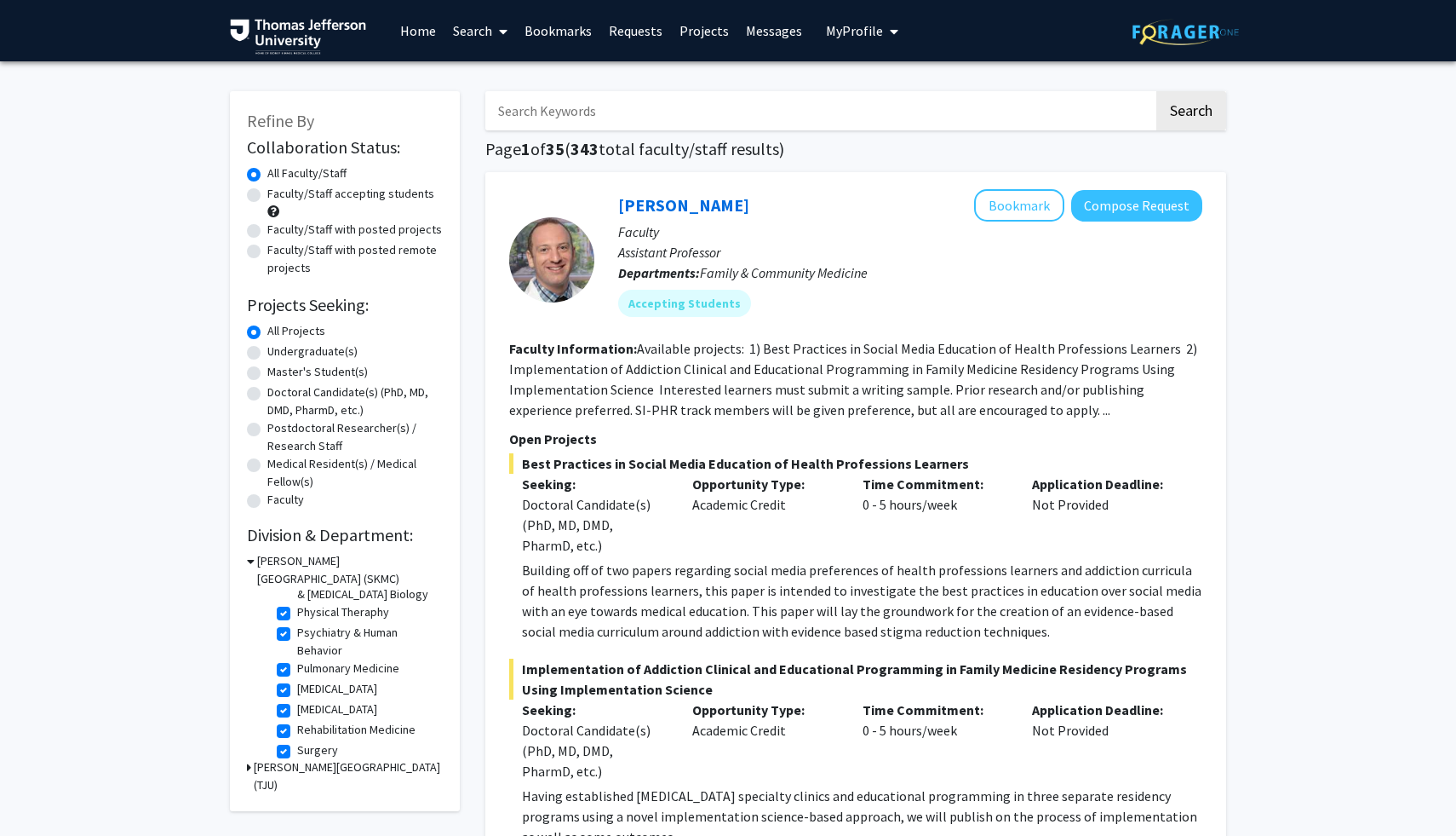
scroll to position [704, 0]
click at [297, 702] on label "[MEDICAL_DATA]" at bounding box center [337, 702] width 80 height 18
click at [297, 702] on input "[MEDICAL_DATA]" at bounding box center [302, 698] width 11 height 11
checkbox input "false"
checkbox input "true"
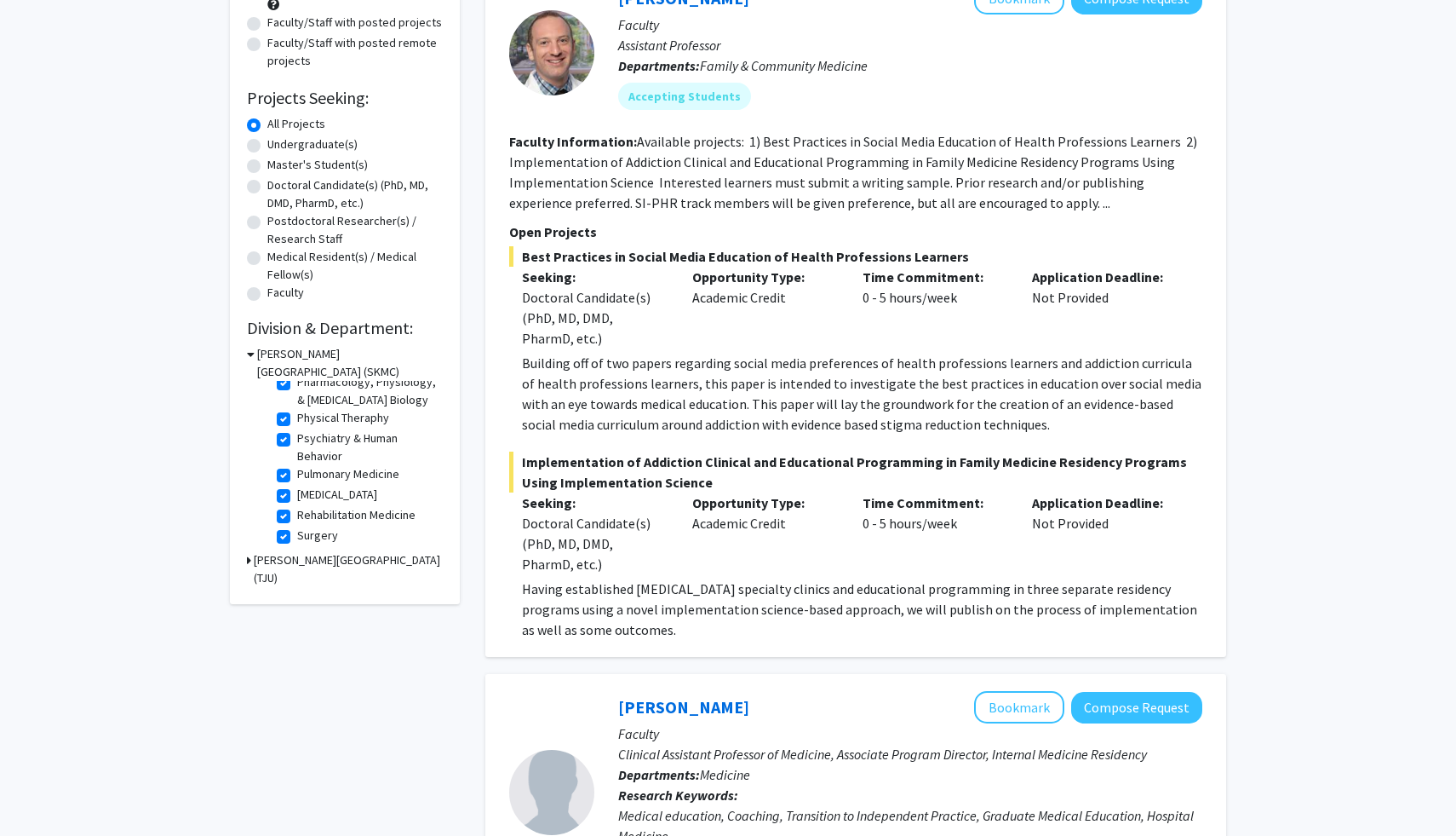
scroll to position [684, 0]
click at [297, 496] on label "[MEDICAL_DATA]" at bounding box center [337, 494] width 80 height 18
click at [297, 496] on input "[MEDICAL_DATA]" at bounding box center [302, 491] width 11 height 11
checkbox input "false"
checkbox input "true"
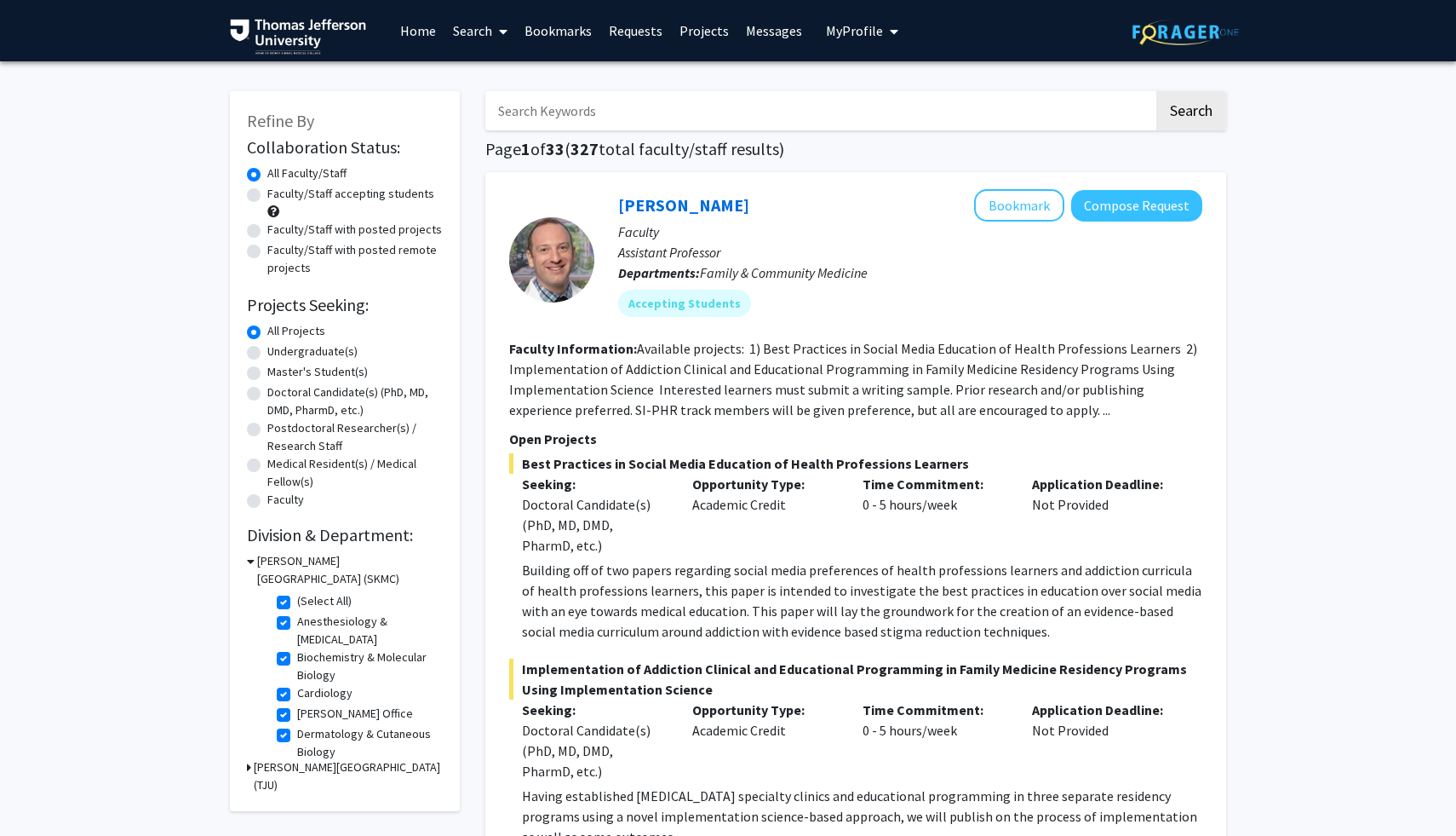
click at [297, 718] on label "[PERSON_NAME] Office" at bounding box center [355, 713] width 116 height 18
click at [297, 716] on input "[PERSON_NAME] Office" at bounding box center [302, 710] width 11 height 11
checkbox input "false"
checkbox input "true"
click at [297, 660] on label "Biochemistry & Molecular Biology" at bounding box center [368, 666] width 141 height 36
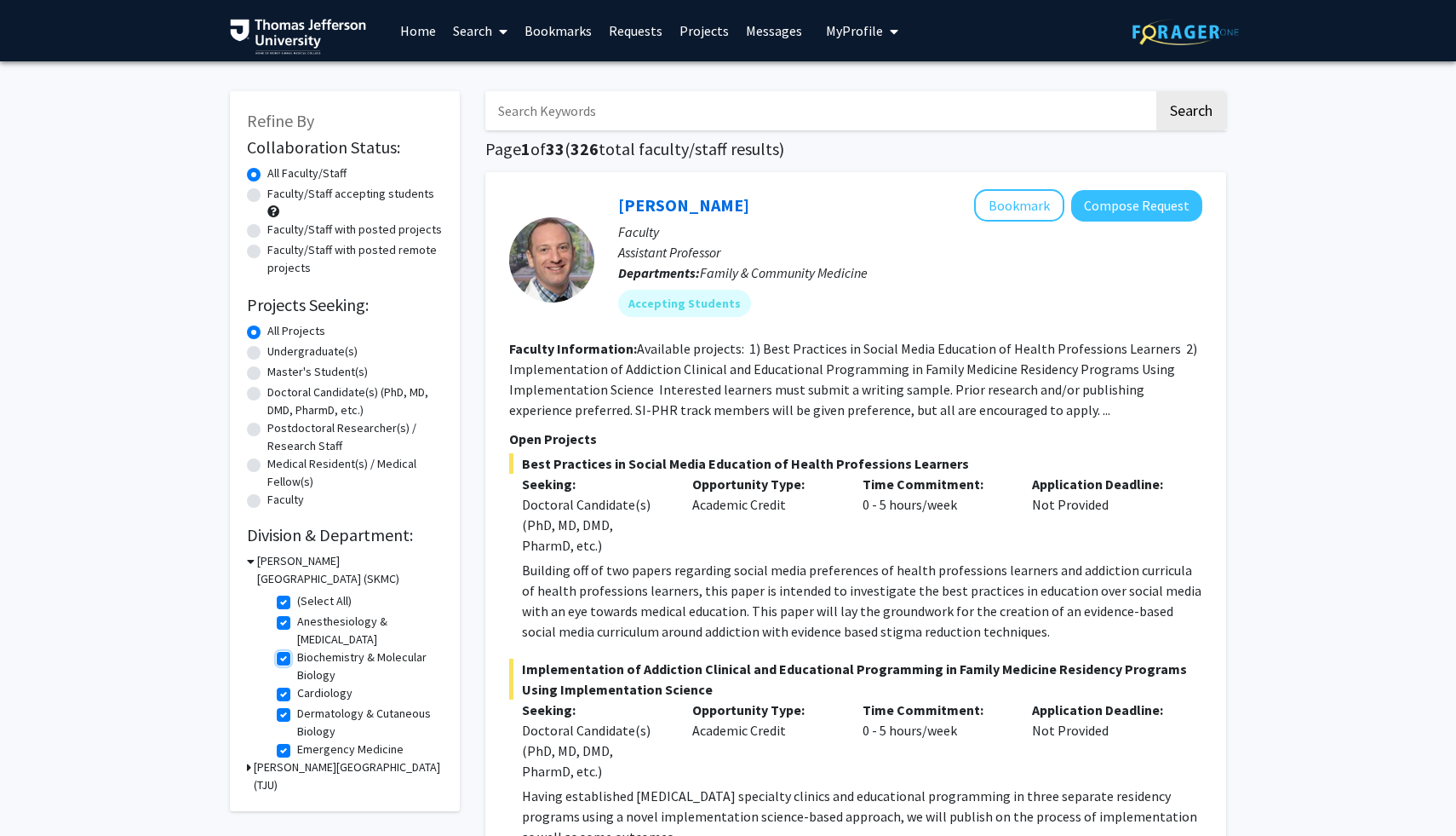
click at [297, 660] on input "Biochemistry & Molecular Biology" at bounding box center [302, 654] width 11 height 11
checkbox input "false"
checkbox input "true"
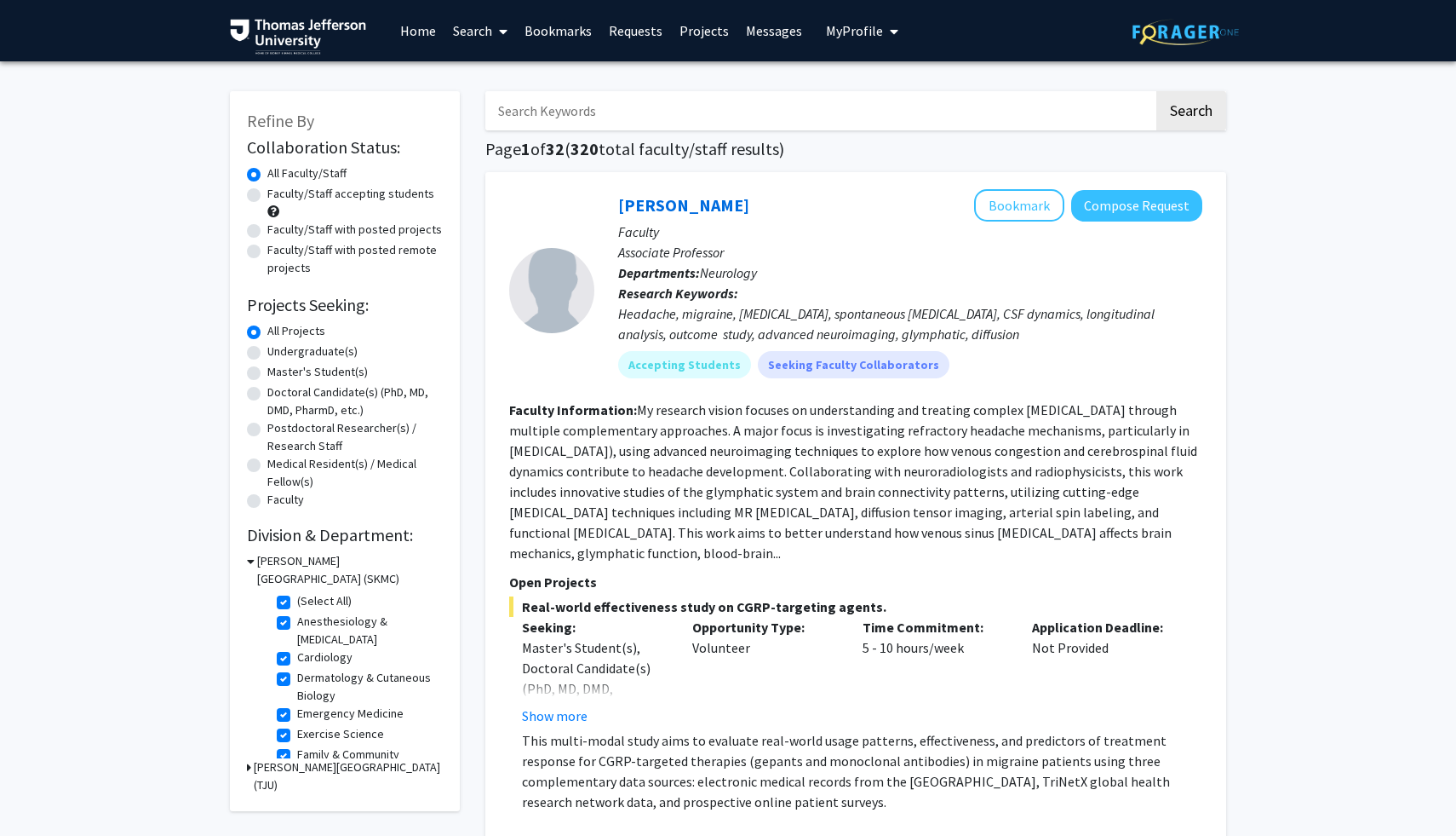
click at [297, 621] on label "Anesthesiology & [MEDICAL_DATA]" at bounding box center [368, 630] width 141 height 36
click at [297, 621] on input "Anesthesiology & [MEDICAL_DATA]" at bounding box center [302, 618] width 11 height 11
checkbox input "false"
checkbox input "true"
click at [297, 641] on label "Dermatology & Cutaneous Biology" at bounding box center [368, 650] width 141 height 36
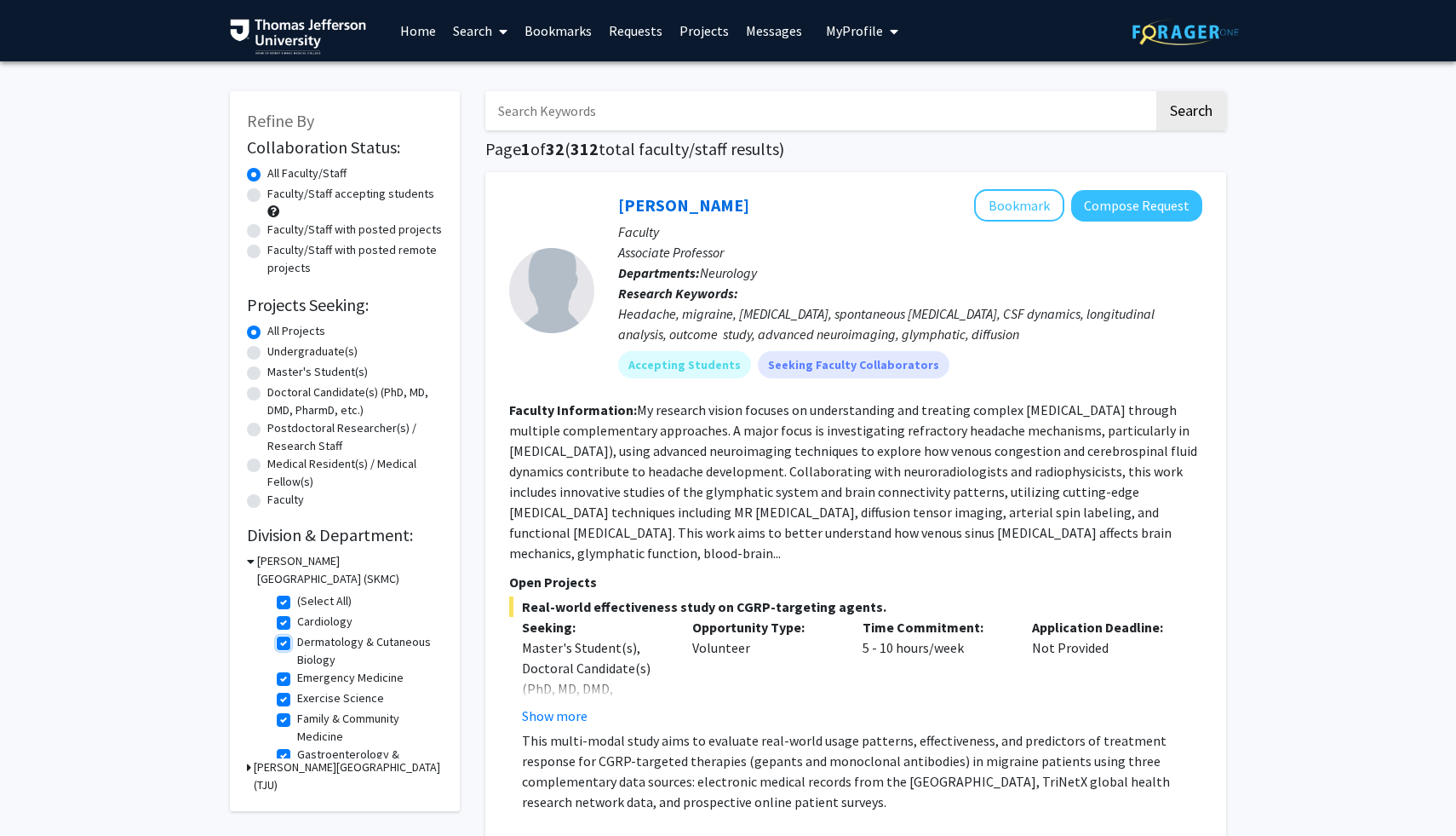
click at [297, 641] on input "Dermatology & Cutaneous Biology" at bounding box center [302, 638] width 11 height 11
checkbox input "false"
checkbox input "true"
click at [297, 656] on label "Medical Education" at bounding box center [343, 654] width 92 height 18
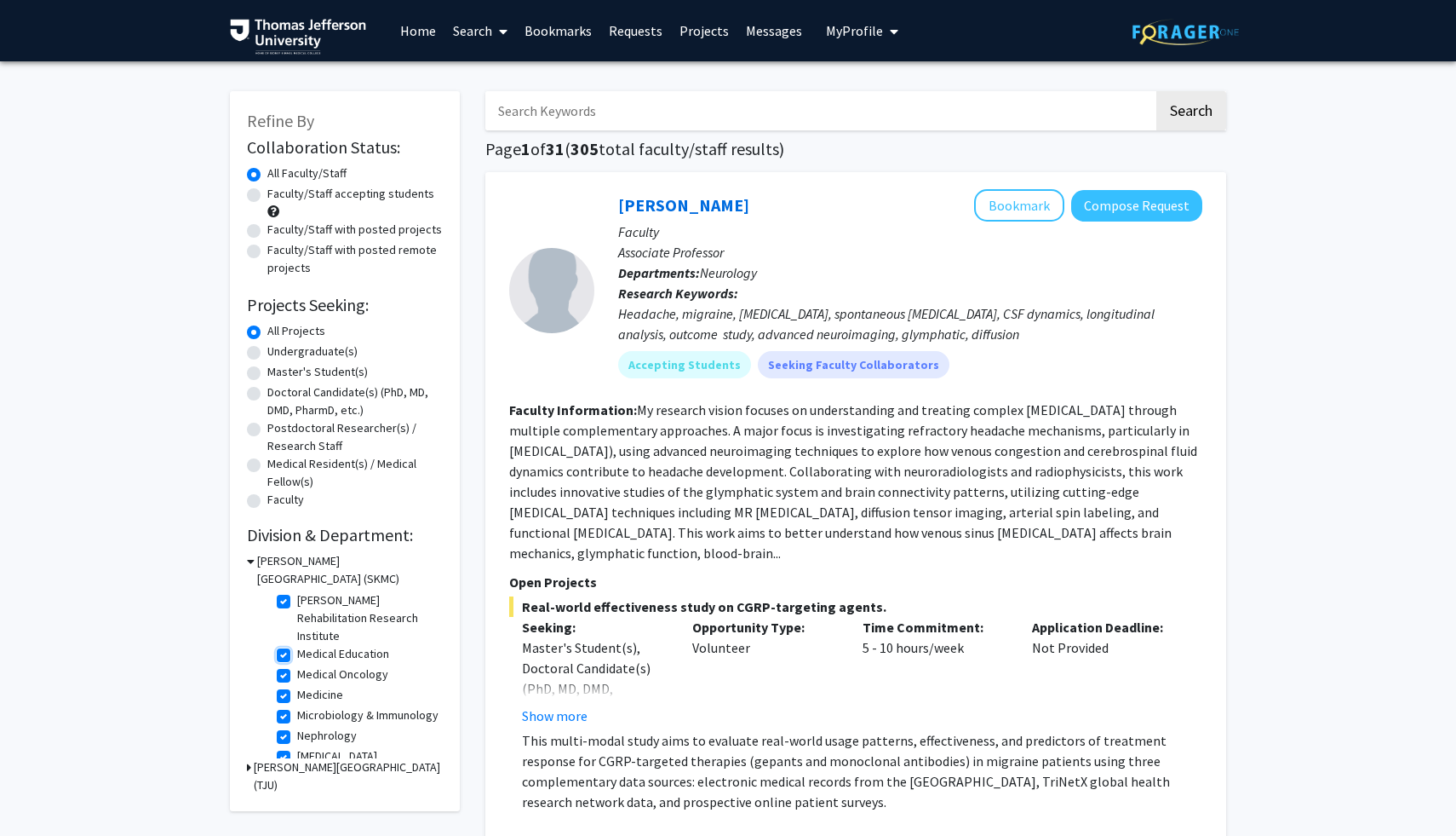
click at [297, 656] on input "Medical Education" at bounding box center [302, 650] width 11 height 11
checkbox input "false"
checkbox input "true"
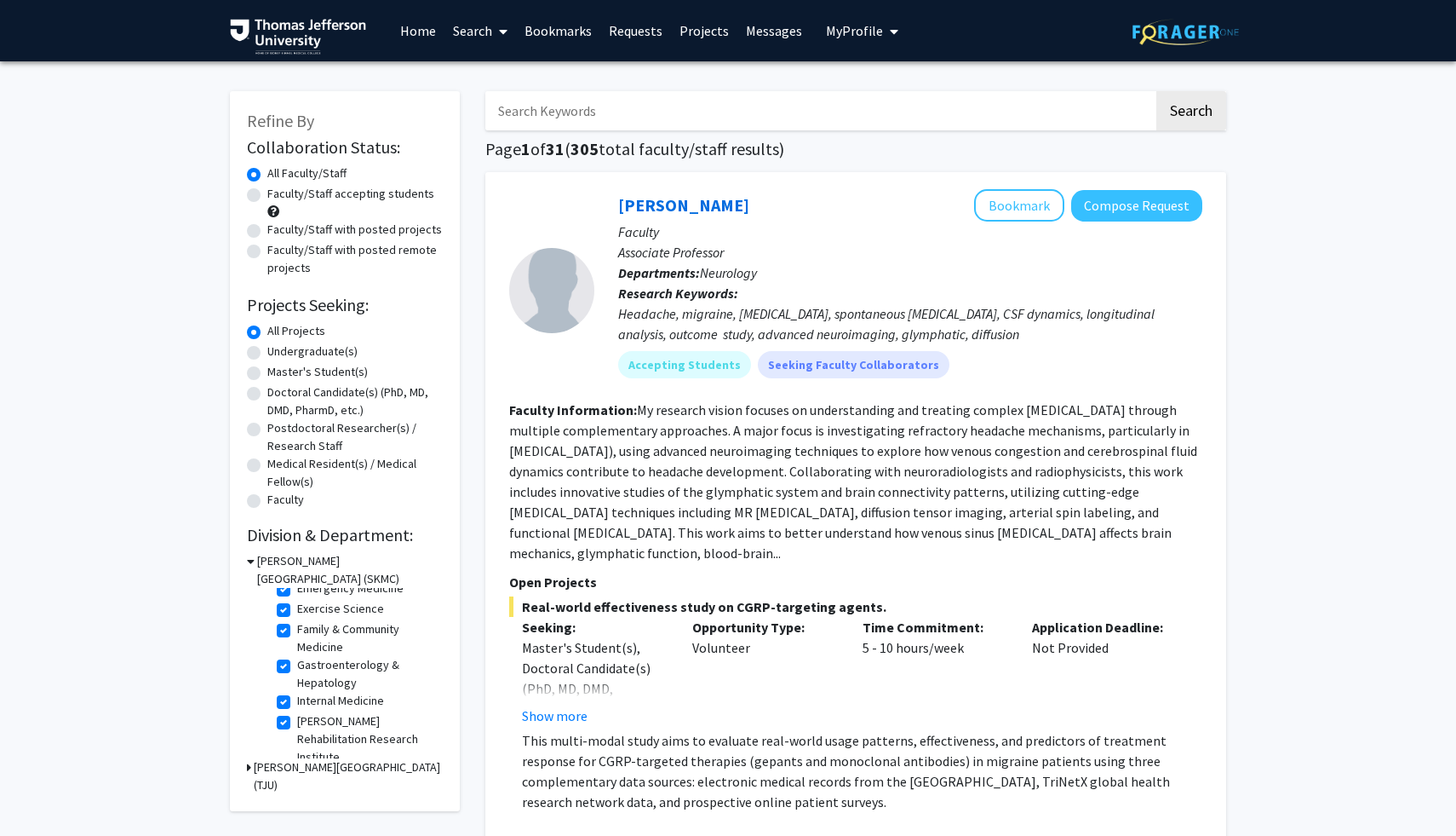
click at [297, 669] on label "Gastroenterology & Hepatology" at bounding box center [368, 674] width 141 height 36
click at [297, 667] on input "Gastroenterology & Hepatology" at bounding box center [302, 662] width 11 height 11
checkbox input "false"
checkbox input "true"
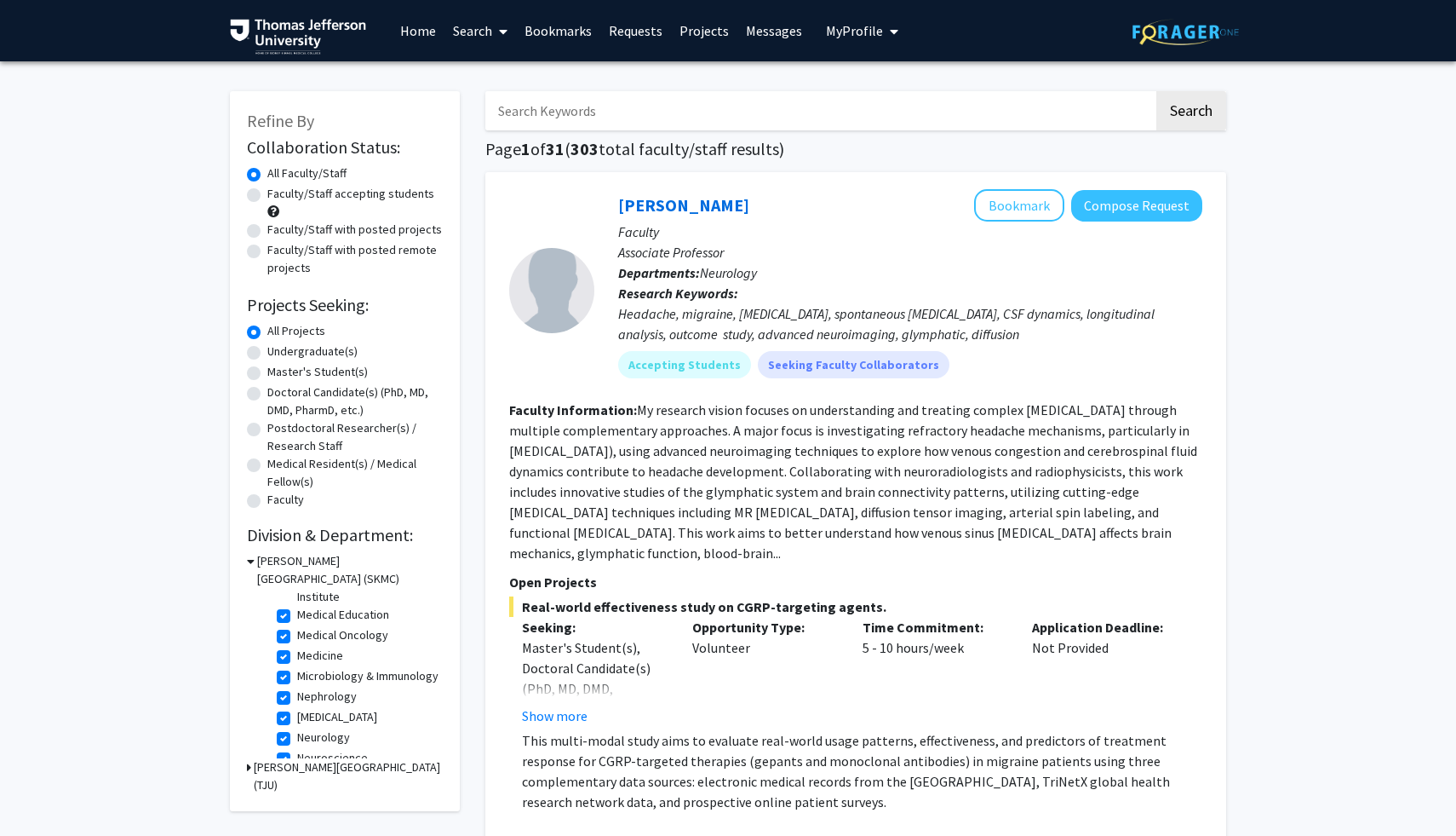
click at [297, 617] on label "Medical Education" at bounding box center [343, 615] width 92 height 18
click at [297, 617] on input "Medical Education" at bounding box center [302, 611] width 11 height 11
checkbox input "false"
checkbox input "true"
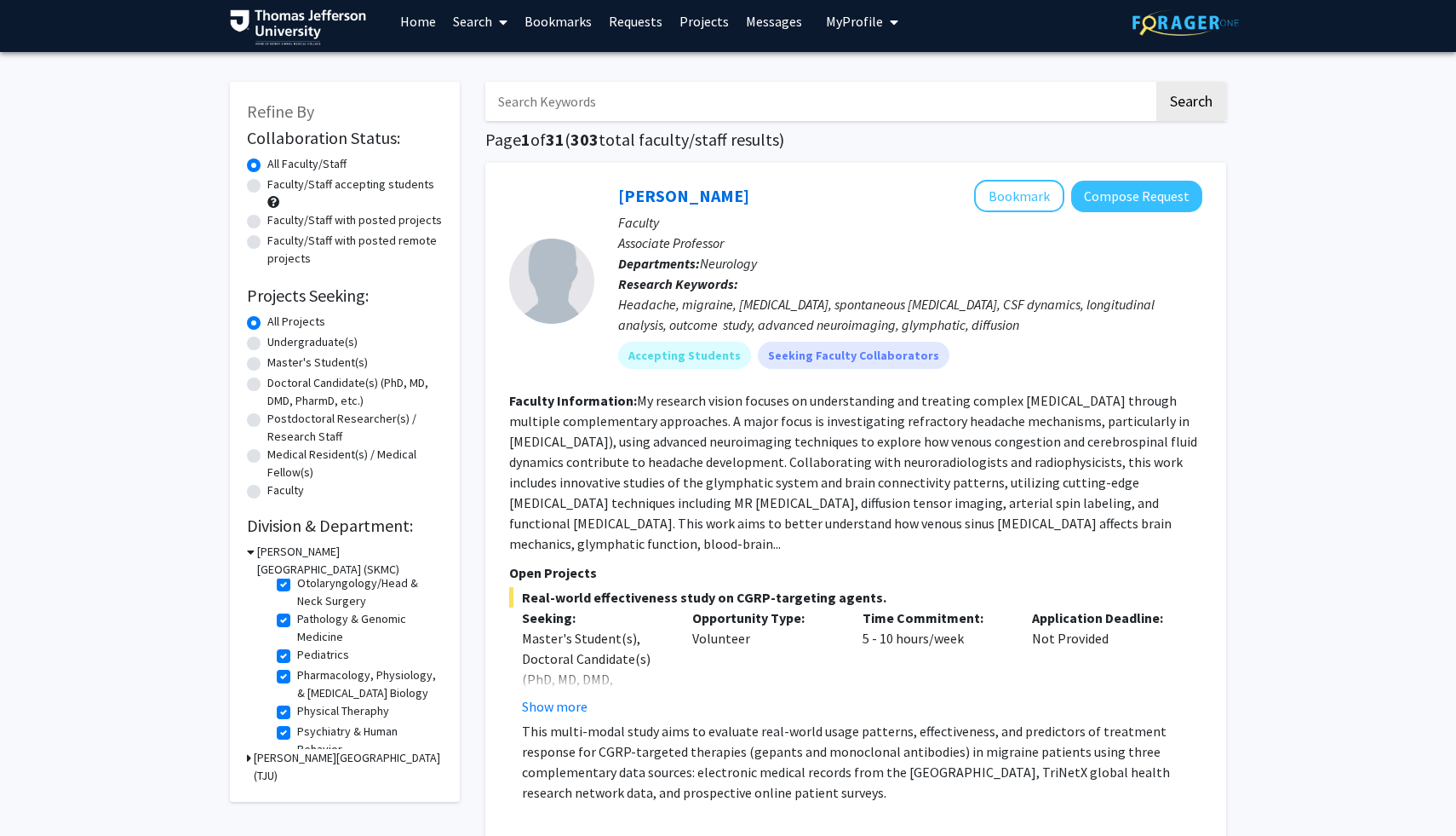
scroll to position [425, 0]
click at [297, 662] on label "Pediatrics" at bounding box center [323, 655] width 52 height 18
click at [297, 657] on input "Pediatrics" at bounding box center [302, 651] width 11 height 11
checkbox input "false"
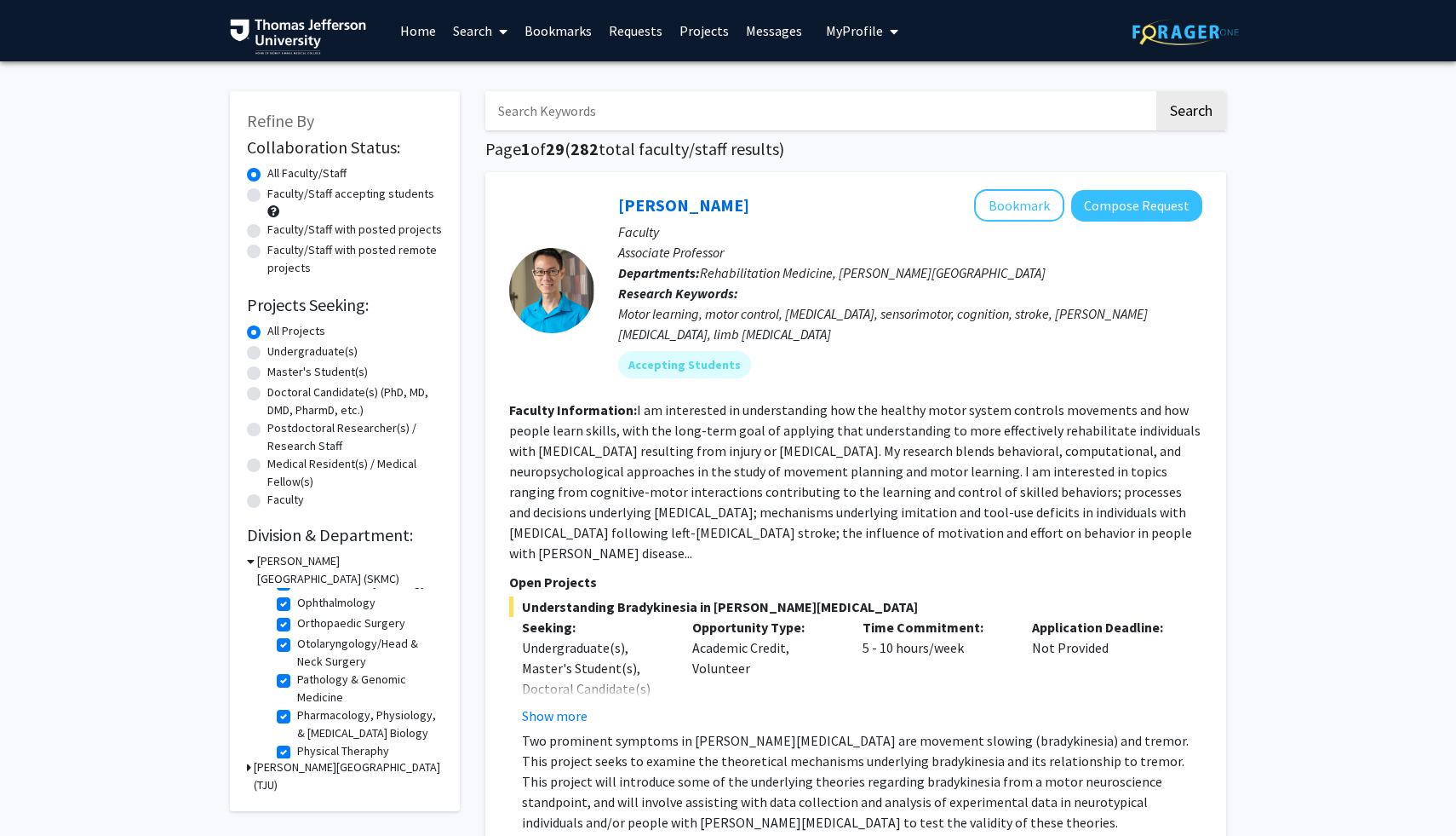
scroll to position [370, 0]
click at [297, 649] on label "Otolaryngology/Head & Neck Surgery" at bounding box center [368, 656] width 141 height 36
click at [297, 649] on input "Otolaryngology/Head & Neck Surgery" at bounding box center [302, 644] width 11 height 11
checkbox input "false"
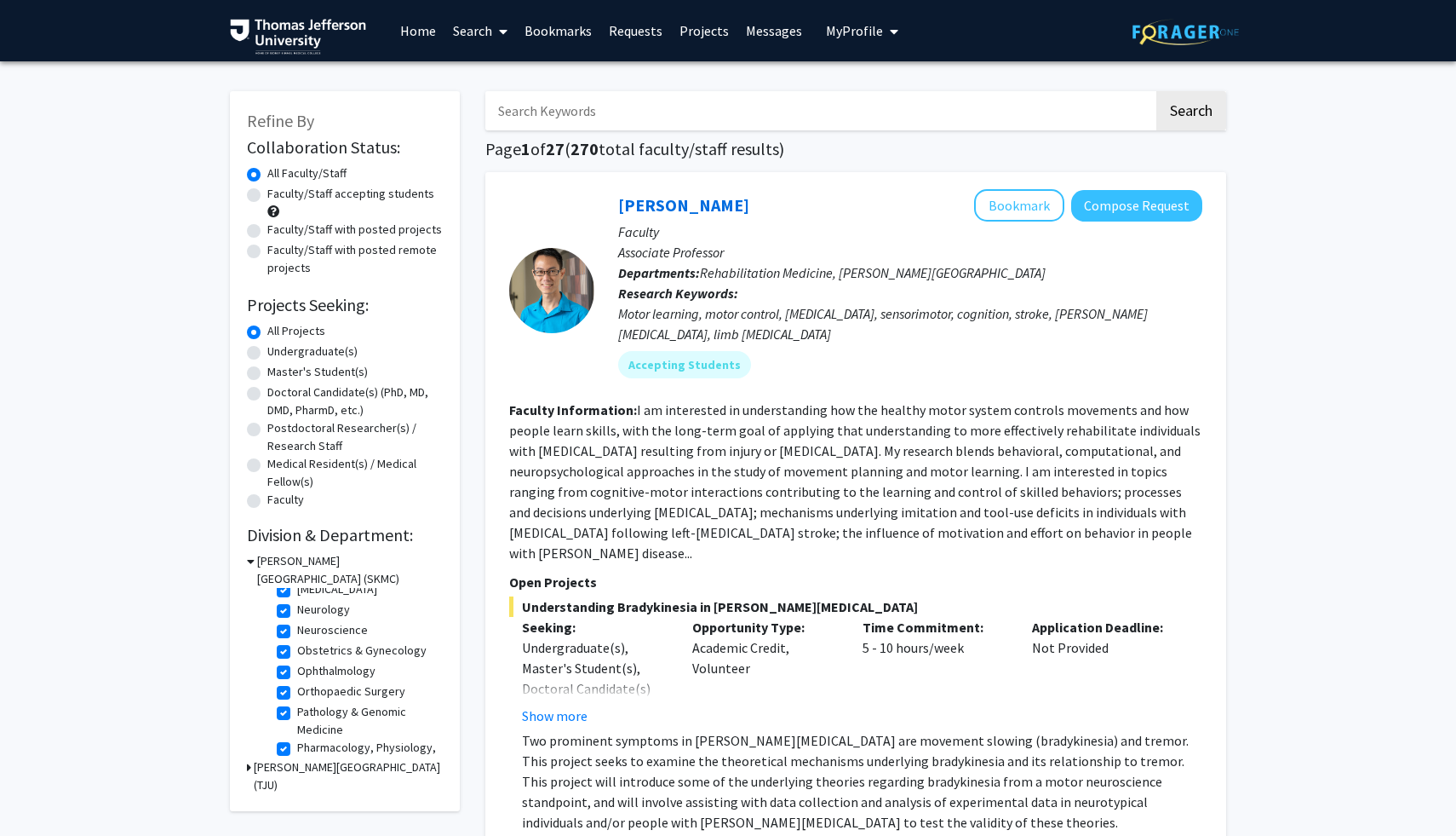
click at [297, 671] on label "Ophthalmology" at bounding box center [336, 670] width 78 height 18
click at [297, 671] on input "Ophthalmology" at bounding box center [302, 667] width 11 height 11
checkbox input "false"
drag, startPoint x: 286, startPoint y: 691, endPoint x: 292, endPoint y: 657, distance: 34.5
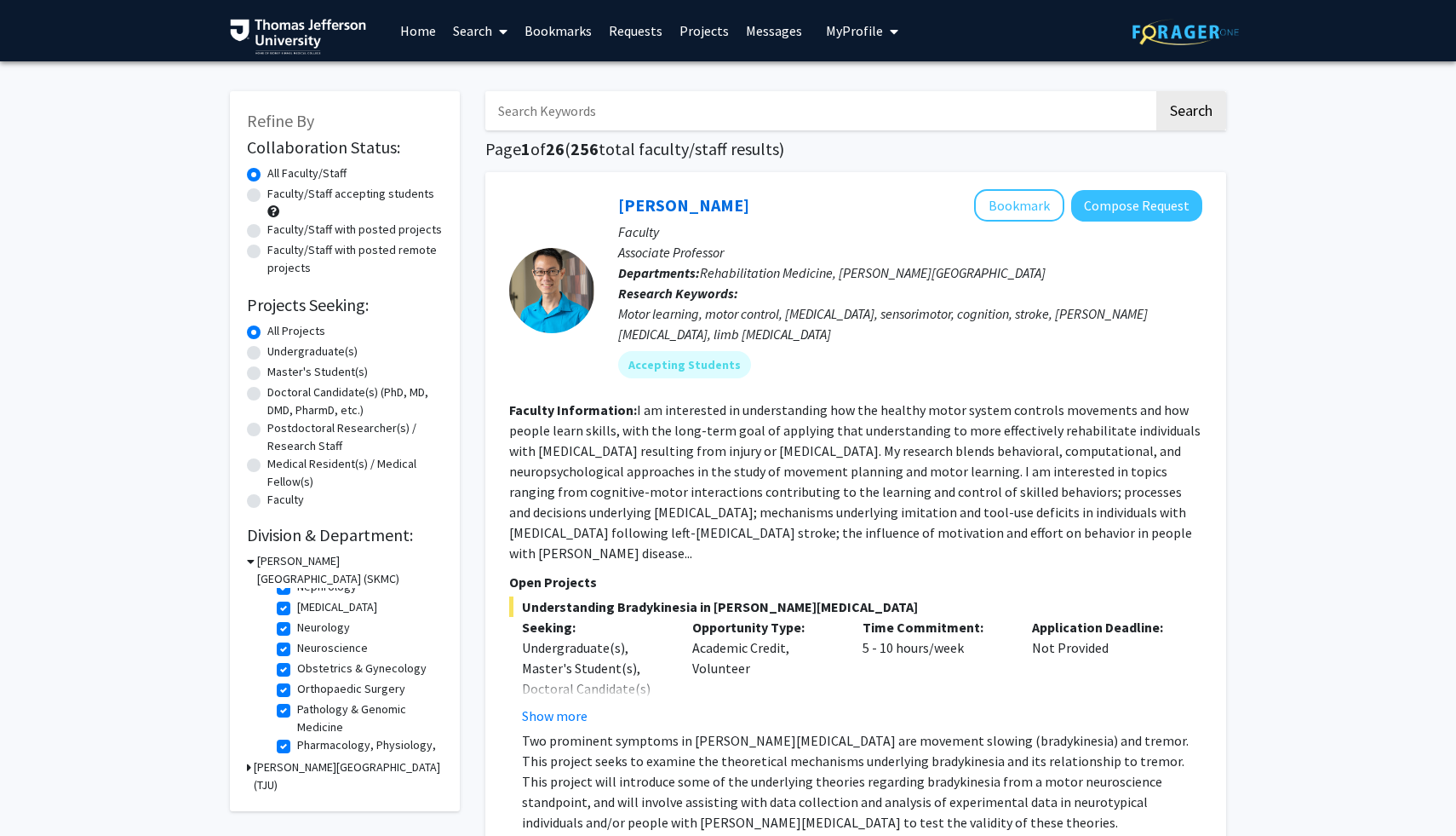
click at [292, 657] on fg-checkbox-list "(Select All) (Select All) Cardiology Cardiology Emergency Medicine Emergency Me…" at bounding box center [357, 596] width 170 height 594
click at [297, 672] on label "Obstetrics & Gynecology" at bounding box center [362, 669] width 130 height 18
click at [297, 670] on input "Obstetrics & Gynecology" at bounding box center [302, 665] width 11 height 11
checkbox input "false"
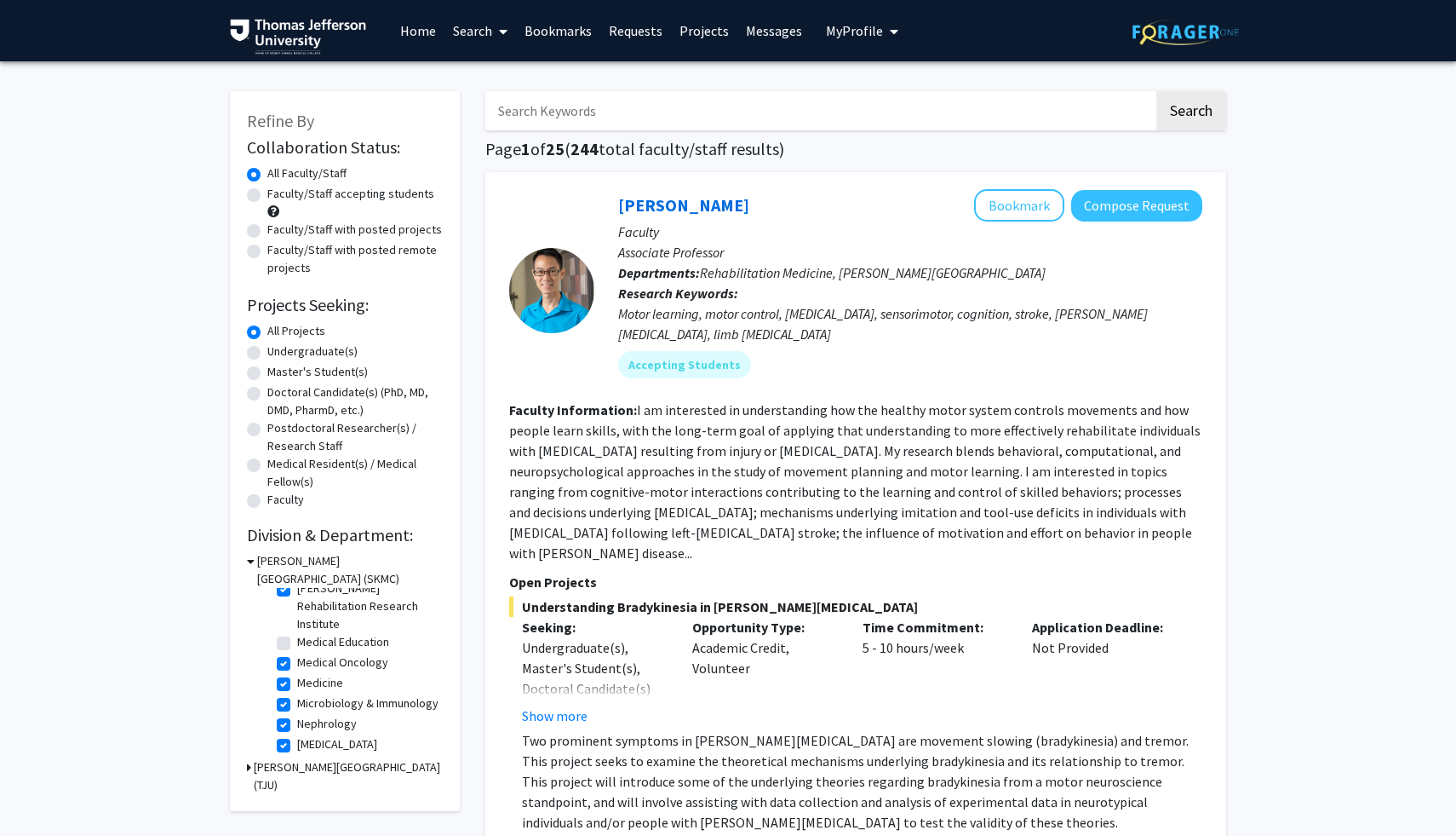
click at [297, 701] on label "Microbiology & Immunology" at bounding box center [368, 703] width 141 height 18
click at [297, 701] on input "Microbiology & Immunology" at bounding box center [302, 700] width 11 height 11
checkbox input "false"
click at [297, 668] on label "Psychiatry & Human Behavior" at bounding box center [368, 675] width 141 height 36
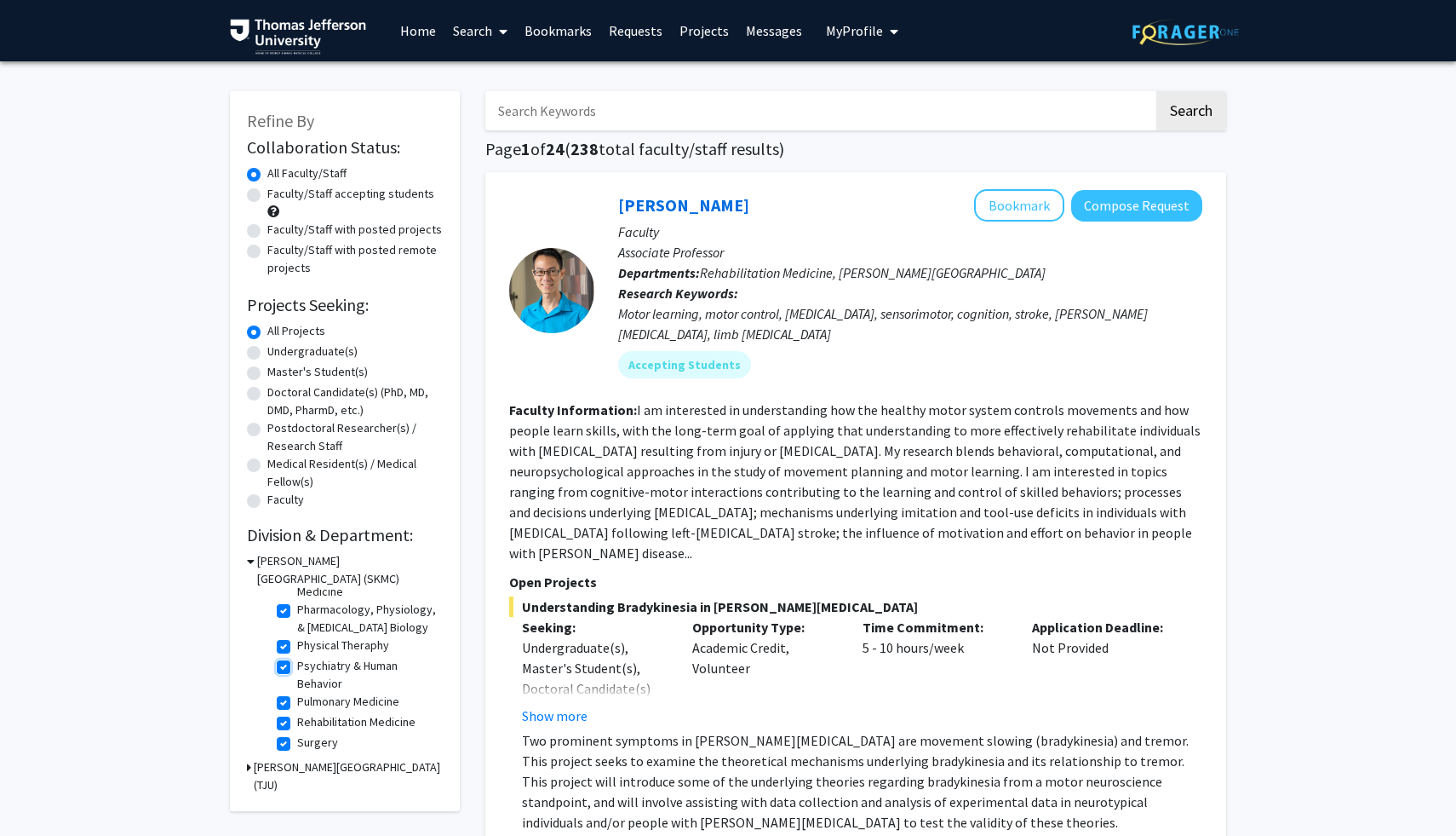
click at [297, 668] on input "Psychiatry & Human Behavior" at bounding box center [302, 663] width 11 height 11
checkbox input "false"
click at [297, 705] on label "Pulmonary Medicine" at bounding box center [348, 702] width 102 height 18
click at [297, 703] on input "Pulmonary Medicine" at bounding box center [302, 698] width 11 height 11
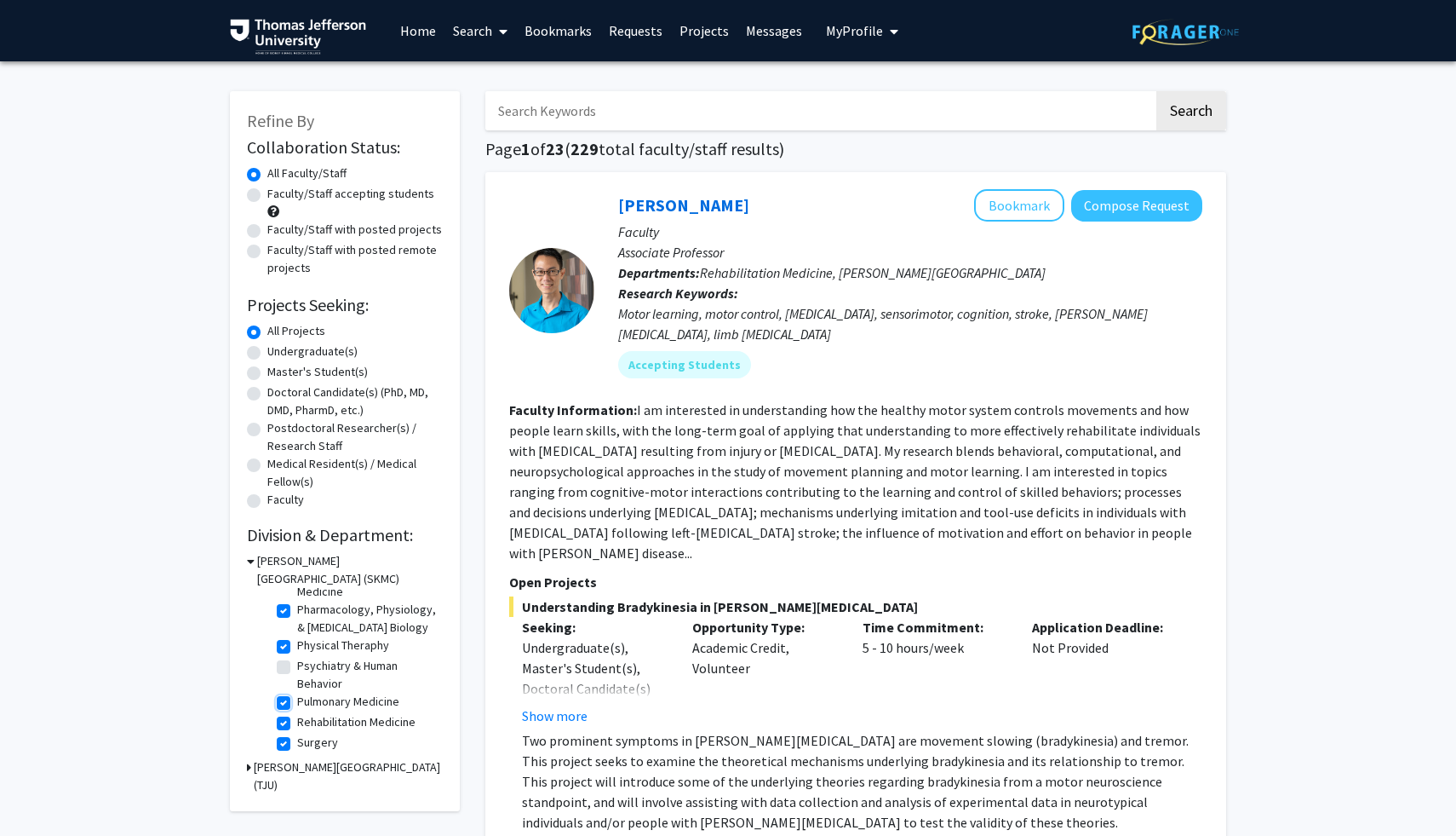
checkbox input "false"
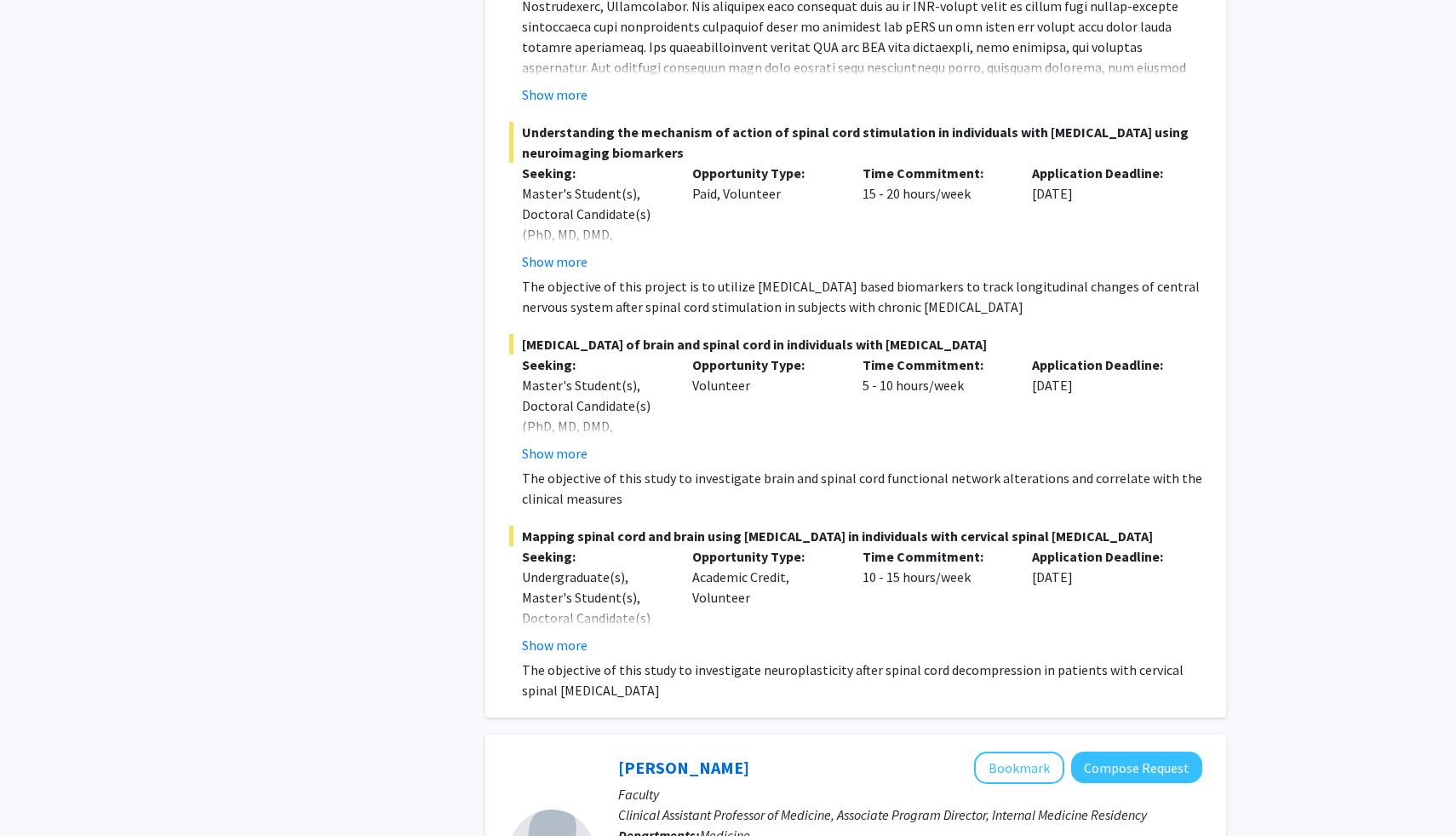
scroll to position [5889, 0]
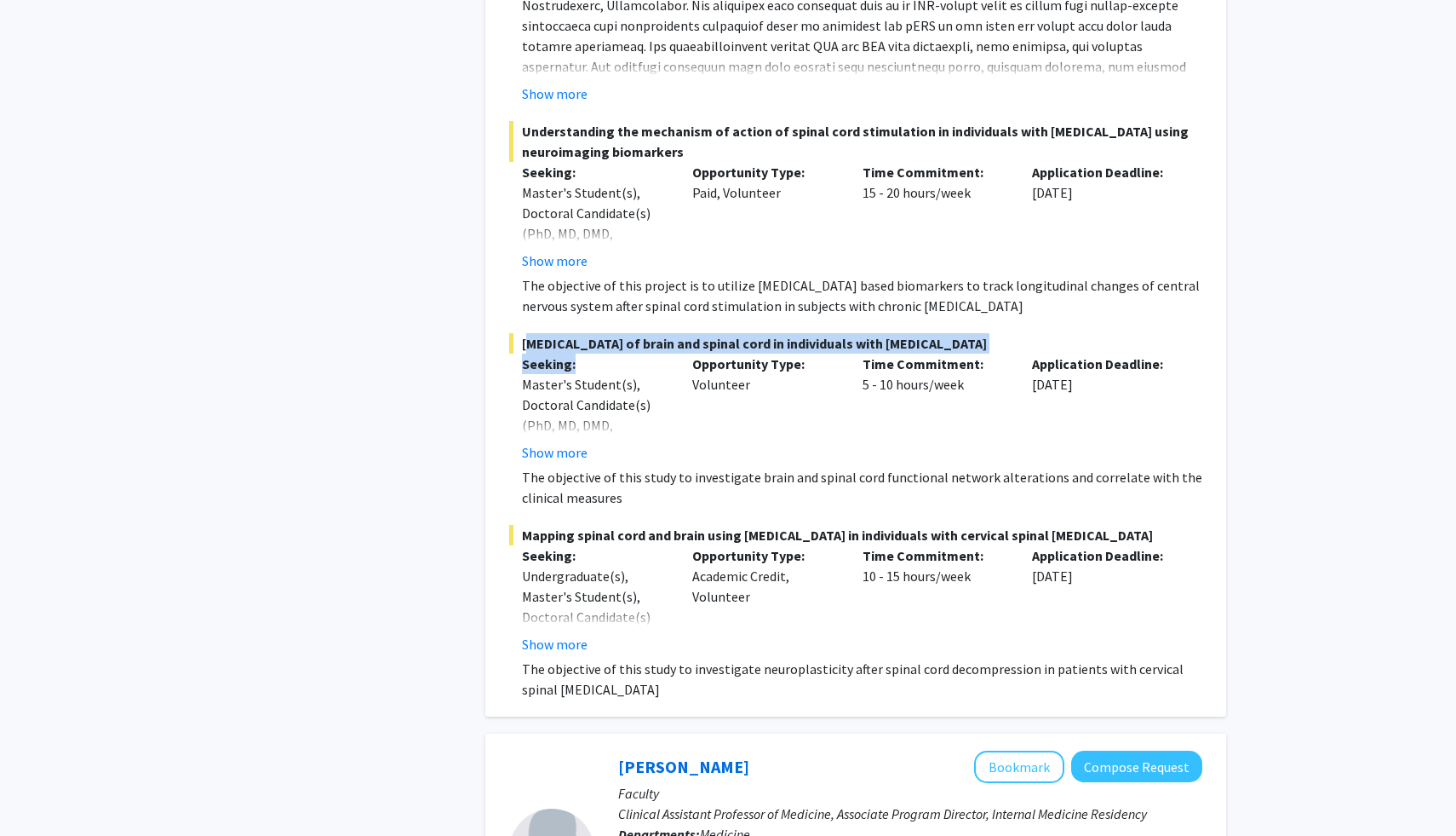
drag, startPoint x: 582, startPoint y: 333, endPoint x: 522, endPoint y: 321, distance: 61.2
click at [522, 333] on div "[MEDICAL_DATA] of brain and spinal cord in individuals with [MEDICAL_DATA] Seek…" at bounding box center [857, 420] width 694 height 174
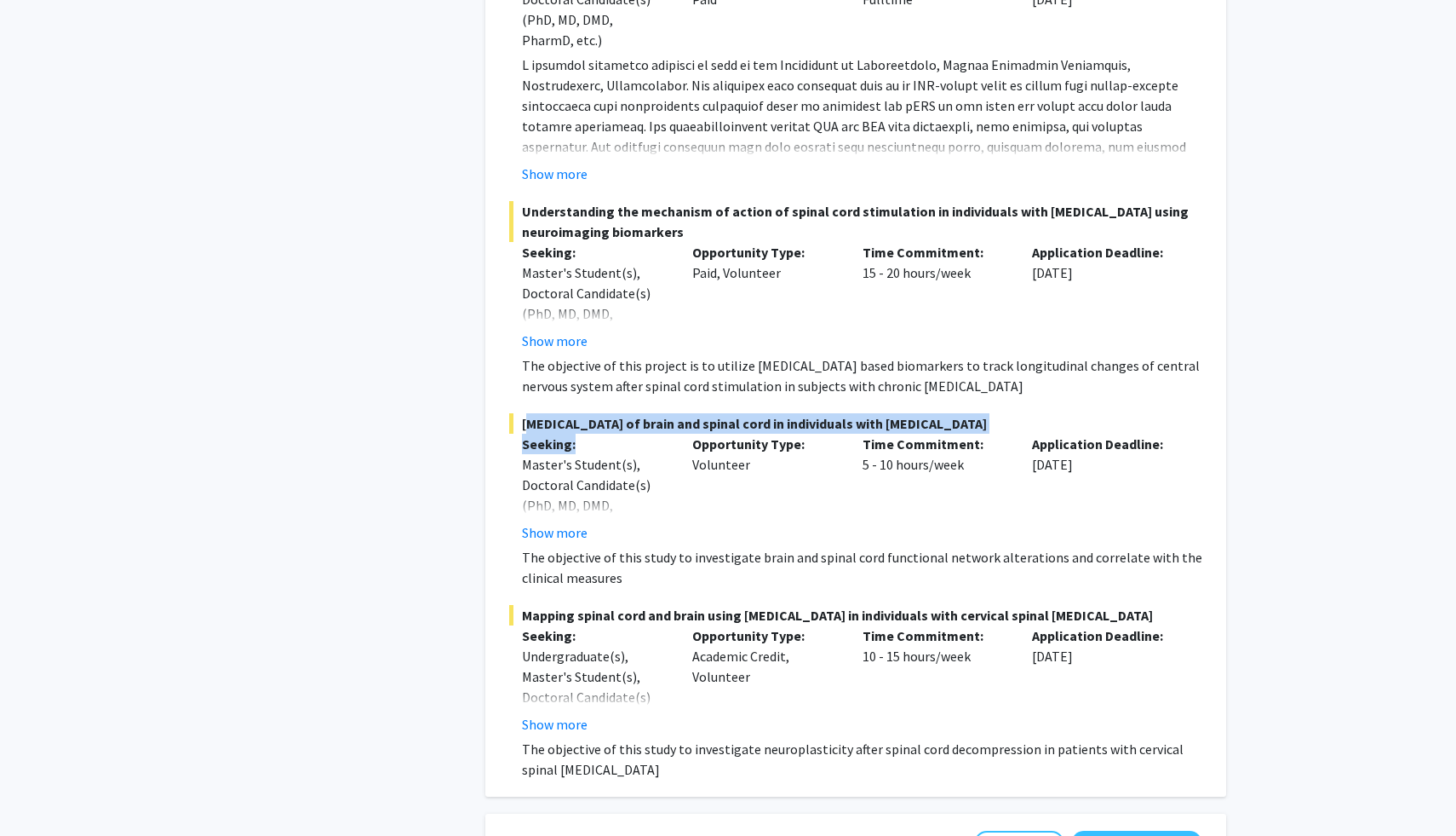
scroll to position [5809, 0]
click at [563, 163] on button "Show more" at bounding box center [554, 173] width 65 height 20
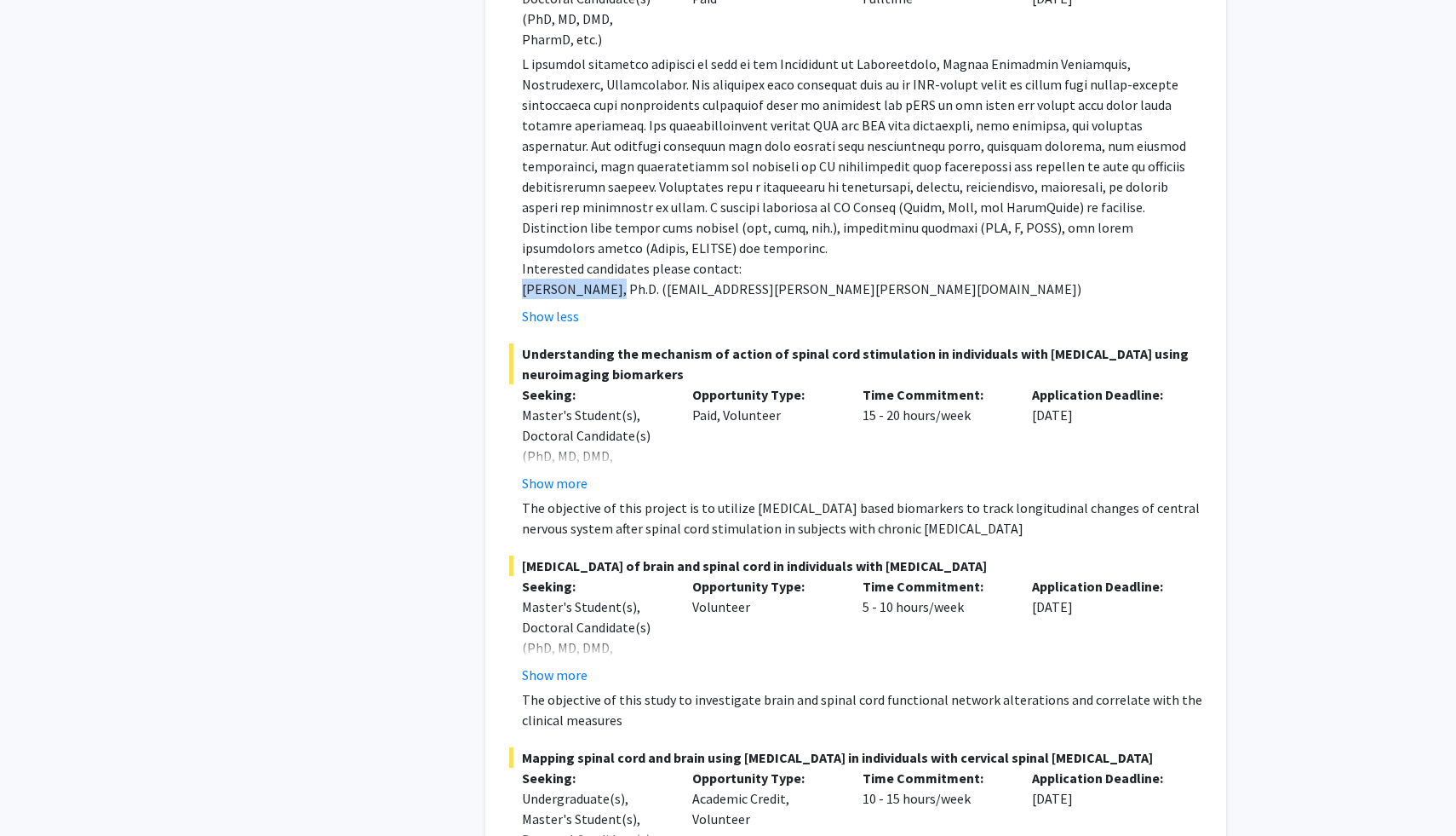
drag, startPoint x: 606, startPoint y: 247, endPoint x: 525, endPoint y: 246, distance: 81.0
click at [525, 279] on p "[PERSON_NAME], Ph.D. ([EMAIL_ADDRESS][PERSON_NAME][PERSON_NAME][DOMAIN_NAME])" at bounding box center [862, 289] width 681 height 20
copy p "[PERSON_NAME]"
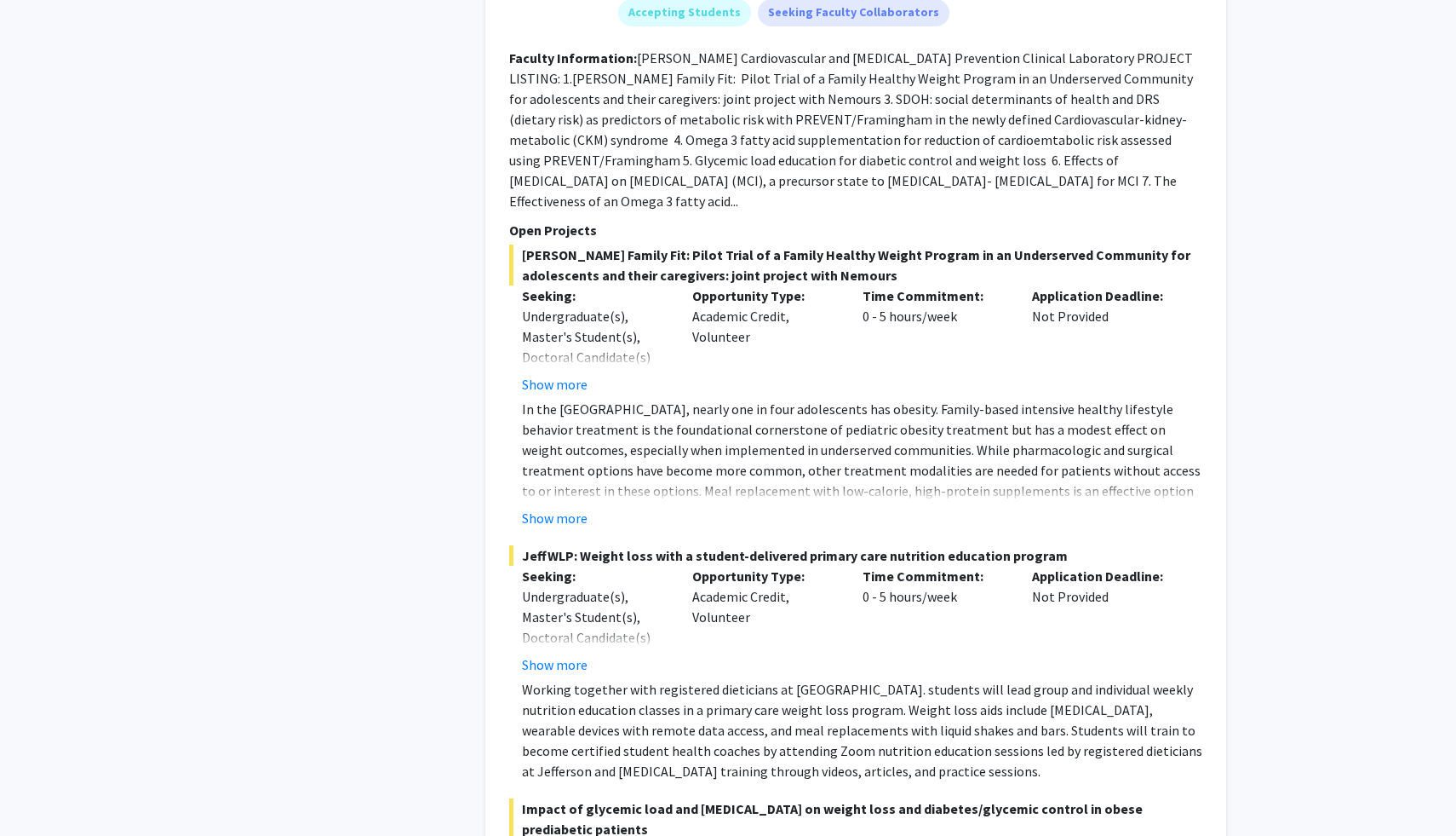
scroll to position [7630, 0]
